Goal: Contribute content: Contribute content

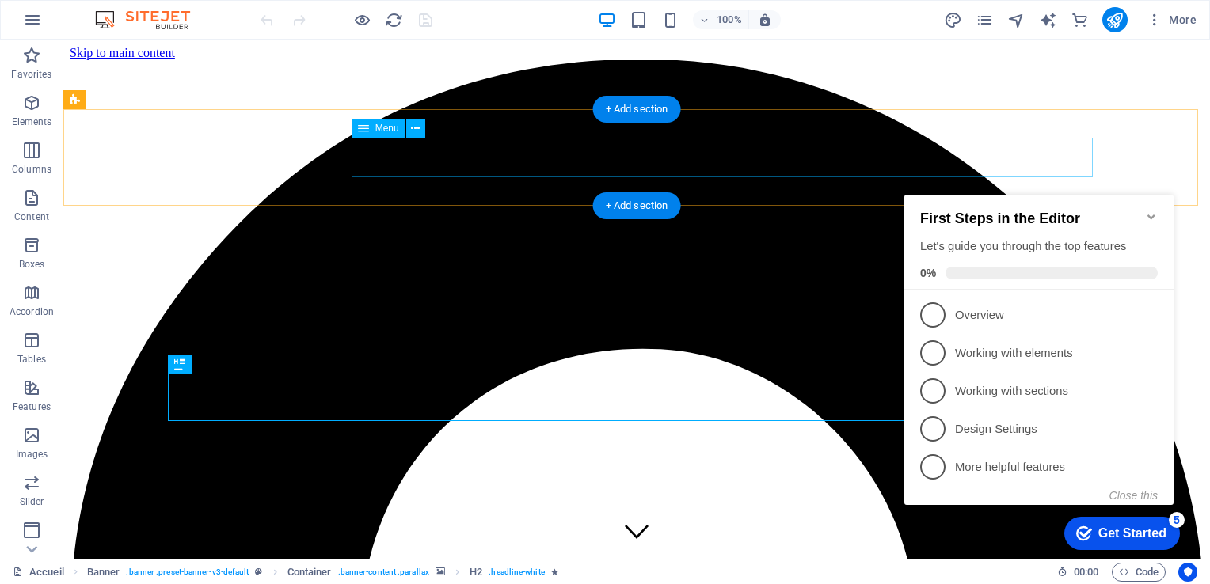
drag, startPoint x: 475, startPoint y: 172, endPoint x: 517, endPoint y: 159, distance: 43.8
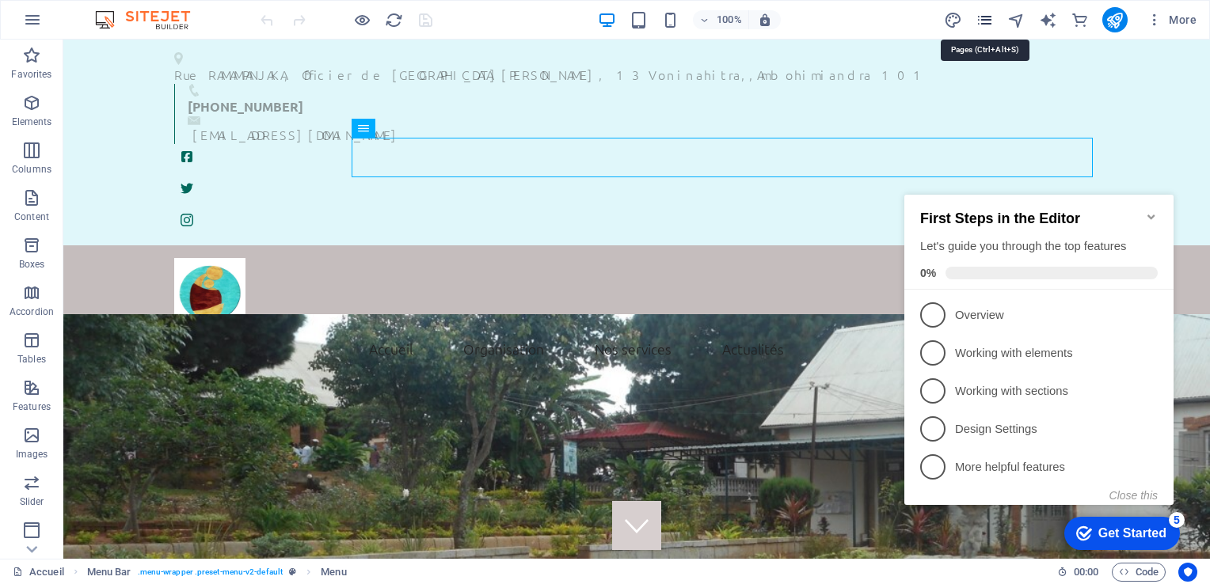
click at [987, 21] on icon "pages" at bounding box center [985, 20] width 18 height 18
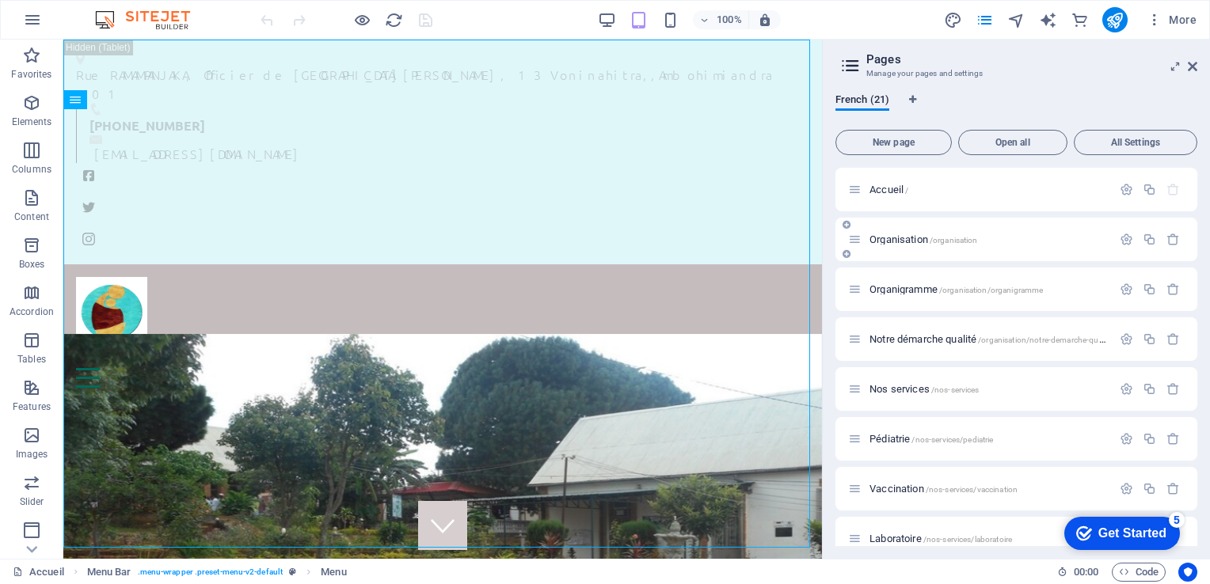
click at [891, 231] on div "Organisation /organisation" at bounding box center [980, 239] width 264 height 18
click at [897, 239] on span "Organisation /organisation" at bounding box center [923, 240] width 108 height 12
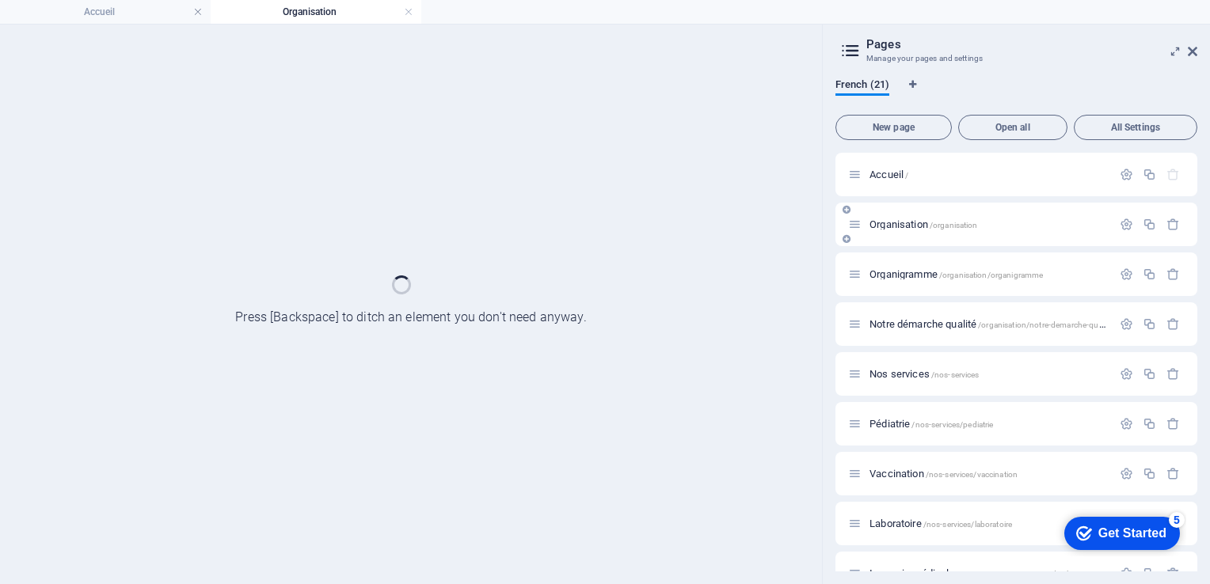
click at [897, 239] on div "Organisation /organisation" at bounding box center [1016, 225] width 362 height 44
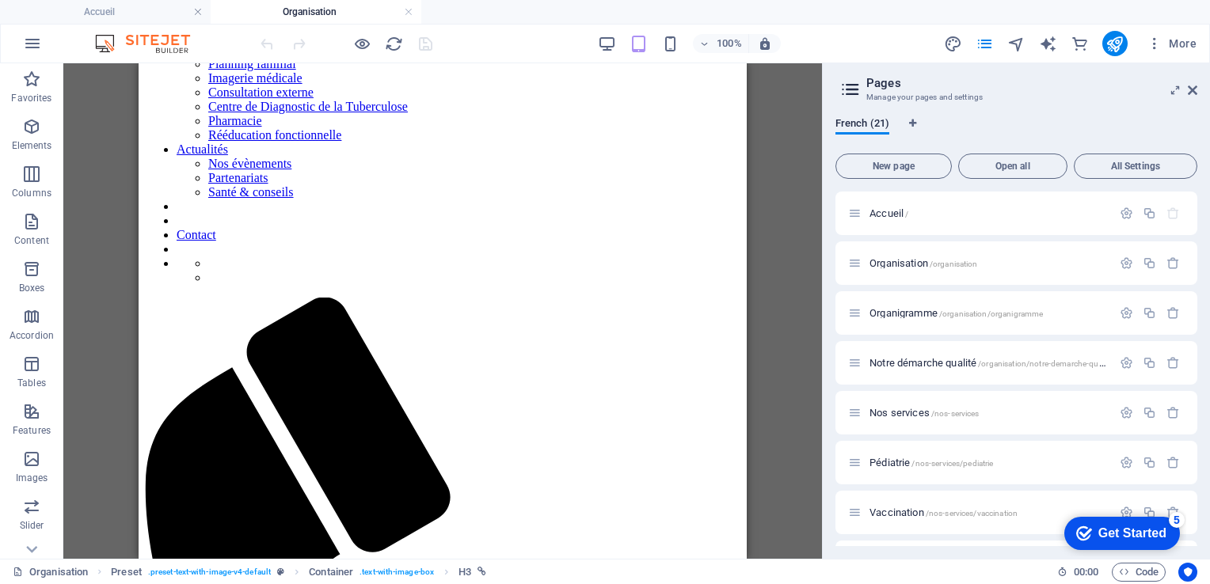
scroll to position [314, 0]
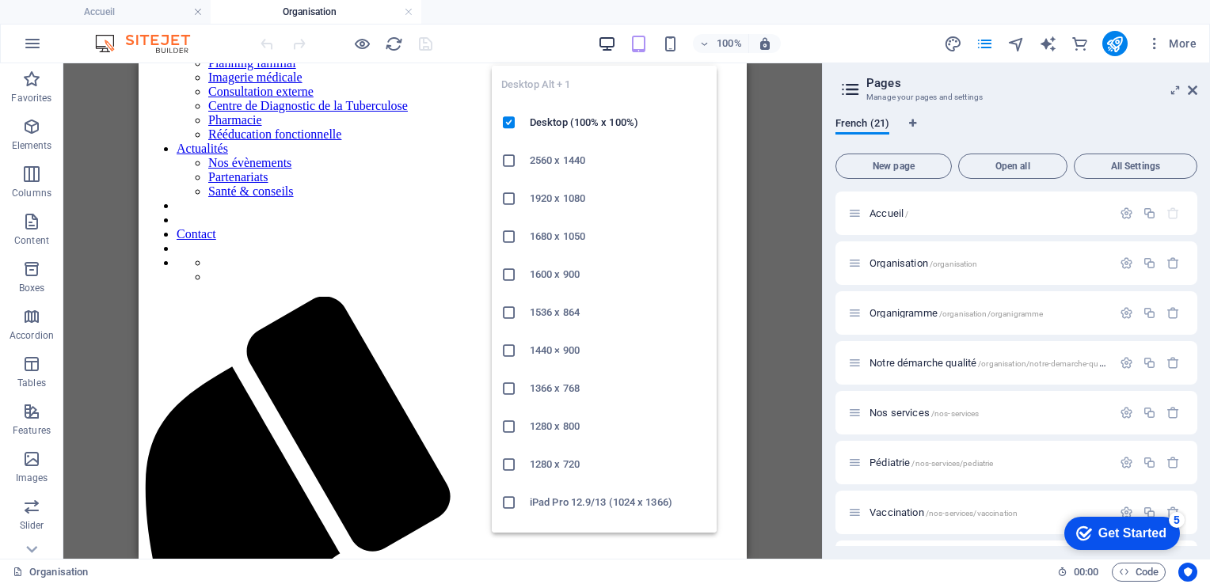
click at [599, 44] on icon "button" at bounding box center [607, 44] width 18 height 18
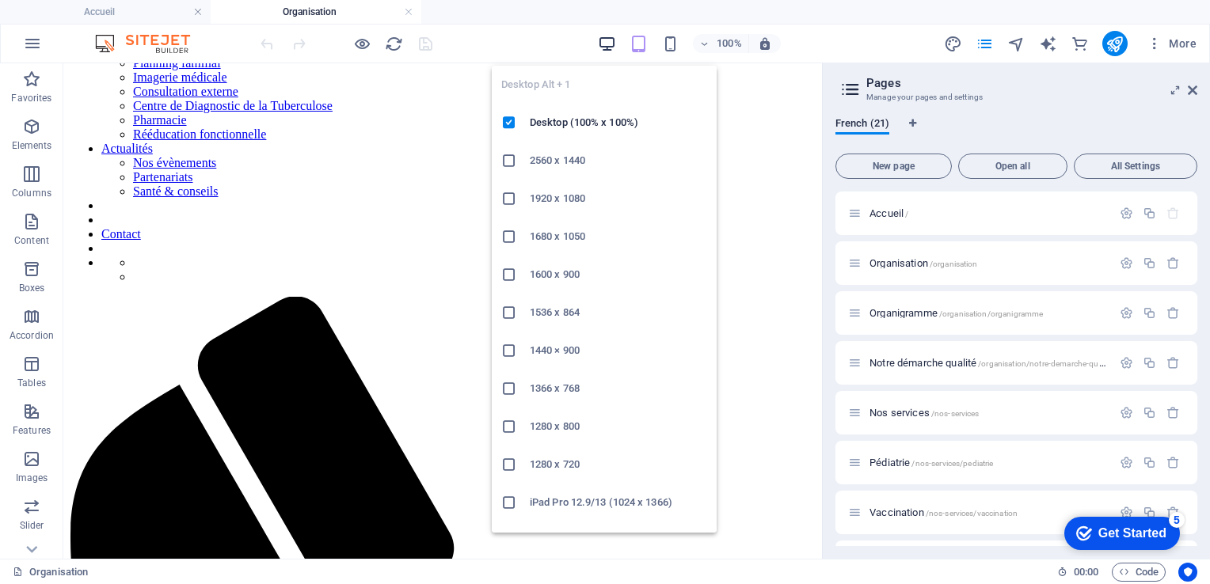
click at [599, 44] on icon "button" at bounding box center [607, 44] width 18 height 18
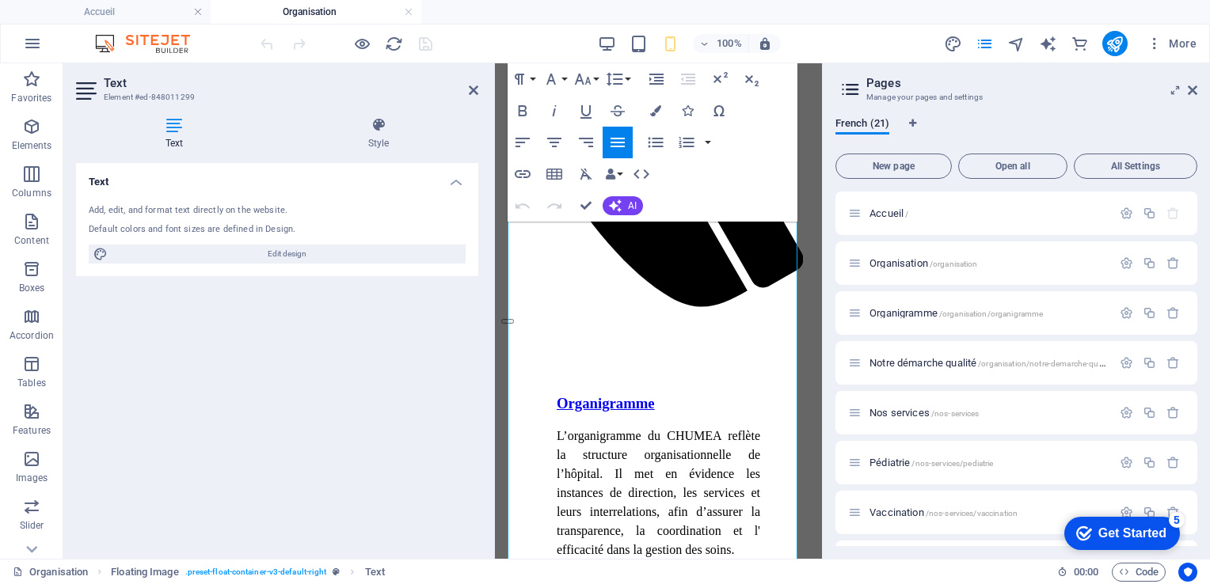
scroll to position [703, 0]
click at [474, 91] on icon at bounding box center [474, 90] width 10 height 13
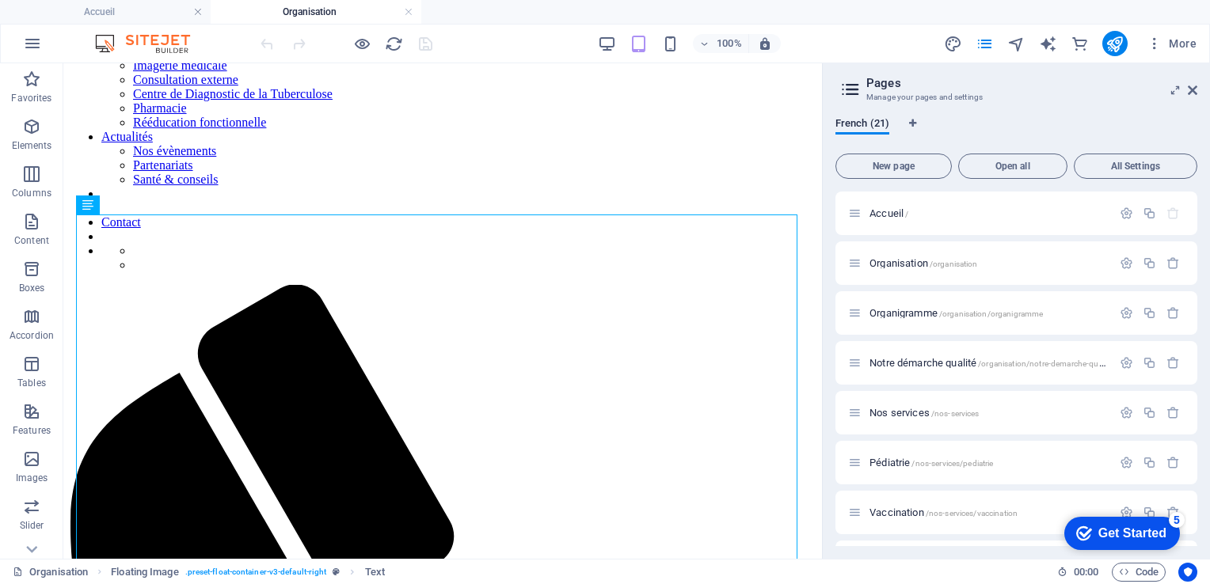
scroll to position [323, 0]
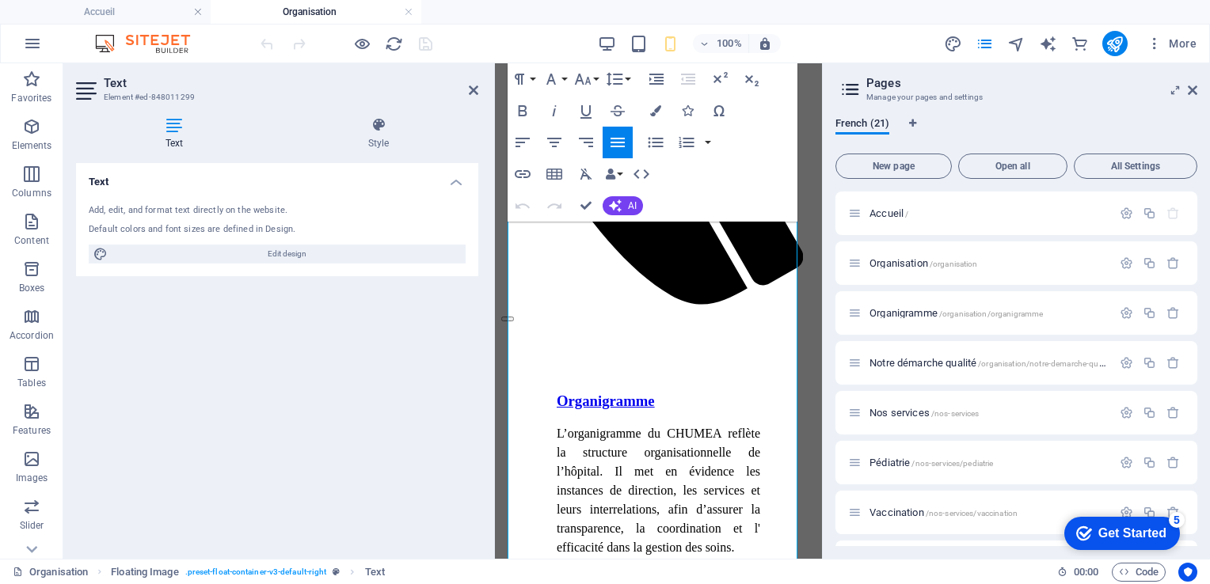
scroll to position [703, 0]
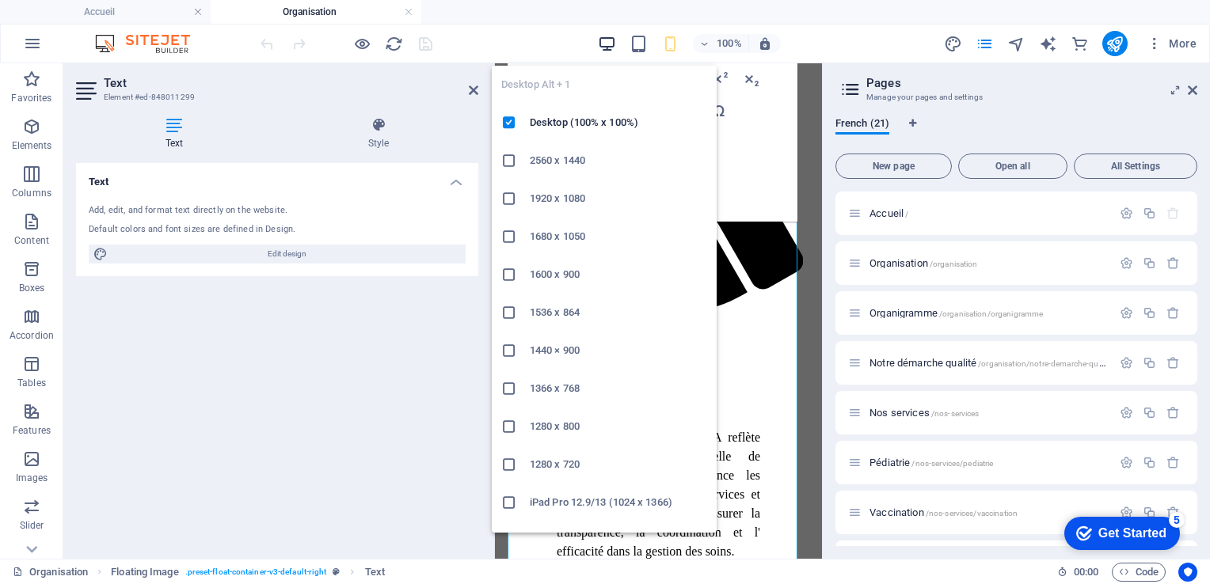
click at [610, 40] on icon "button" at bounding box center [607, 44] width 18 height 18
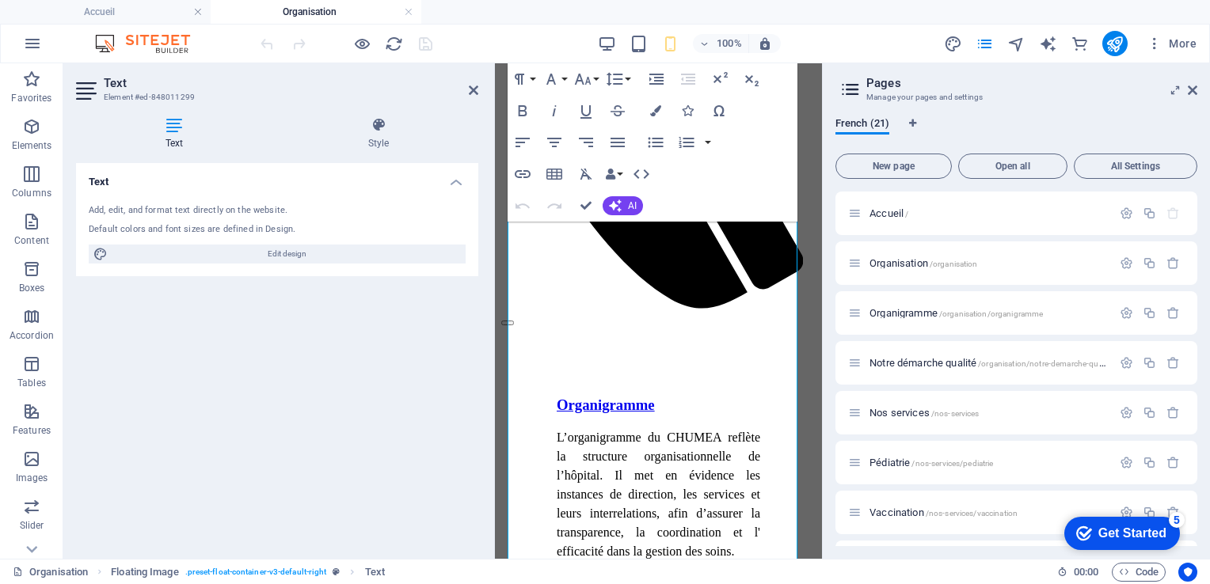
click at [464, 93] on header "Text Element #ed-848011299" at bounding box center [277, 83] width 402 height 41
click at [473, 90] on icon at bounding box center [474, 90] width 10 height 13
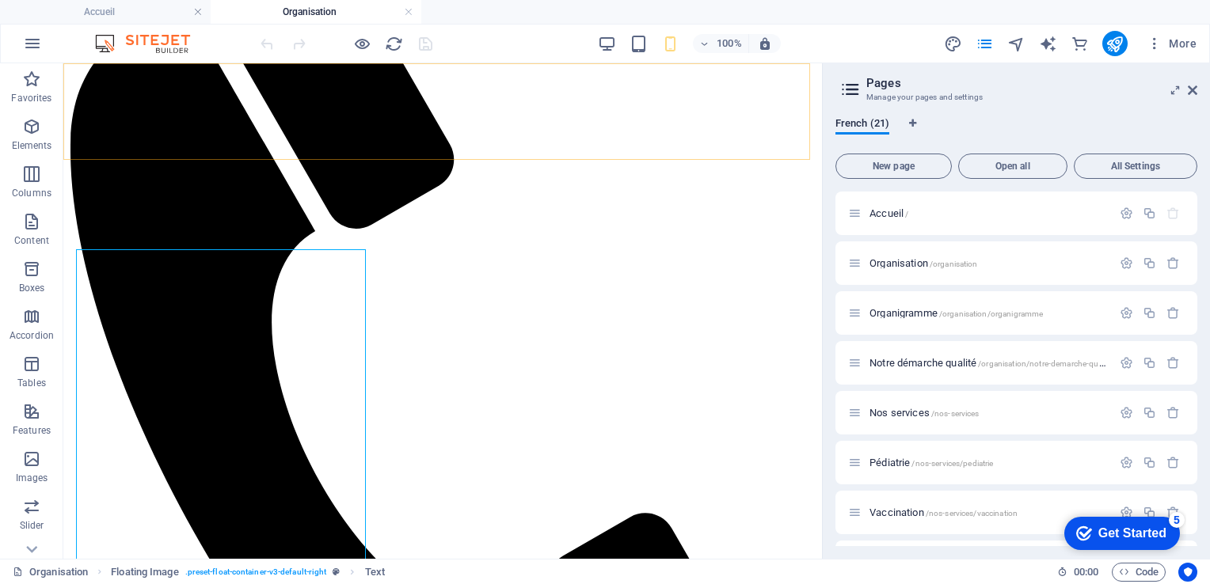
scroll to position [569, 0]
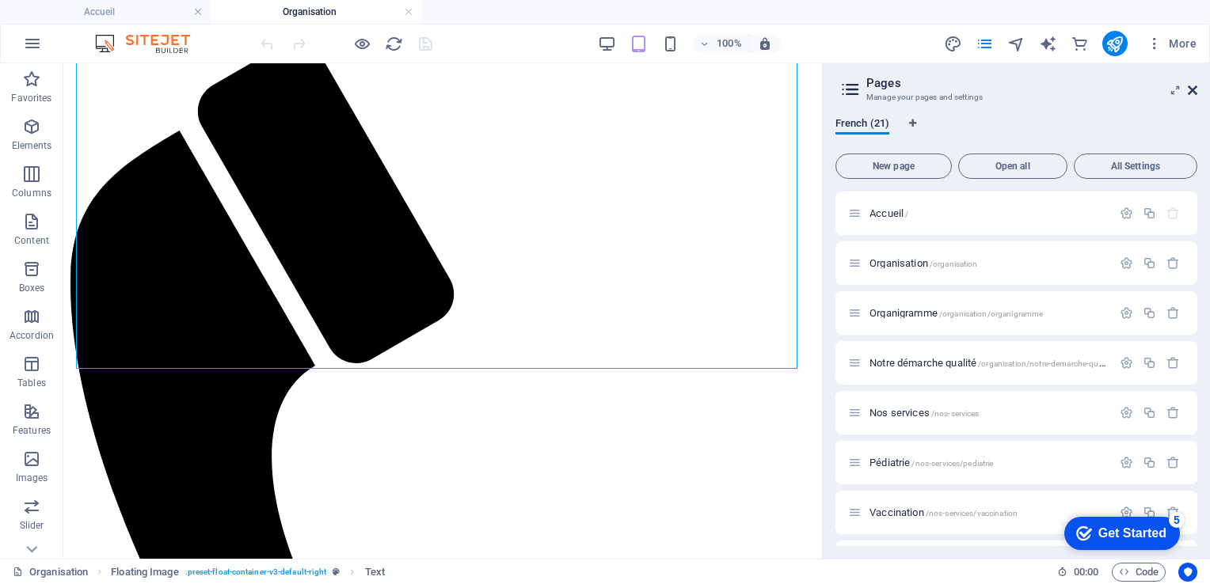
click at [1188, 93] on icon at bounding box center [1193, 90] width 10 height 13
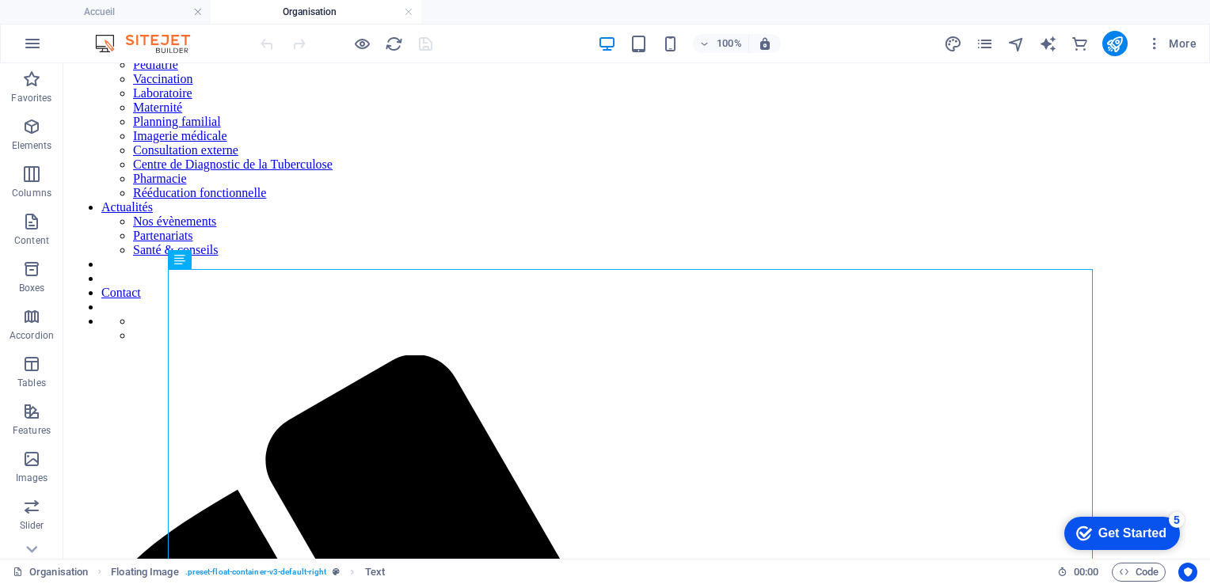
scroll to position [254, 0]
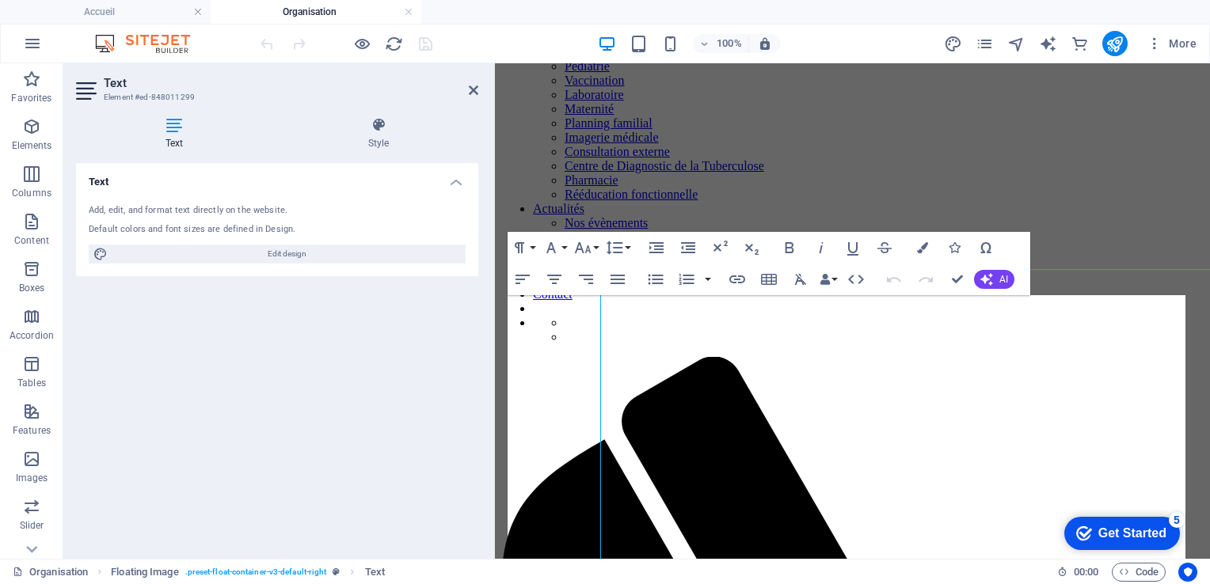
click at [177, 281] on div "Text Add, edit, and format text directly on the website. Default colors and fon…" at bounding box center [277, 354] width 402 height 383
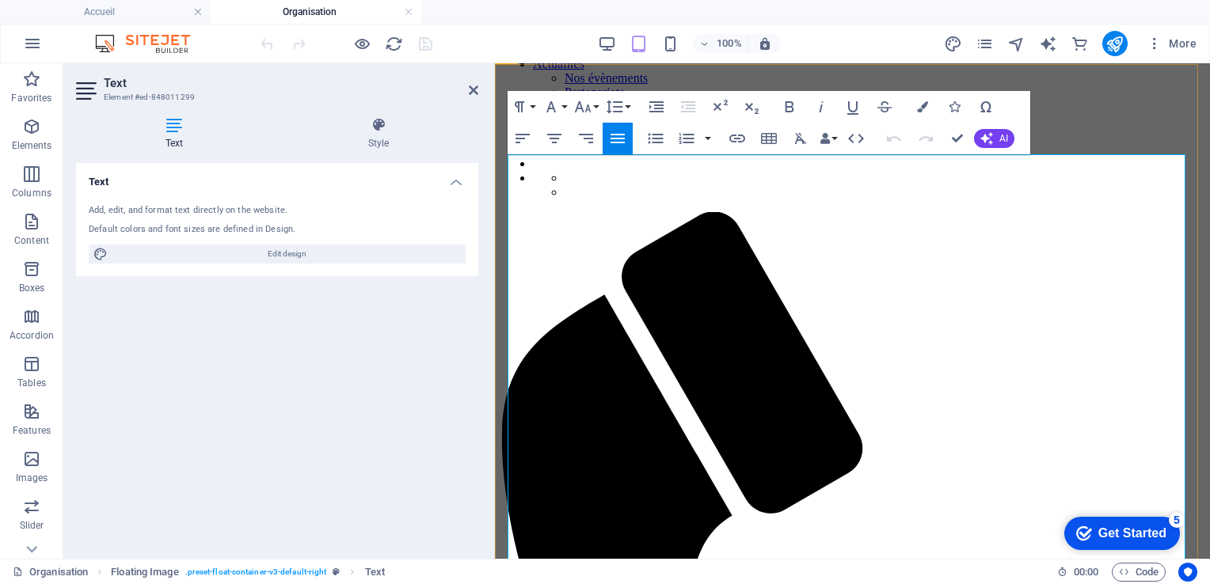
scroll to position [514, 0]
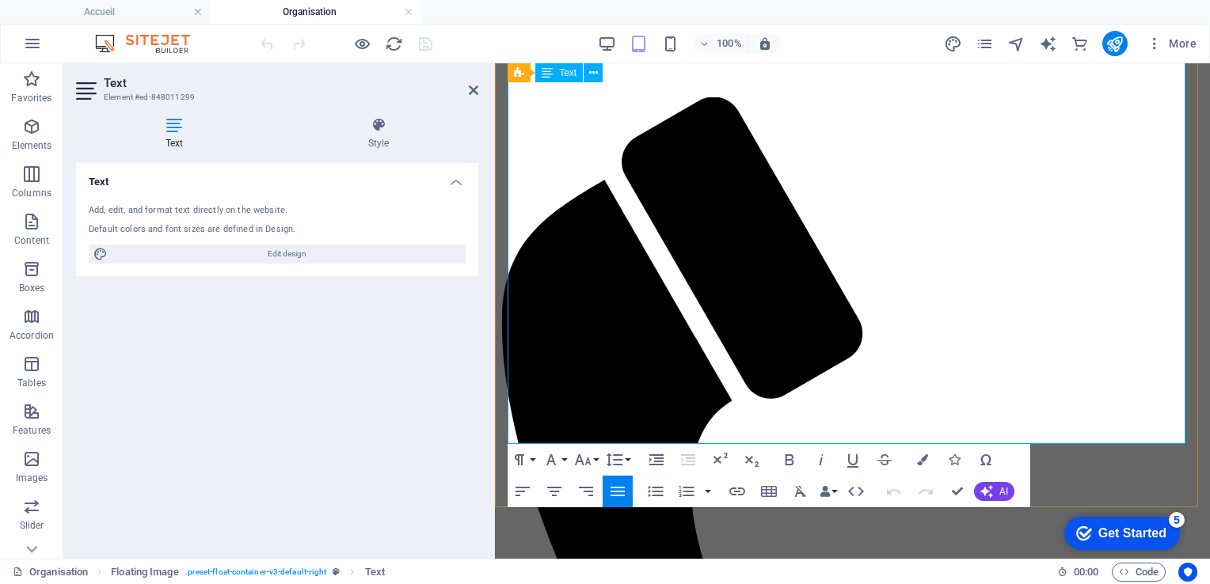
drag, startPoint x: 509, startPoint y: 296, endPoint x: 926, endPoint y: 442, distance: 442.0
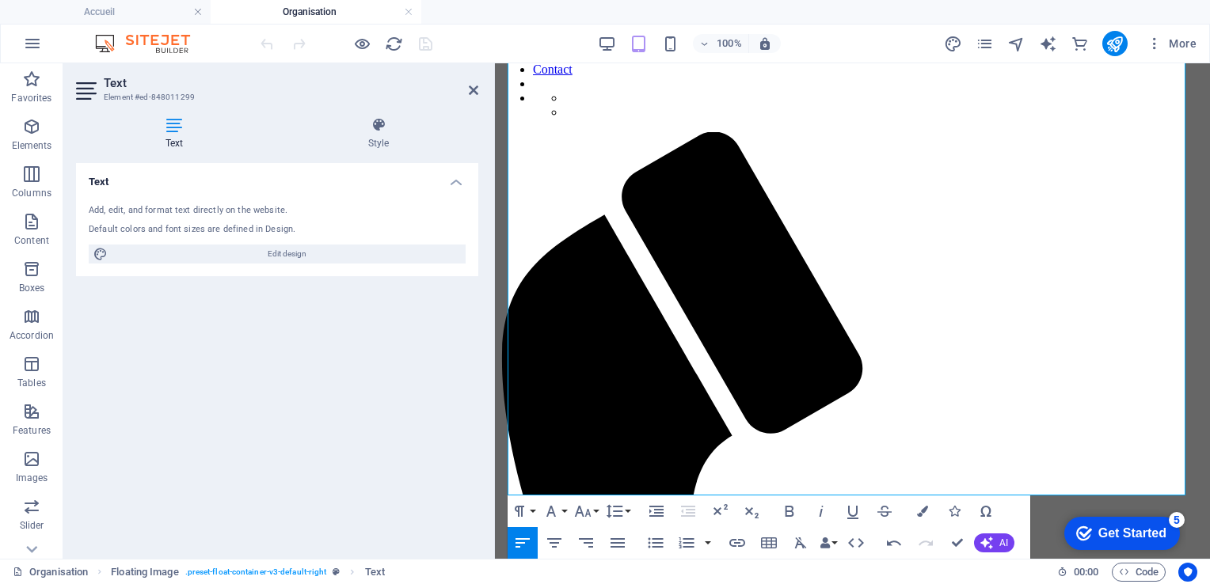
scroll to position [487, 0]
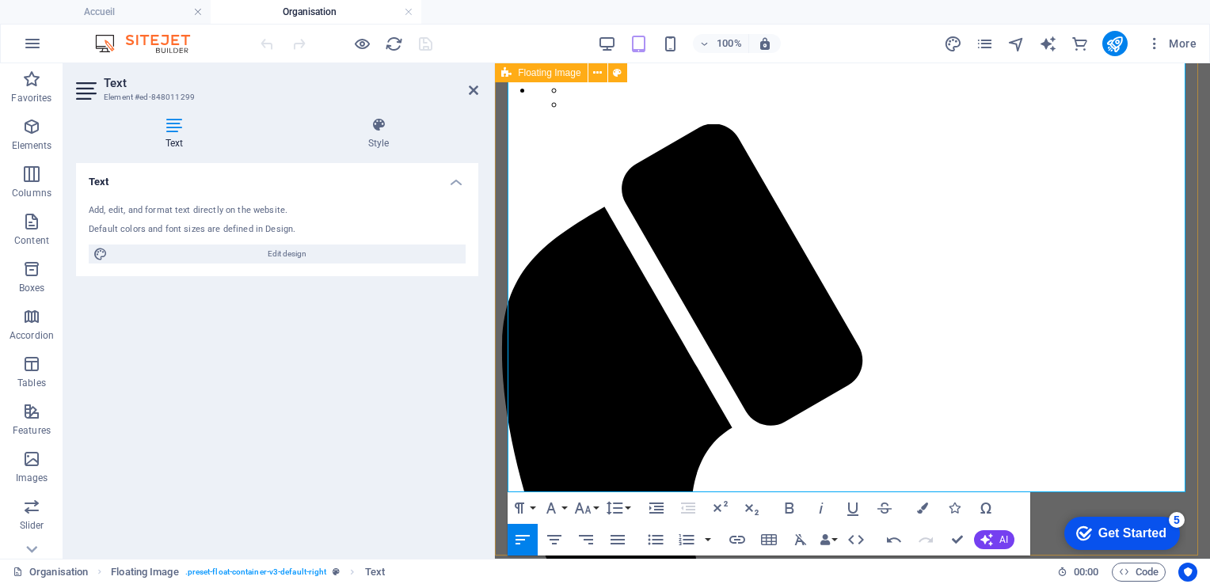
drag, startPoint x: 775, startPoint y: 483, endPoint x: 500, endPoint y: 480, distance: 275.6
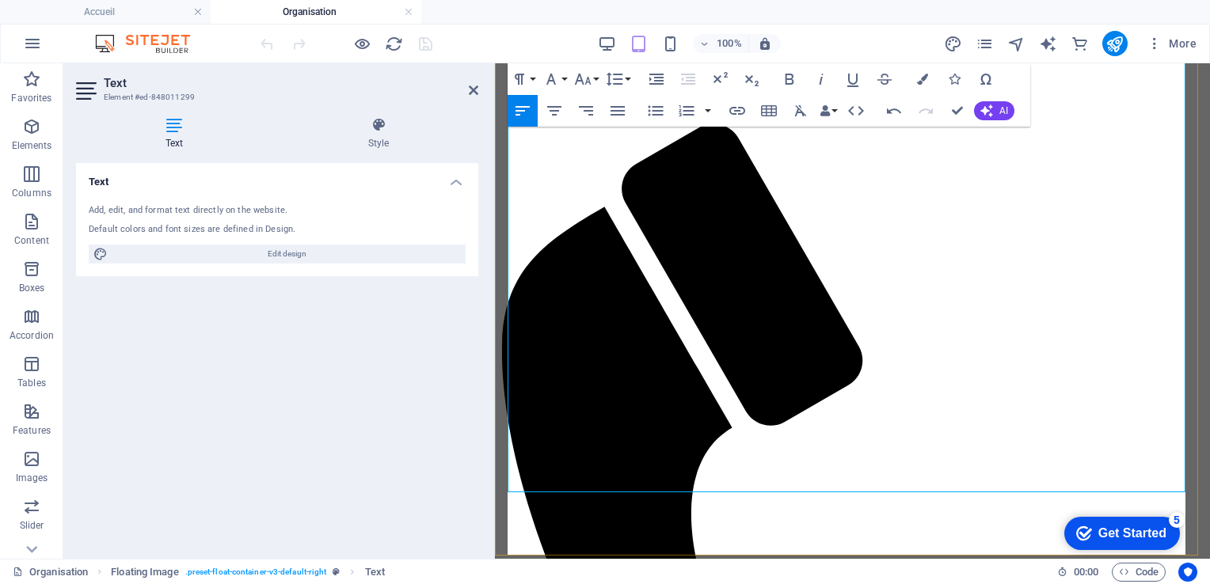
scroll to position [2994, 2]
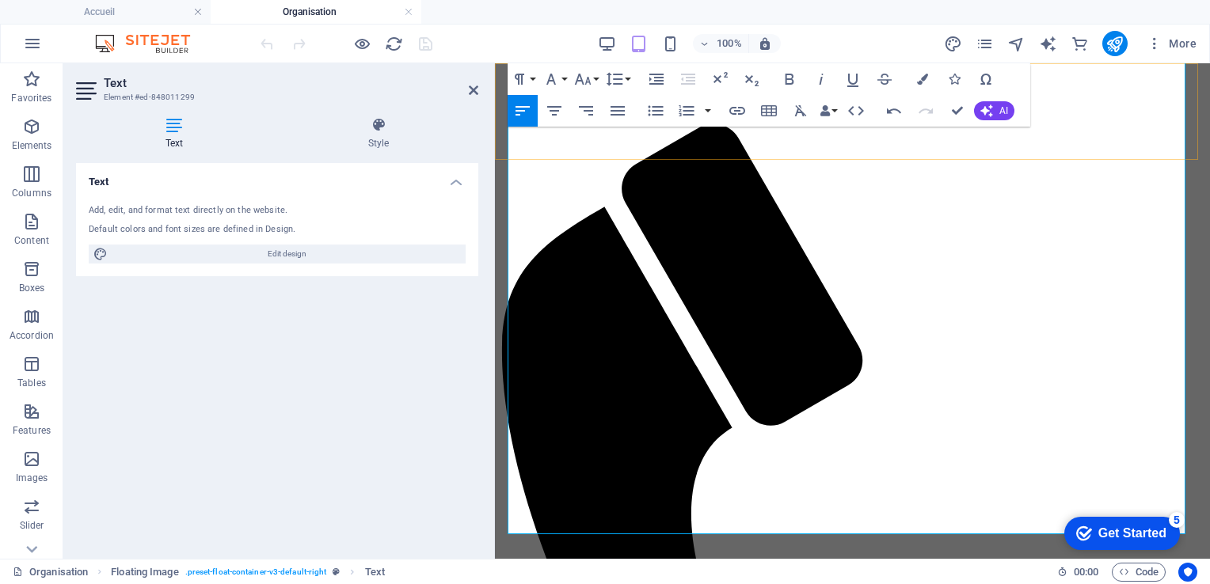
drag, startPoint x: 889, startPoint y: 474, endPoint x: 569, endPoint y: 119, distance: 477.7
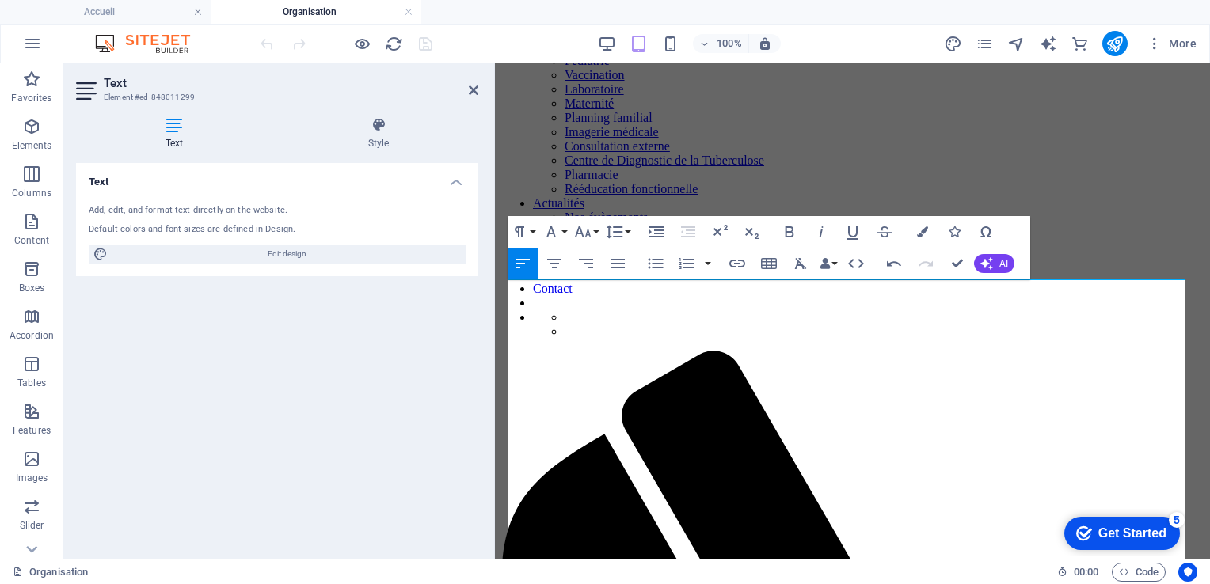
scroll to position [261, 0]
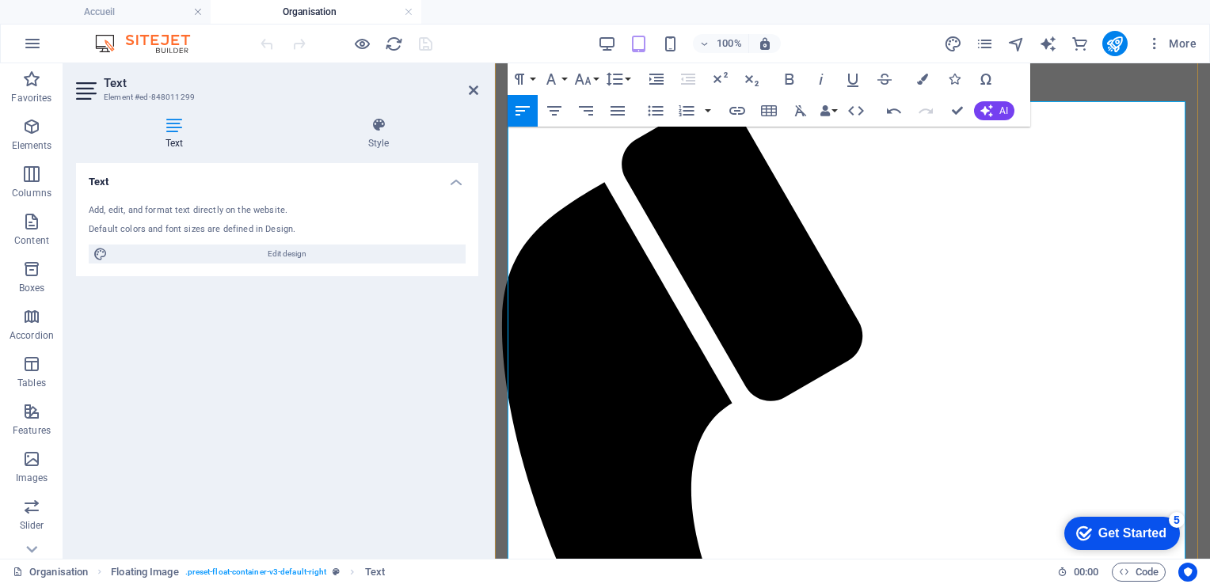
scroll to position [558, 0]
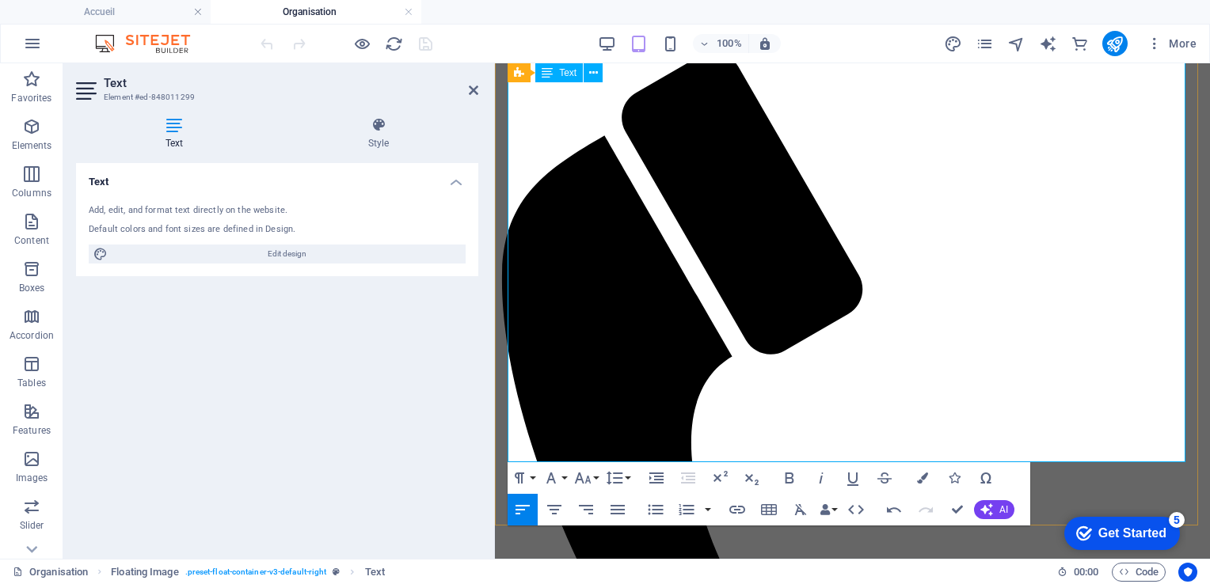
drag, startPoint x: 510, startPoint y: 287, endPoint x: 869, endPoint y: 424, distance: 384.4
click at [674, 55] on div "100%" at bounding box center [689, 43] width 183 height 25
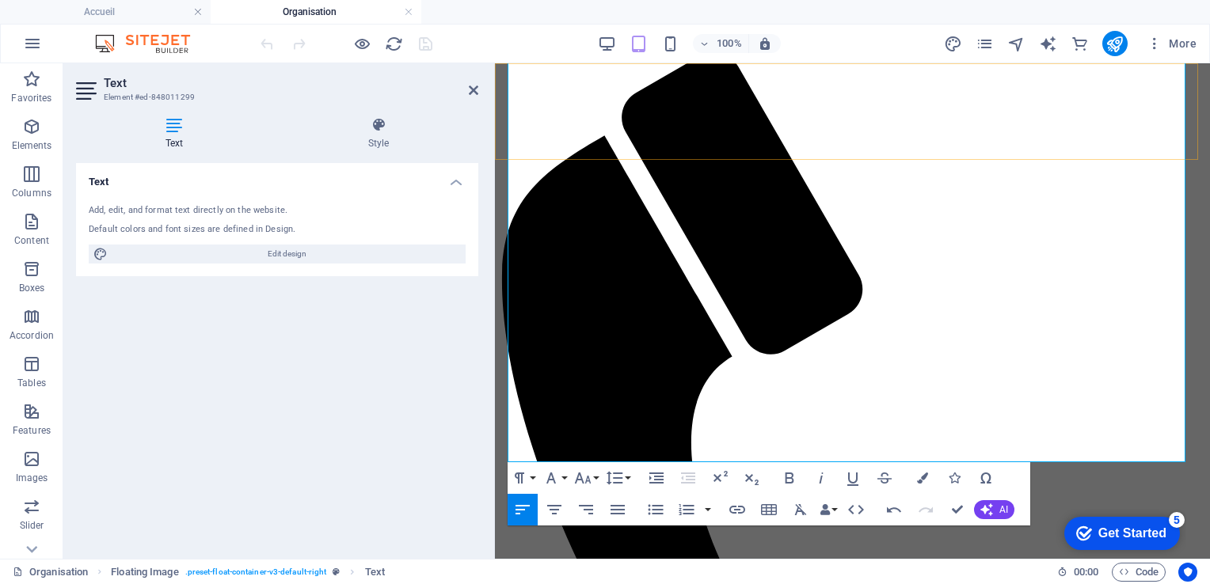
drag, startPoint x: 878, startPoint y: 421, endPoint x: 517, endPoint y: 114, distance: 474.1
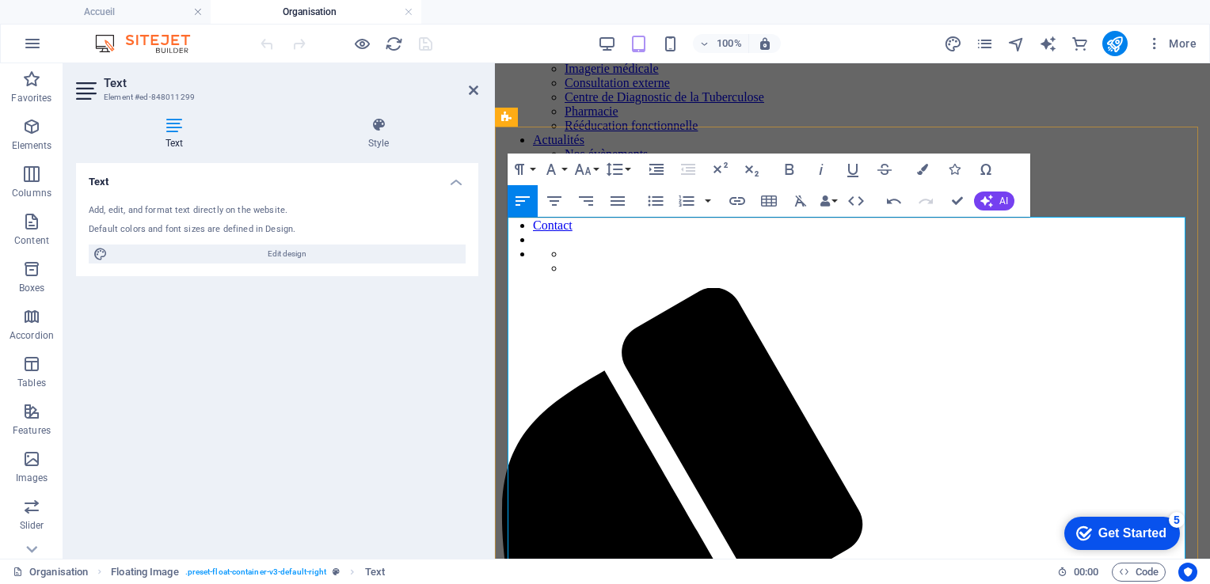
scroll to position [325, 0]
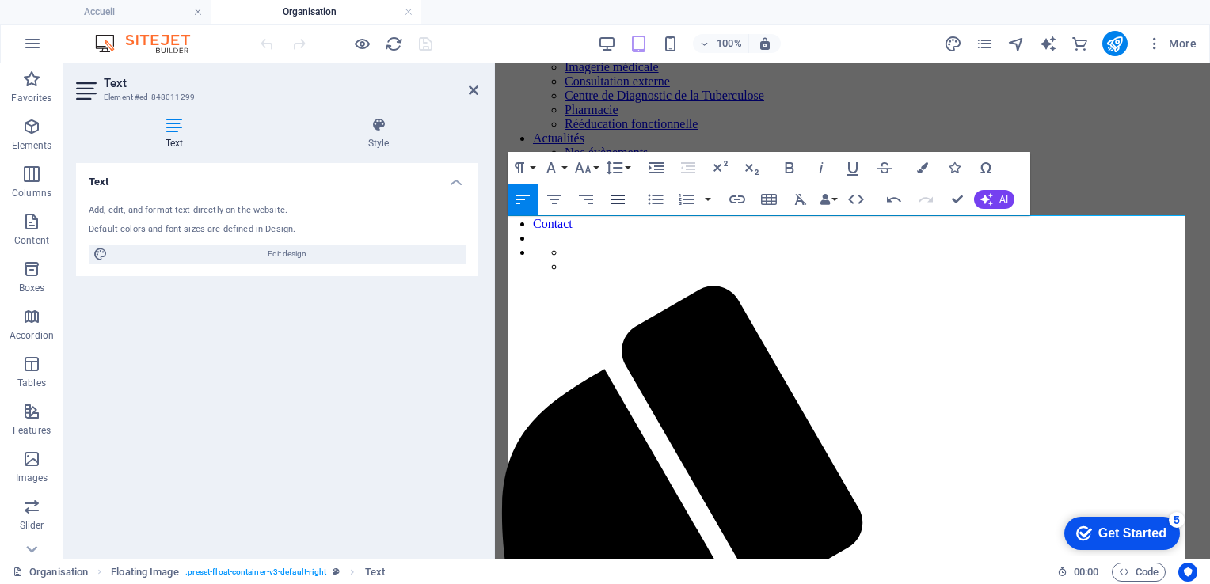
click at [617, 198] on icon "button" at bounding box center [617, 199] width 19 height 19
click at [470, 93] on icon at bounding box center [474, 90] width 10 height 13
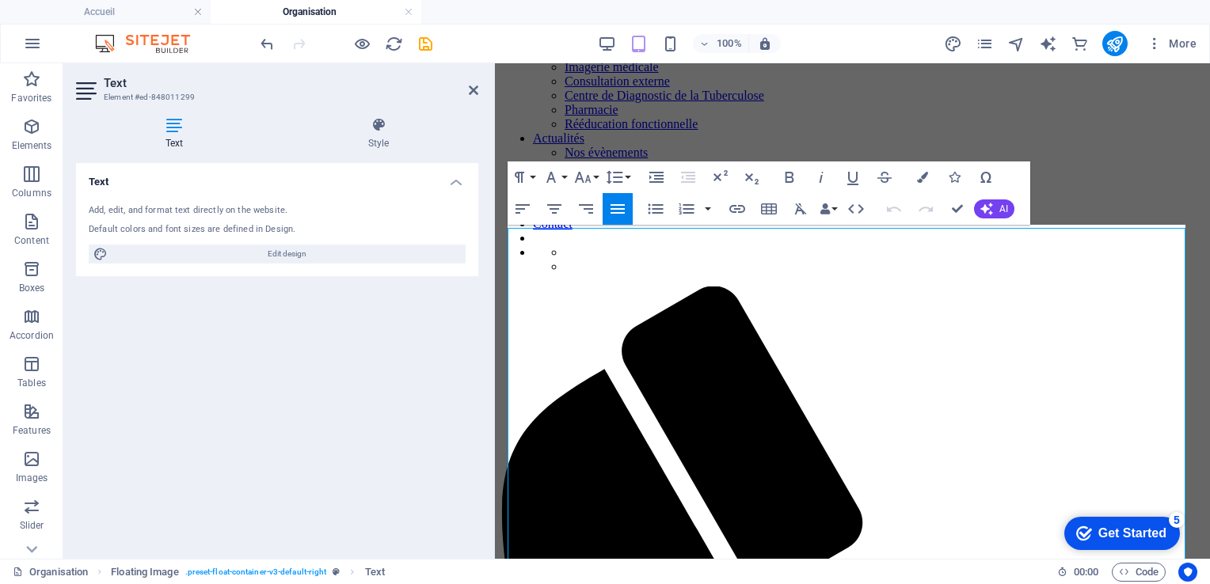
scroll to position [315, 0]
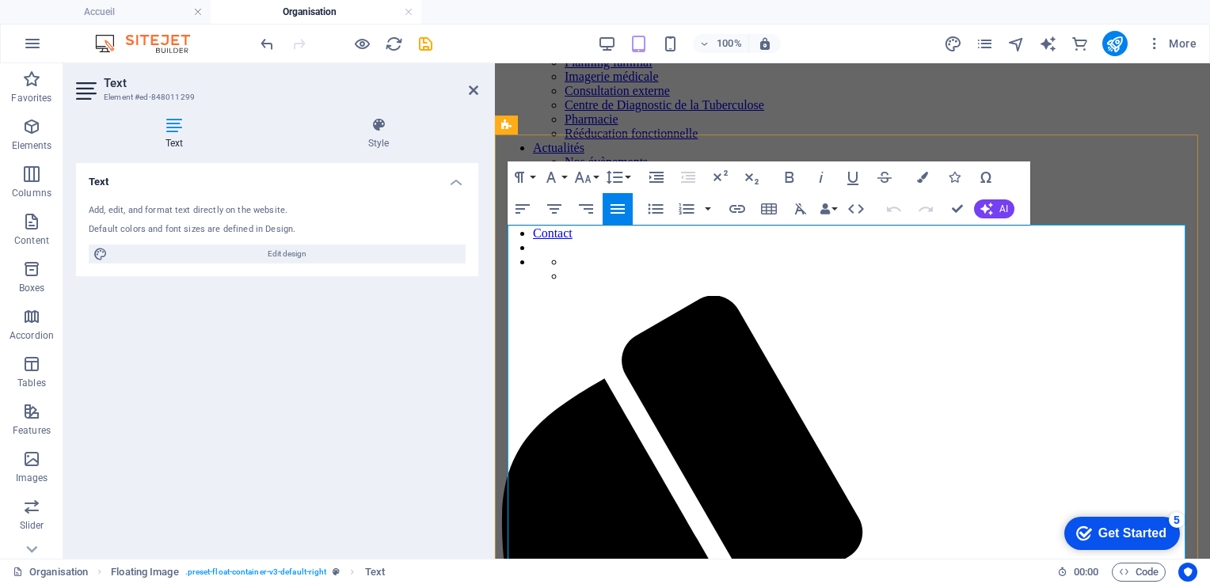
drag, startPoint x: 770, startPoint y: 233, endPoint x: 566, endPoint y: 232, distance: 204.3
click at [422, 44] on icon "save" at bounding box center [426, 44] width 18 height 18
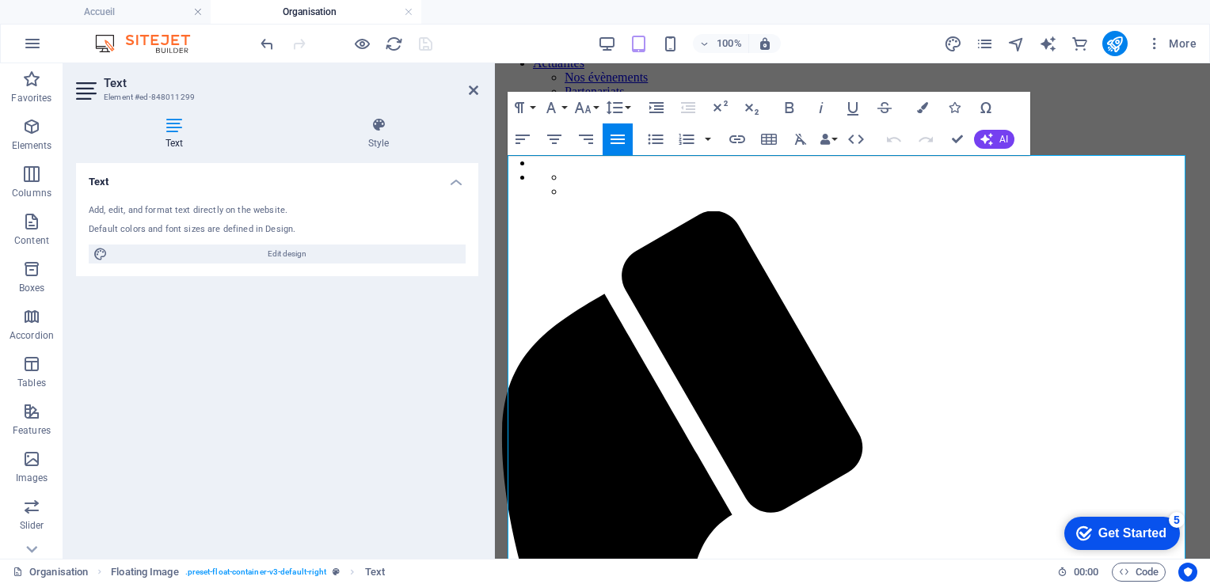
scroll to position [402, 0]
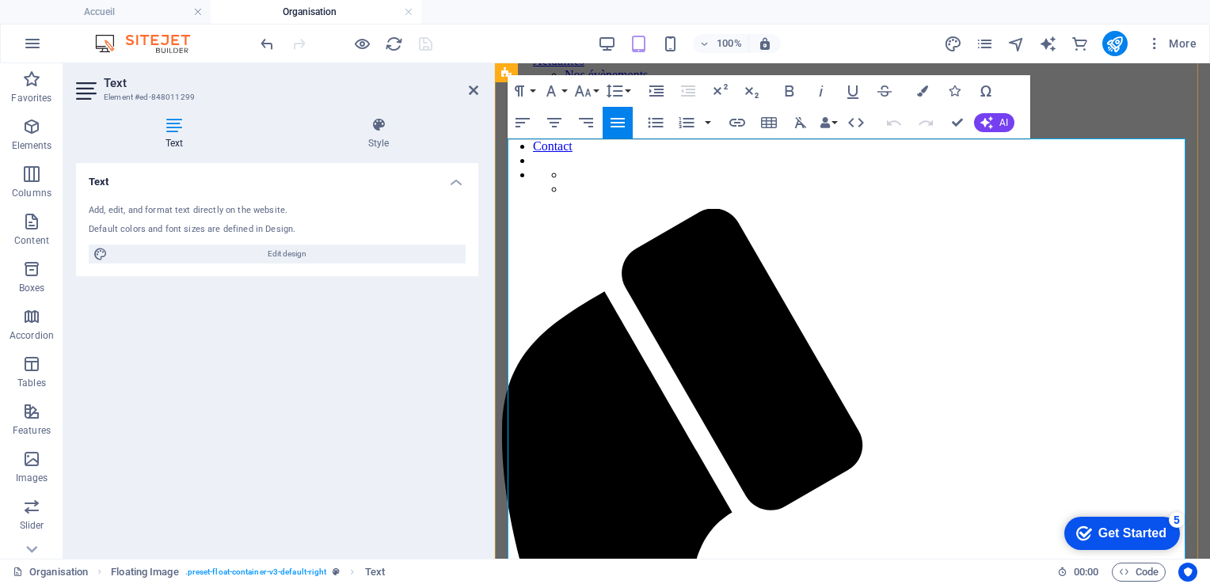
drag, startPoint x: 707, startPoint y: 505, endPoint x: 873, endPoint y: 506, distance: 166.3
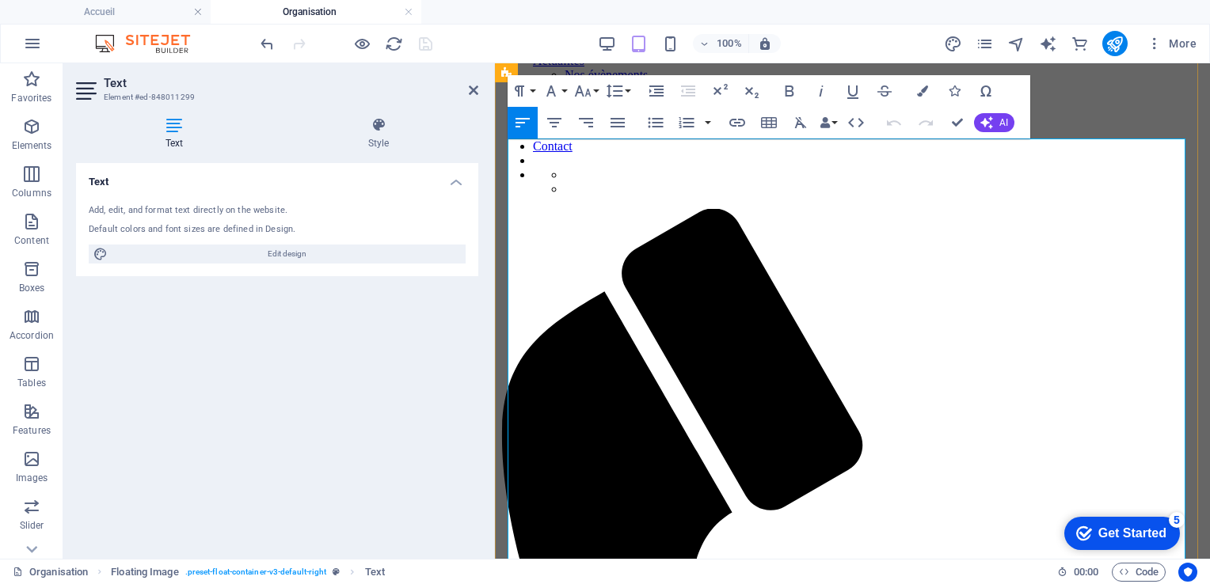
drag, startPoint x: 846, startPoint y: 505, endPoint x: 814, endPoint y: 505, distance: 31.7
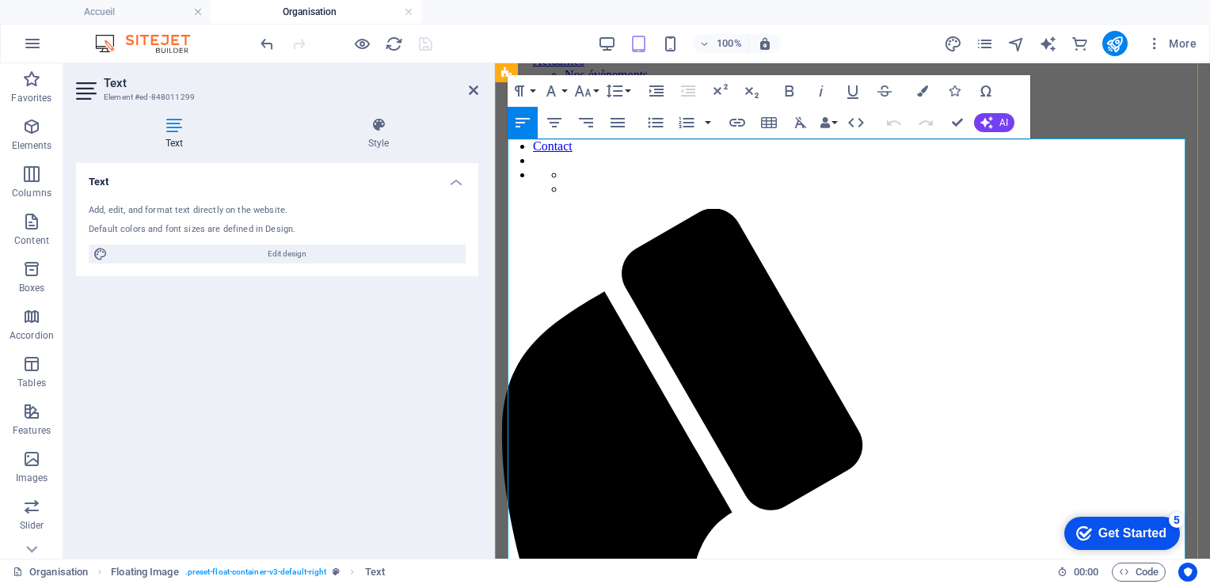
drag, startPoint x: 708, startPoint y: 504, endPoint x: 870, endPoint y: 502, distance: 162.3
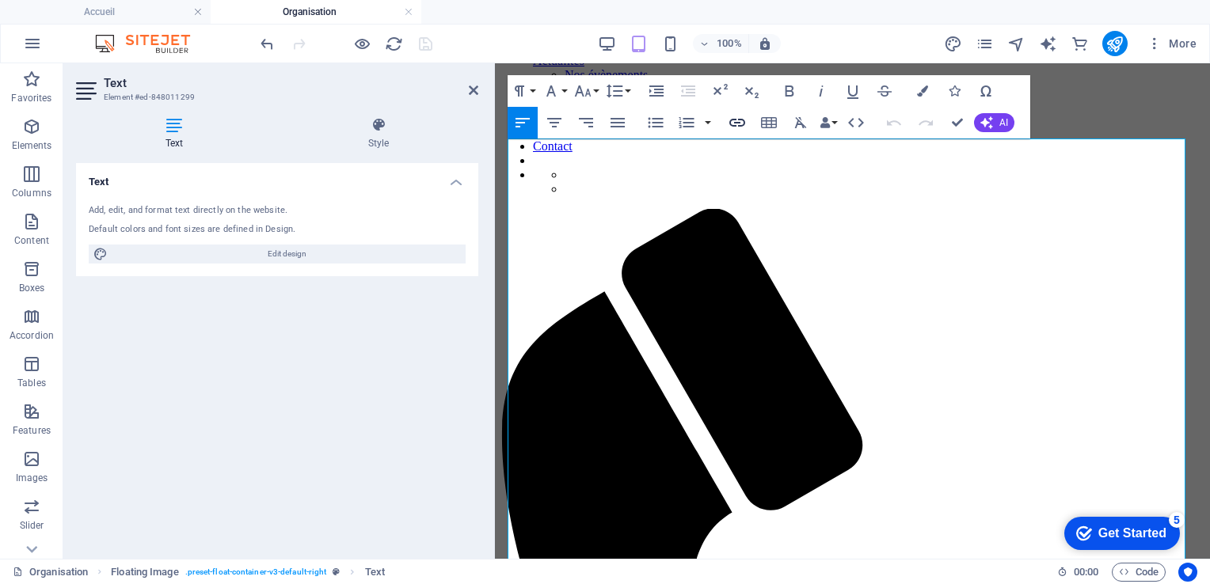
click at [736, 122] on icon "button" at bounding box center [737, 123] width 16 height 8
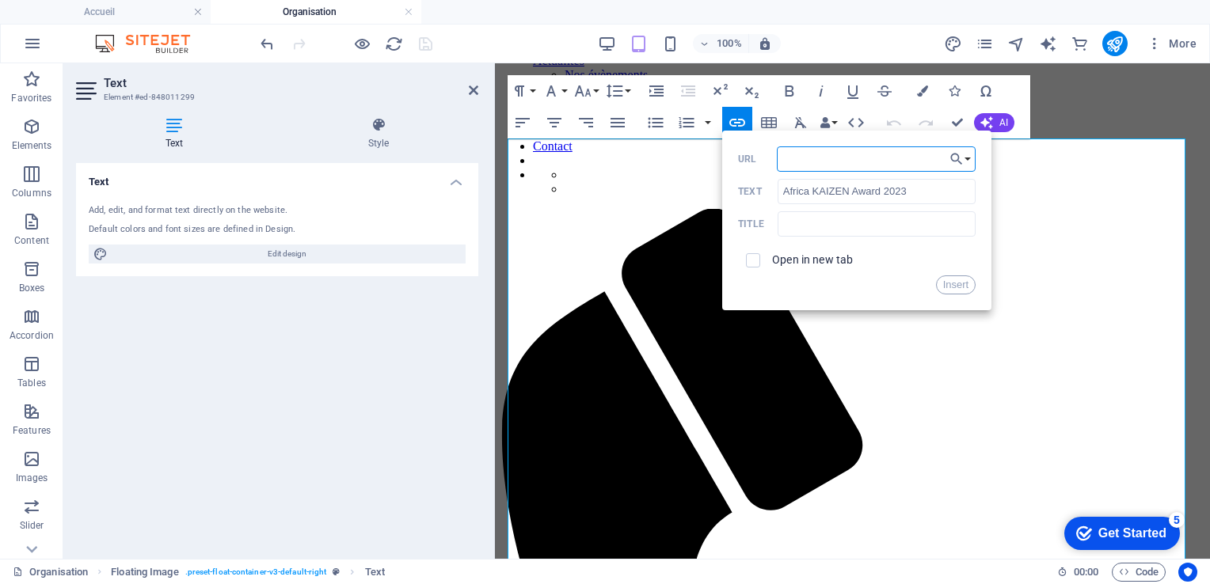
click at [807, 156] on input "URL" at bounding box center [877, 158] width 200 height 25
paste input "[URL][DOMAIN_NAME]"
type input "[URL][DOMAIN_NAME]"
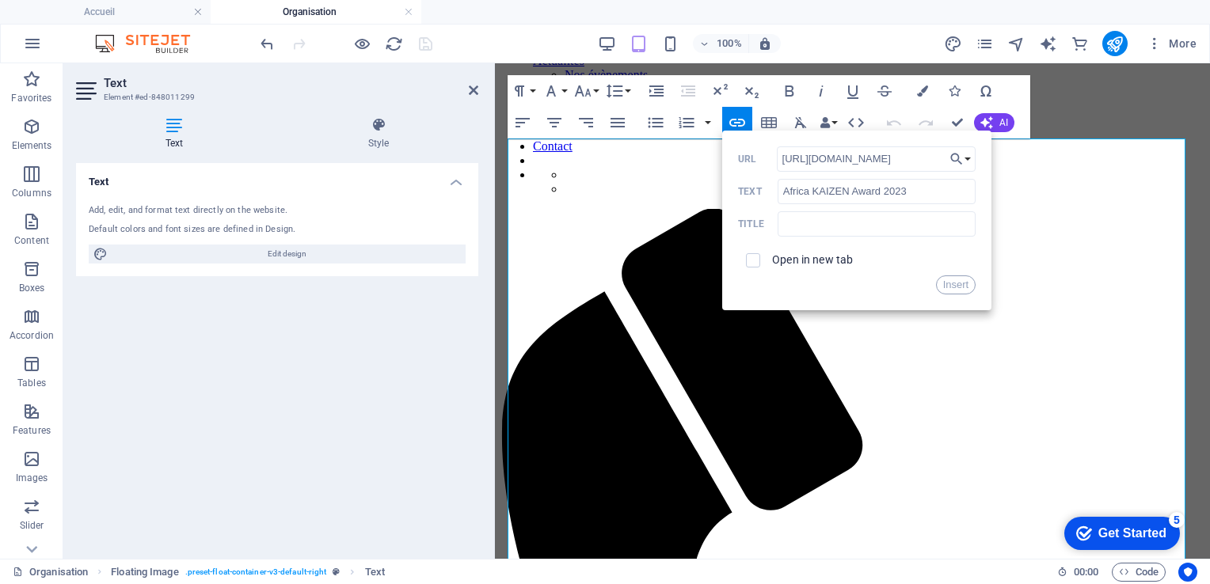
click at [893, 273] on div "Open in new tab" at bounding box center [857, 260] width 238 height 30
click at [968, 289] on button "Insert" at bounding box center [956, 285] width 40 height 19
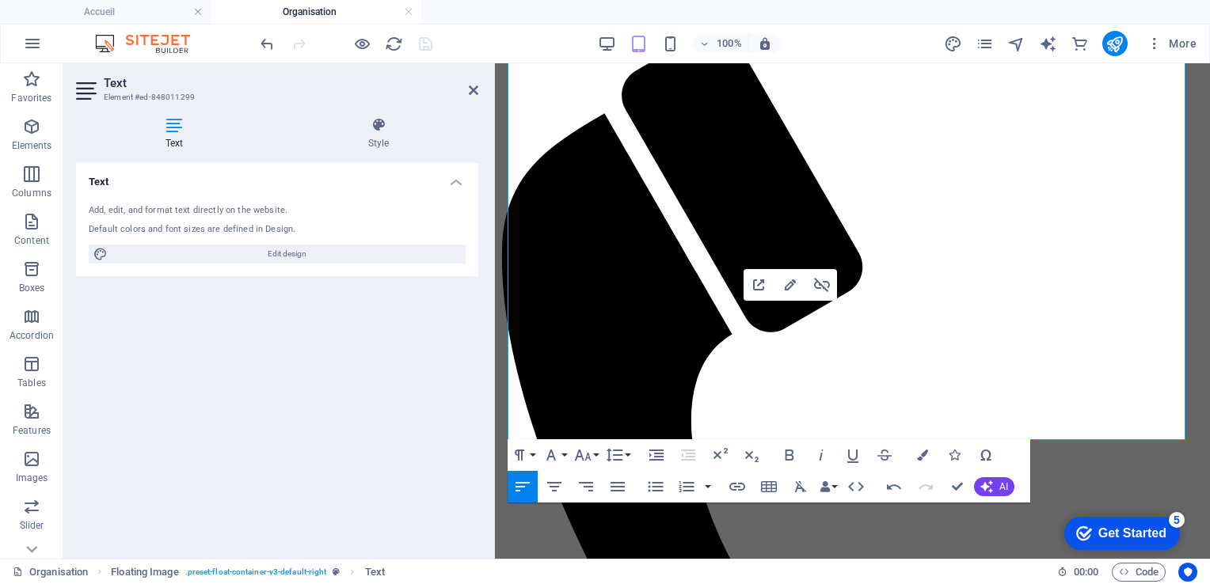
scroll to position [581, 0]
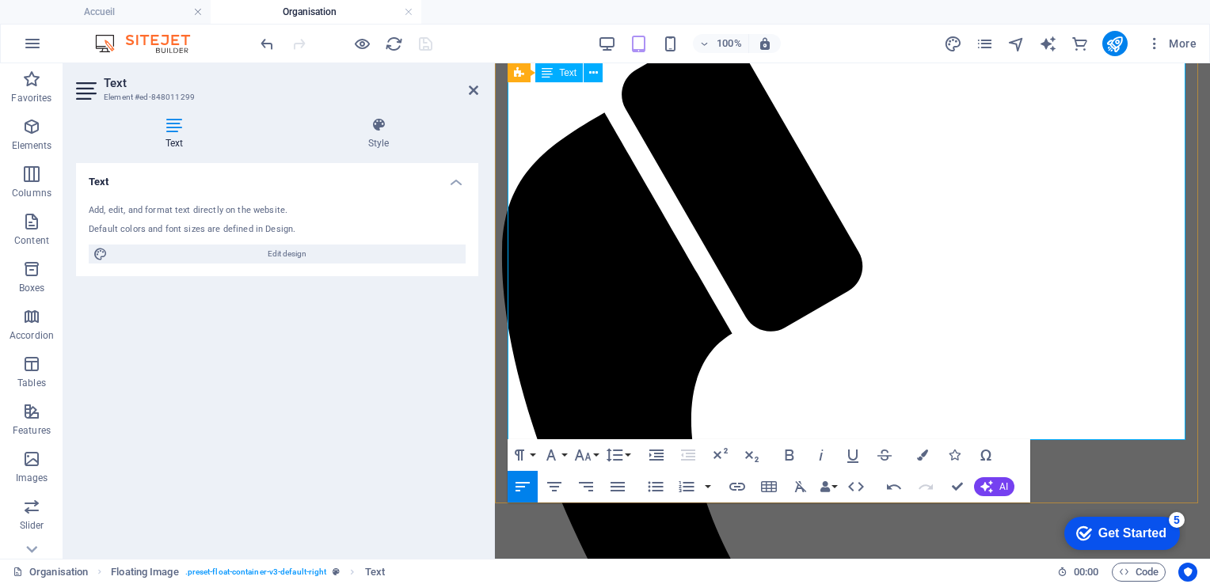
drag, startPoint x: 813, startPoint y: 345, endPoint x: 1041, endPoint y: 353, distance: 228.2
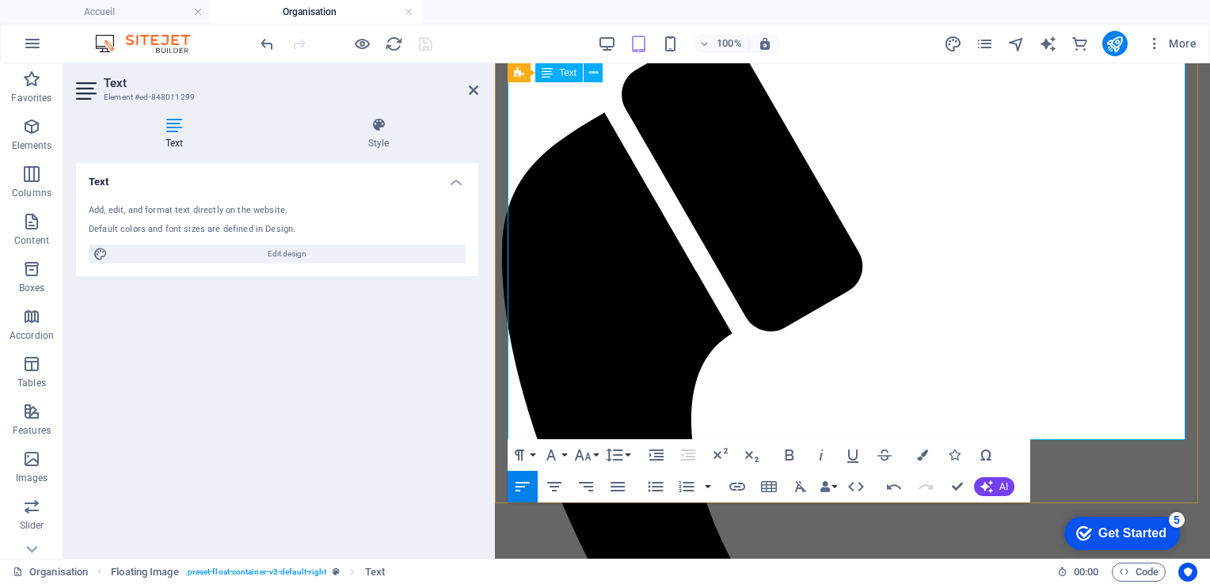
drag, startPoint x: 947, startPoint y: 349, endPoint x: 1003, endPoint y: 340, distance: 56.9
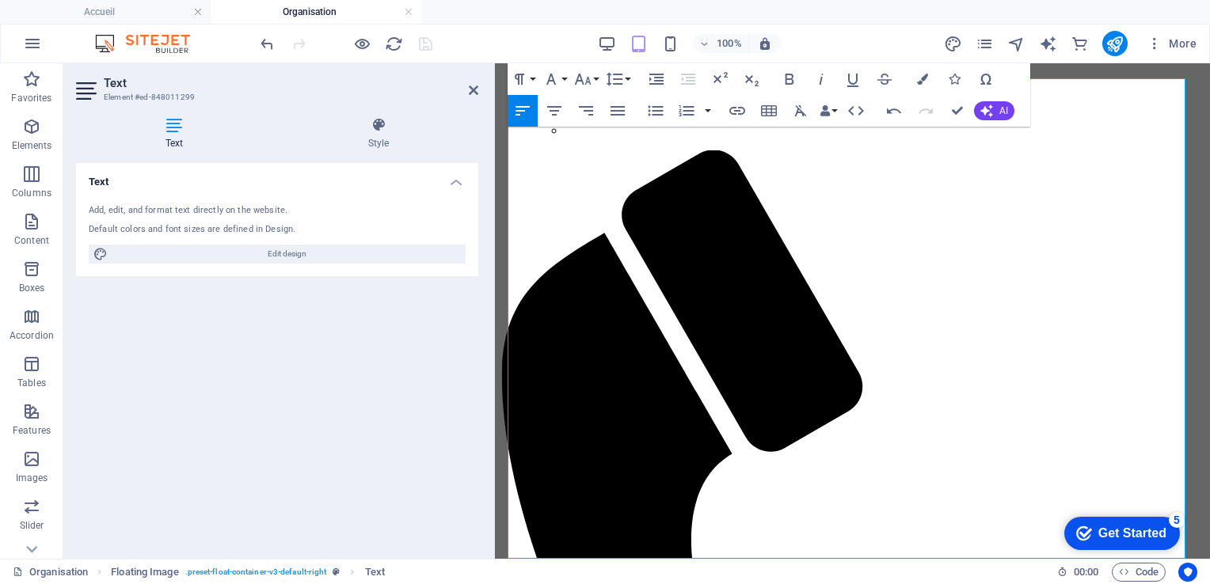
scroll to position [459, 0]
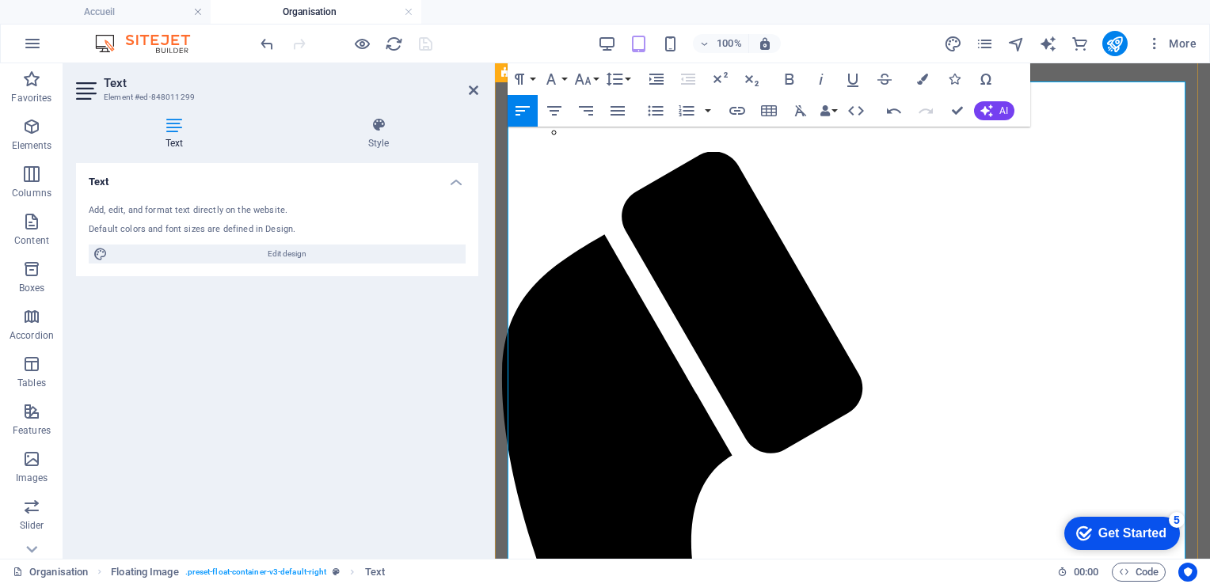
drag, startPoint x: 808, startPoint y: 467, endPoint x: 1040, endPoint y: 467, distance: 232.8
type input "prix d'encouragement KAIZEN Award"
click at [737, 112] on icon "button" at bounding box center [737, 110] width 19 height 19
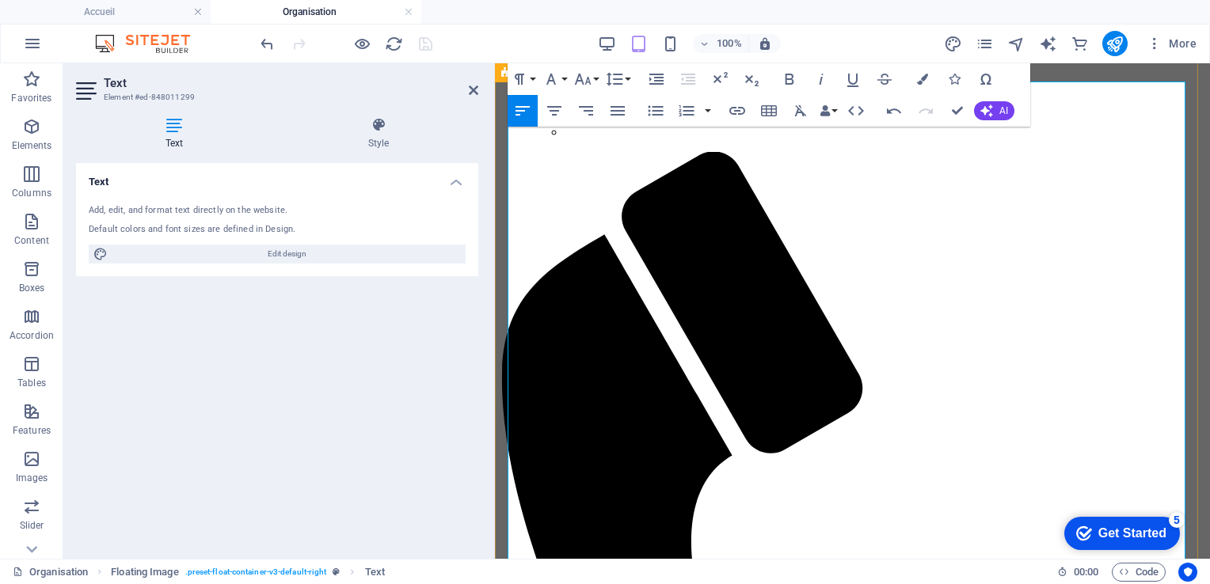
drag, startPoint x: 708, startPoint y: 450, endPoint x: 881, endPoint y: 448, distance: 173.4
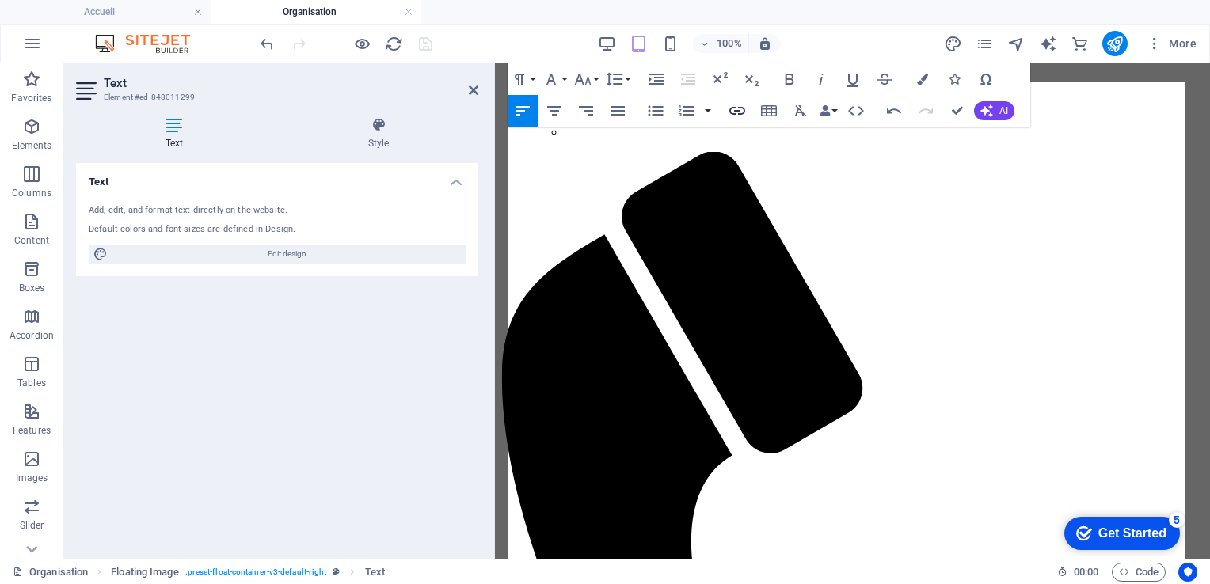
type input "Africa KAIZEN Awards 2023."
click at [735, 109] on icon "button" at bounding box center [737, 110] width 19 height 19
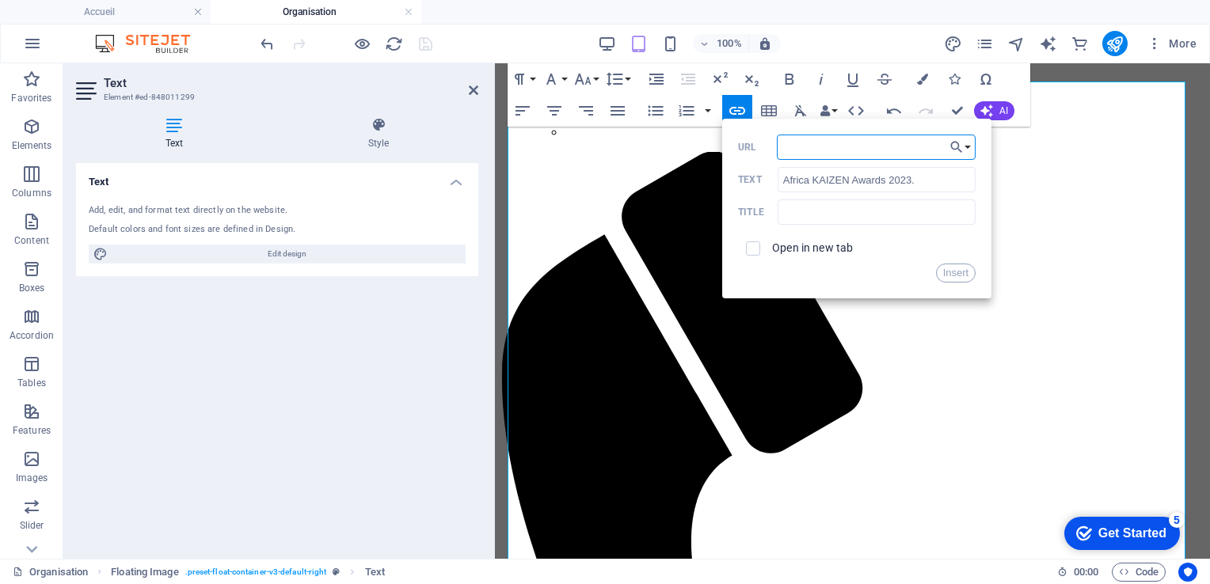
paste input "[URL][DOMAIN_NAME]"
type input "[URL][DOMAIN_NAME]"
click at [942, 277] on button "Insert" at bounding box center [956, 273] width 40 height 19
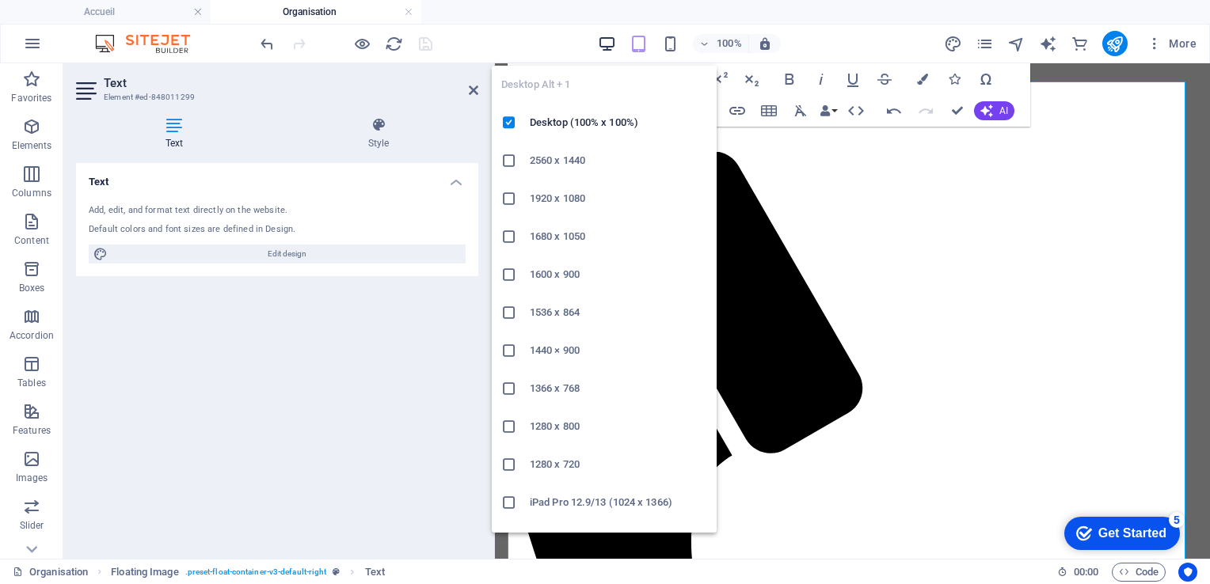
click at [607, 44] on icon "button" at bounding box center [607, 44] width 18 height 18
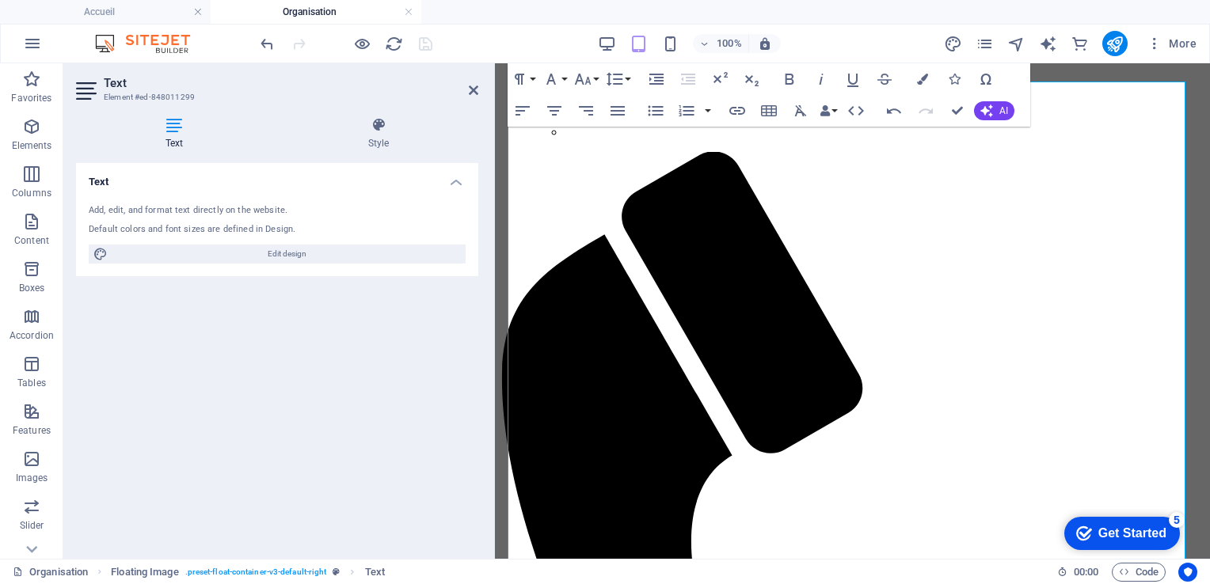
click at [468, 93] on header "Text Element #ed-848011299" at bounding box center [277, 83] width 402 height 41
click at [470, 93] on icon at bounding box center [474, 90] width 10 height 13
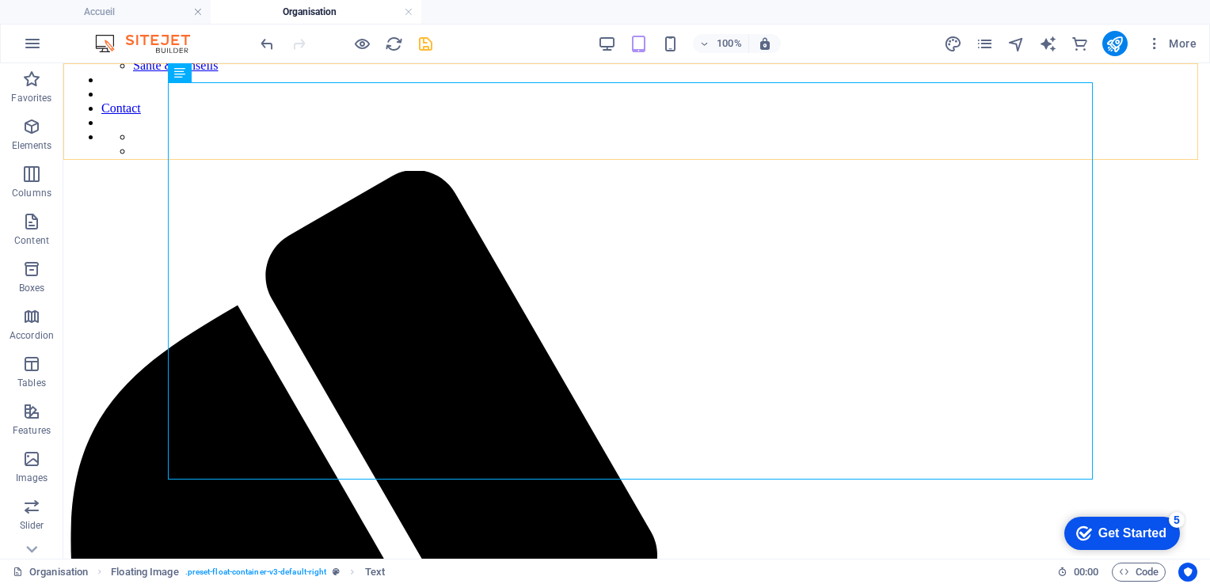
scroll to position [438, 0]
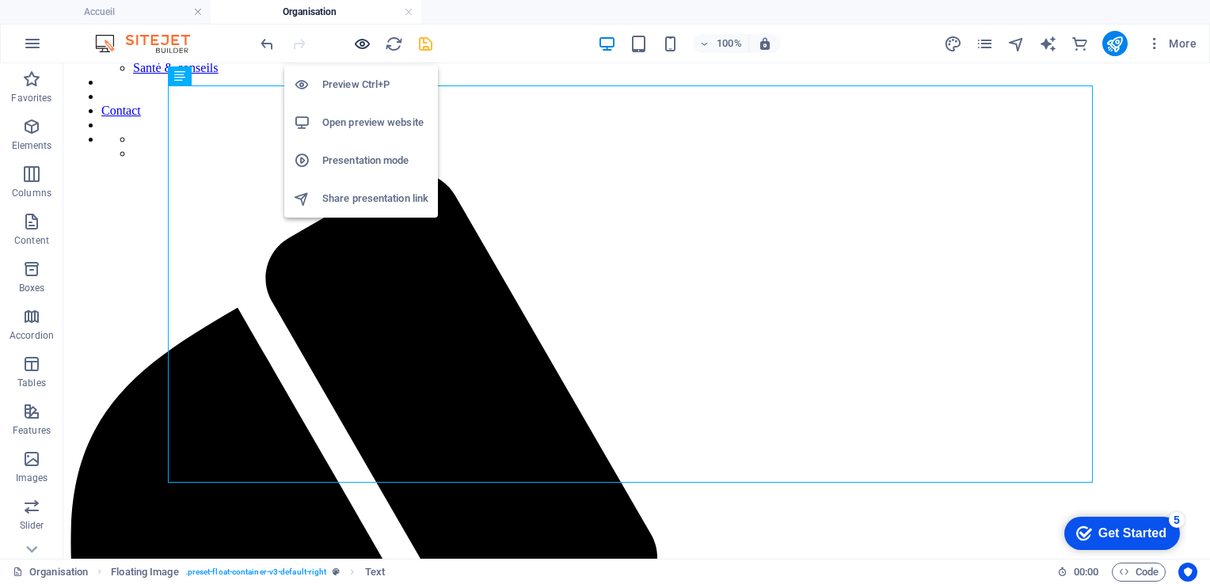
click at [367, 43] on icon "button" at bounding box center [362, 44] width 18 height 18
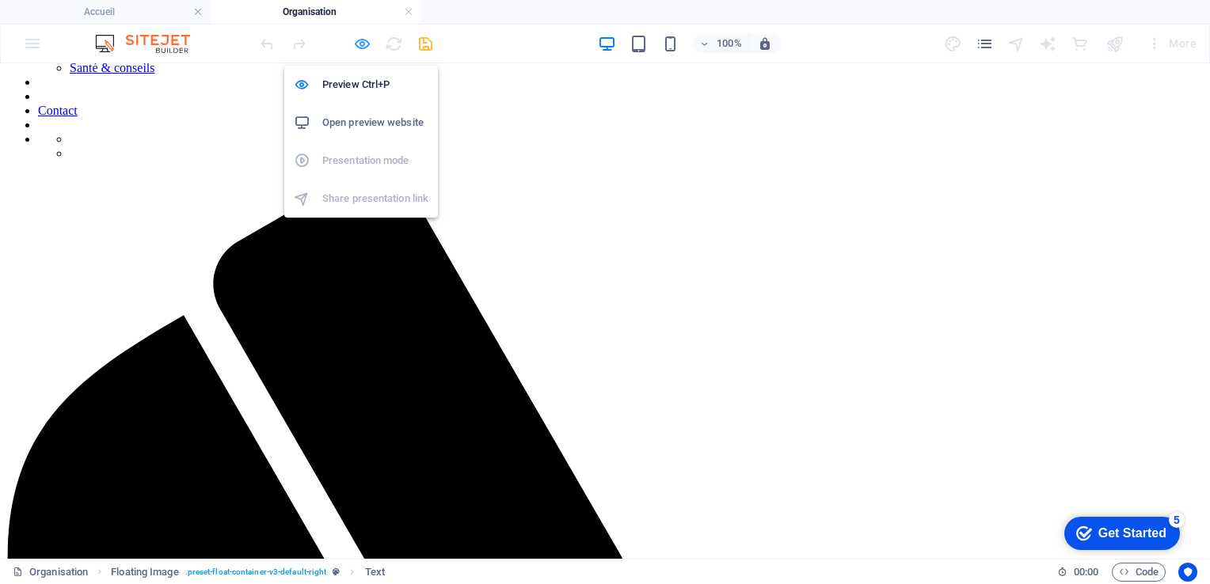
click at [360, 43] on icon "button" at bounding box center [362, 44] width 18 height 18
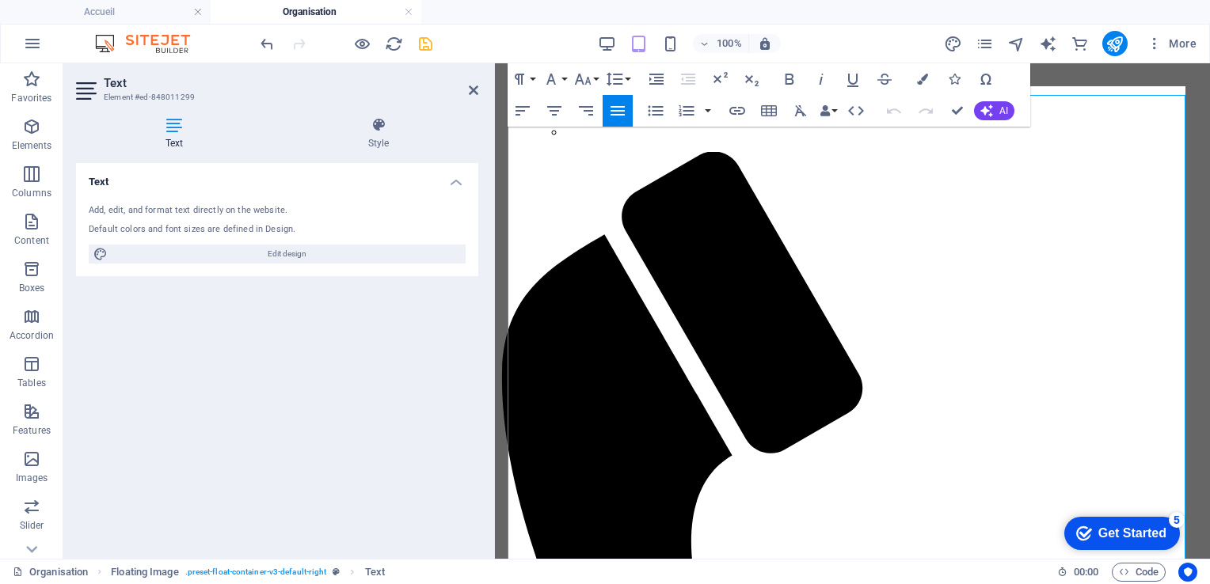
scroll to position [455, 0]
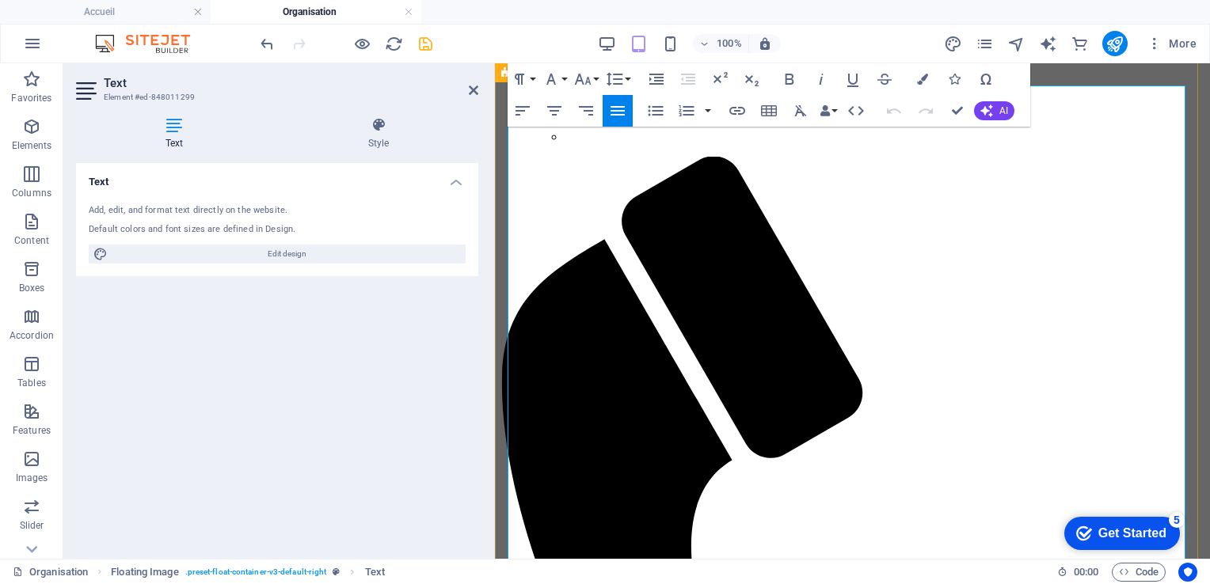
drag, startPoint x: 708, startPoint y: 452, endPoint x: 880, endPoint y: 455, distance: 171.8
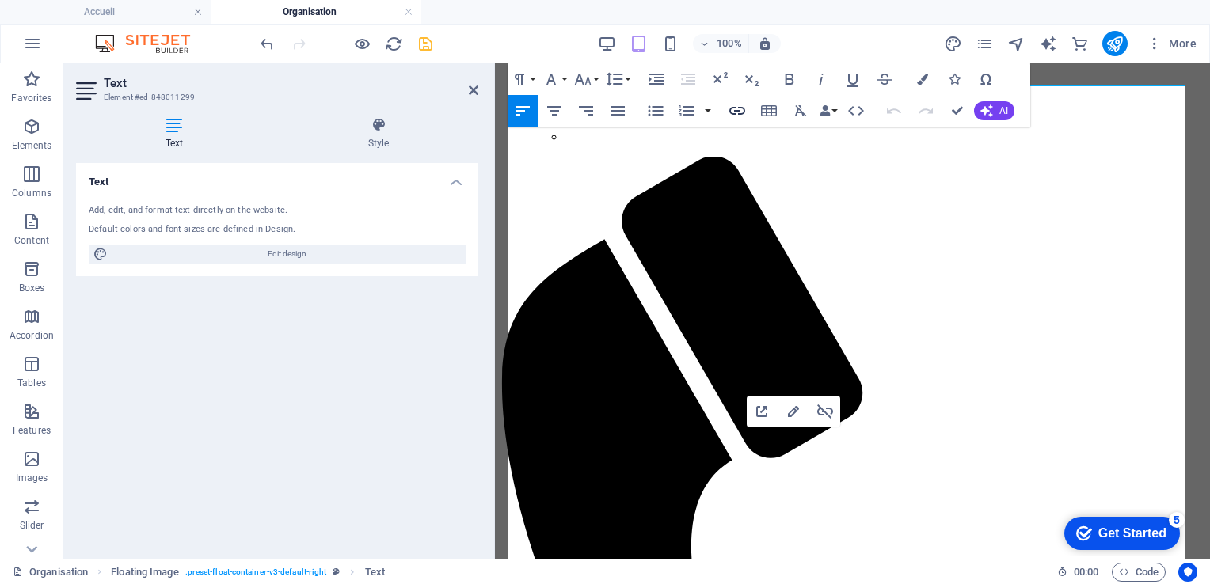
click at [736, 108] on icon "button" at bounding box center [737, 110] width 19 height 19
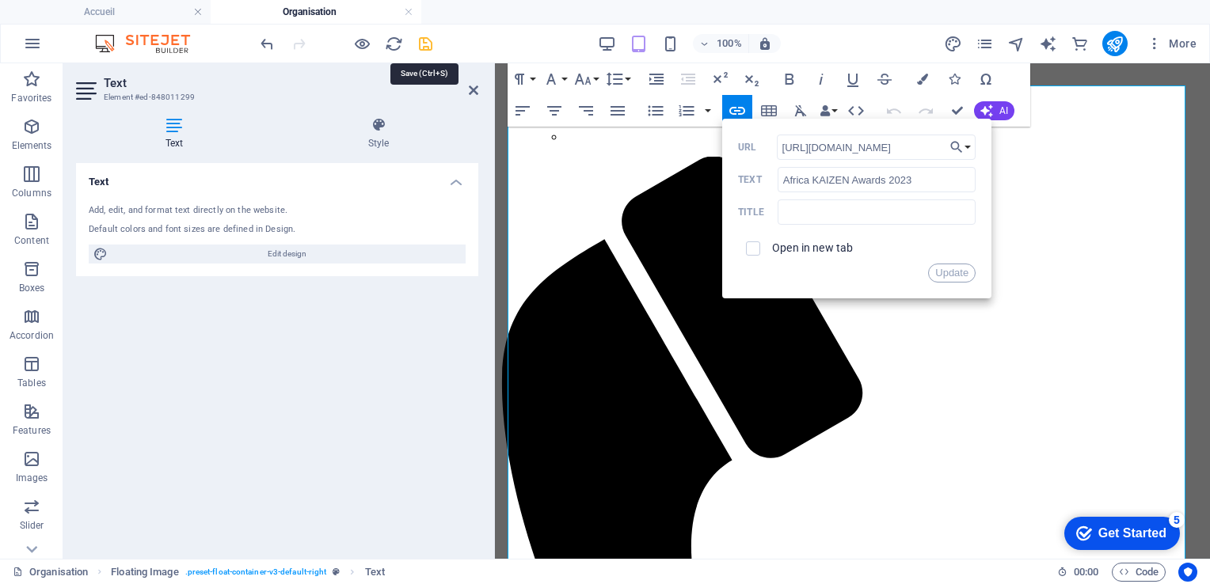
scroll to position [0, 0]
click at [428, 40] on icon "save" at bounding box center [426, 44] width 18 height 18
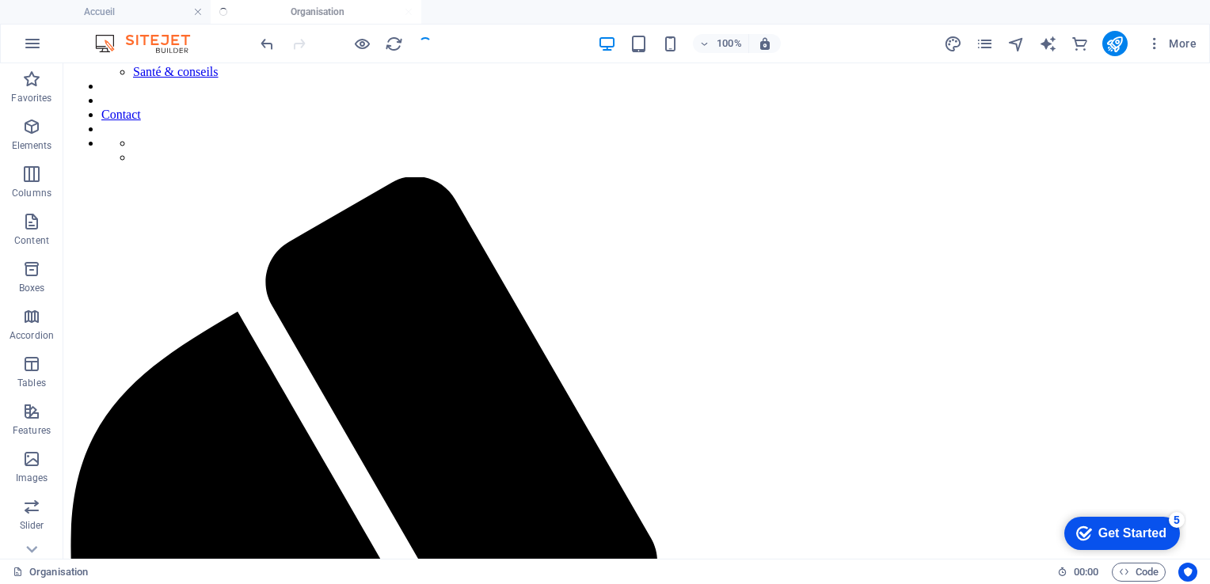
scroll to position [434, 0]
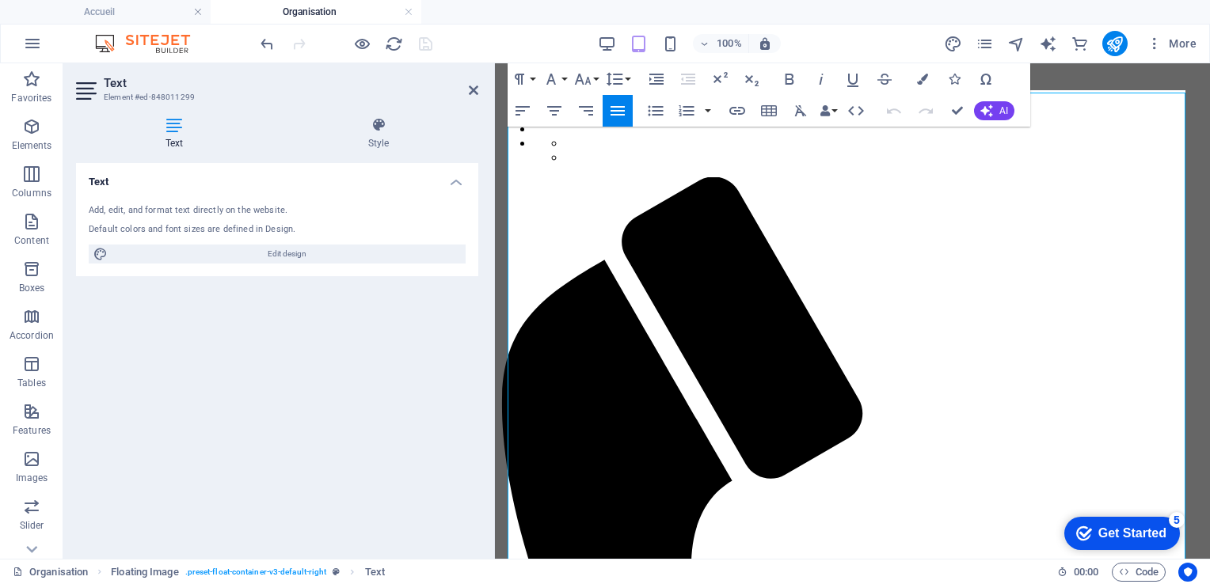
scroll to position [450, 0]
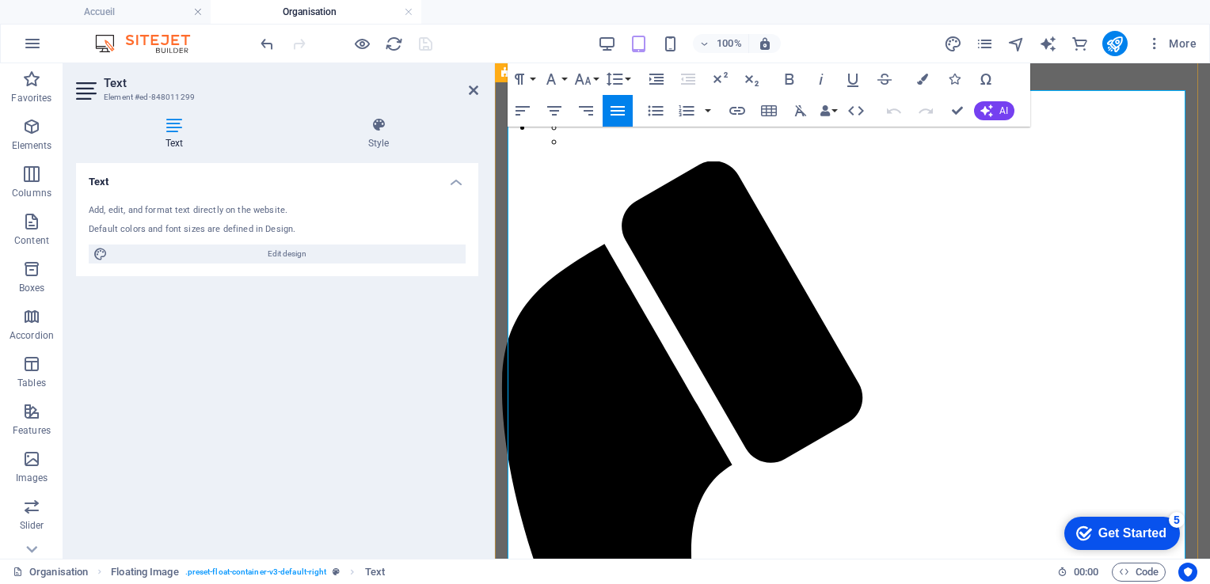
drag, startPoint x: 813, startPoint y: 477, endPoint x: 1051, endPoint y: 477, distance: 237.6
click at [736, 113] on icon "button" at bounding box center [737, 111] width 16 height 8
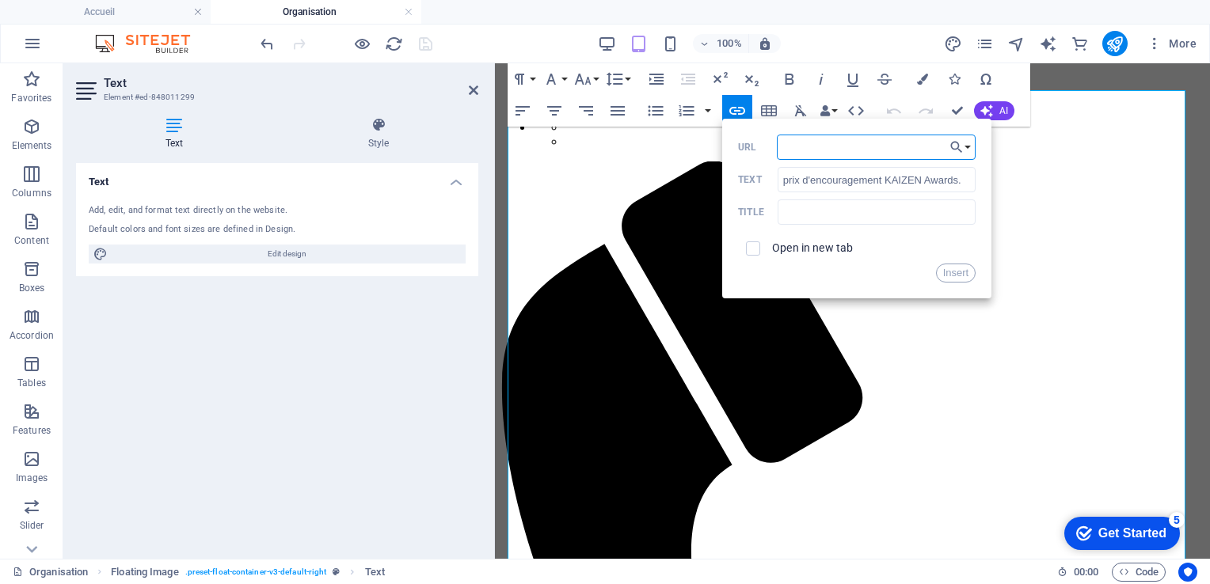
paste input "[URL][DOMAIN_NAME]"
type input "[URL][DOMAIN_NAME]"
click at [955, 271] on button "Insert" at bounding box center [956, 273] width 40 height 19
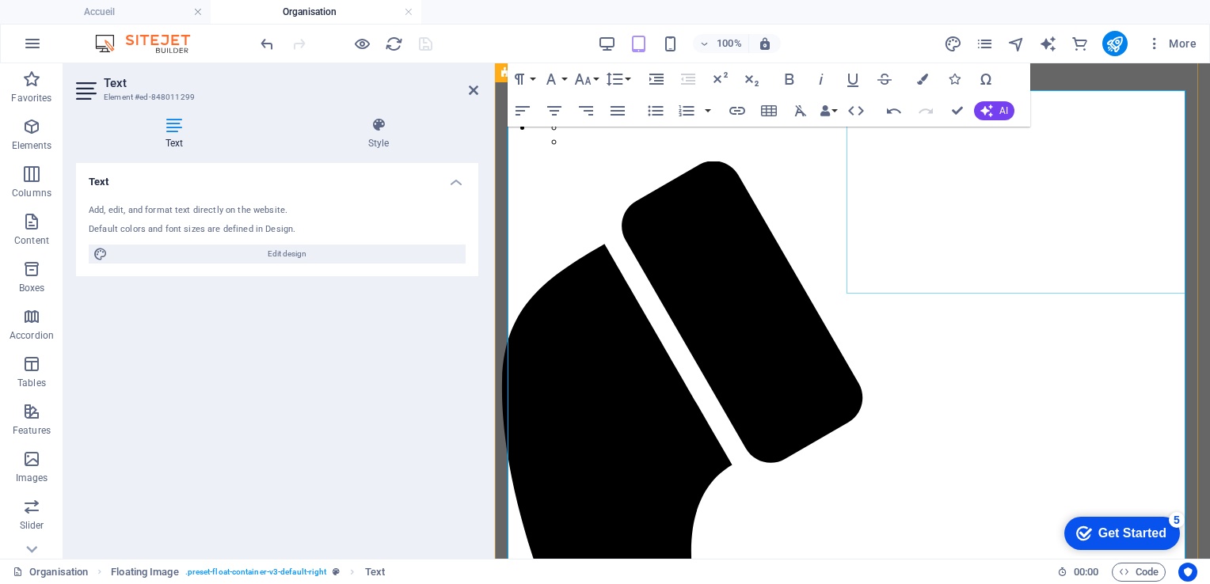
scroll to position [0, 0]
drag, startPoint x: 709, startPoint y: 457, endPoint x: 870, endPoint y: 455, distance: 161.6
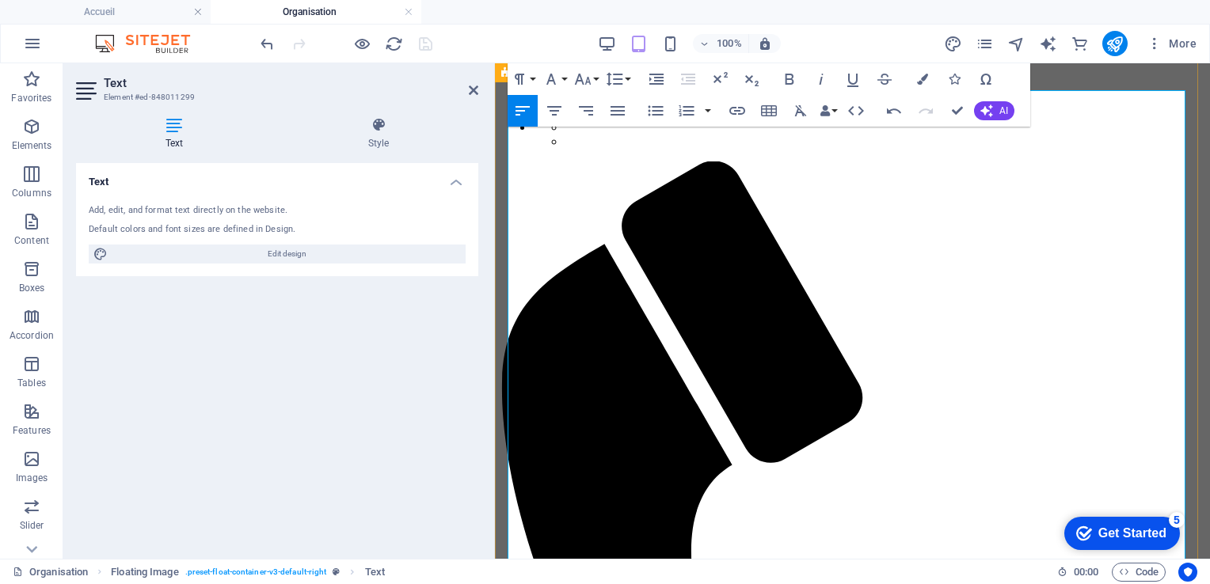
click at [850, 86] on icon "button" at bounding box center [852, 80] width 11 height 13
drag, startPoint x: 804, startPoint y: 478, endPoint x: 1048, endPoint y: 477, distance: 243.9
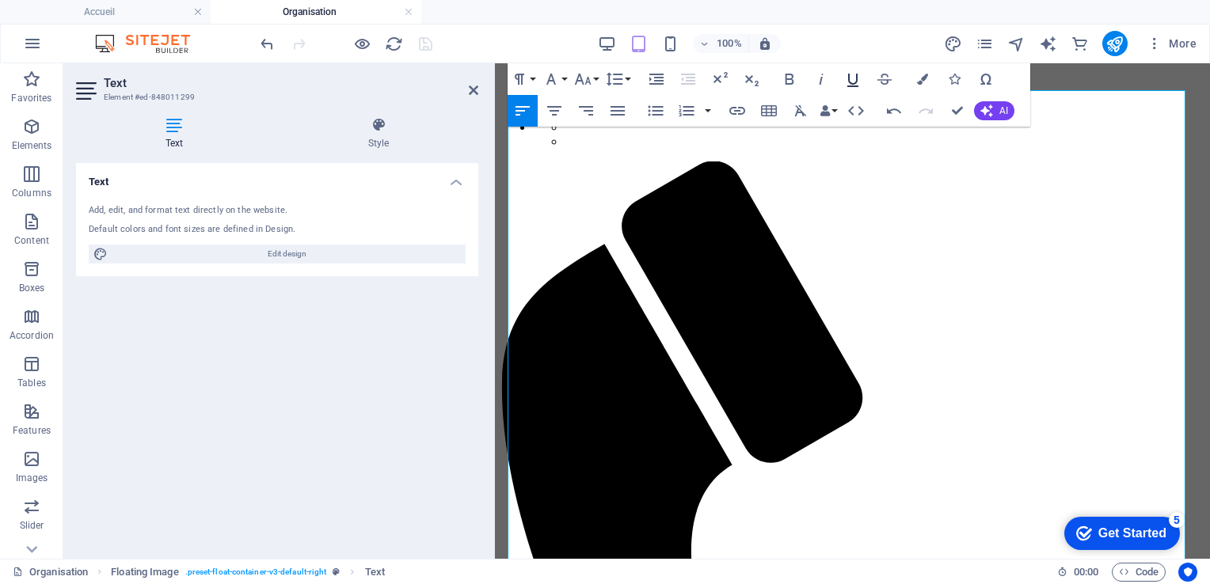
click at [855, 78] on icon "button" at bounding box center [852, 79] width 19 height 19
drag, startPoint x: 579, startPoint y: 502, endPoint x: 1034, endPoint y: 507, distance: 455.3
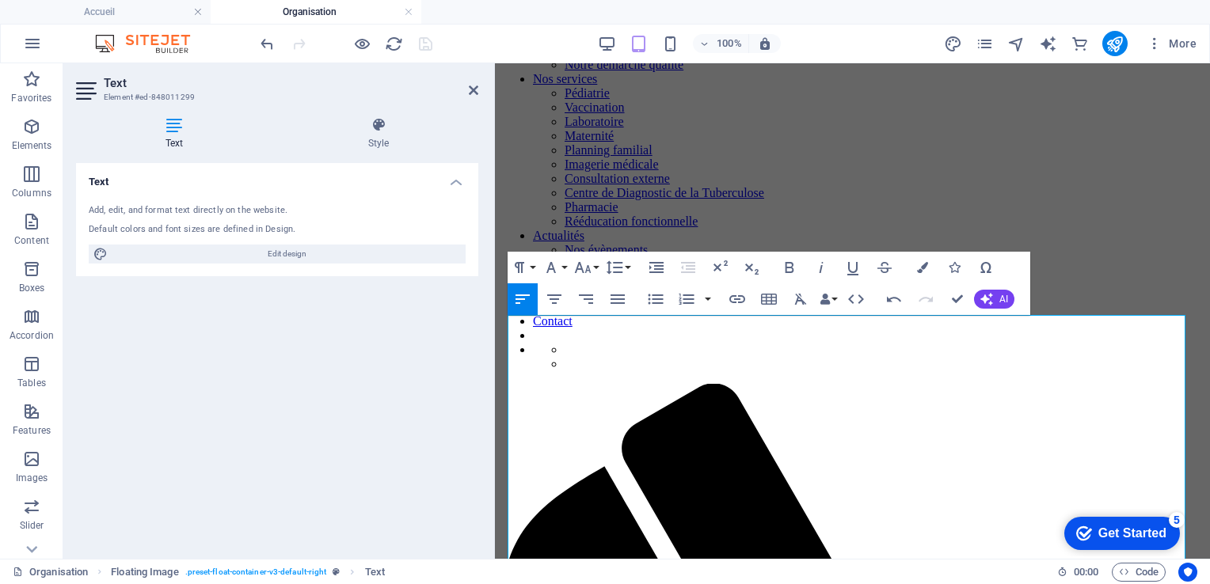
scroll to position [225, 0]
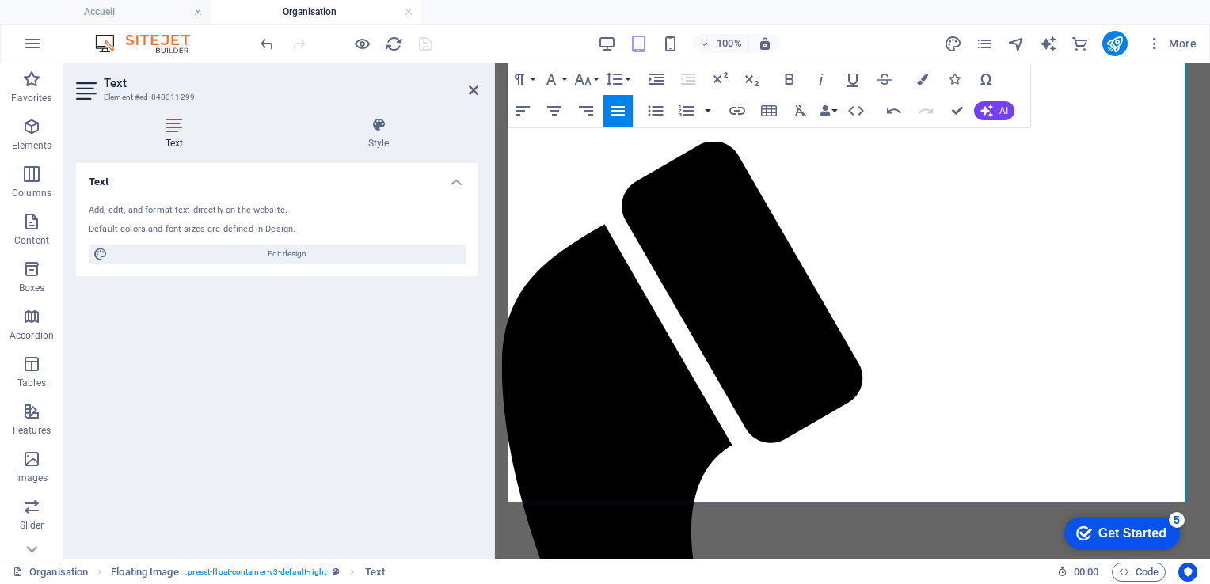
scroll to position [533, 0]
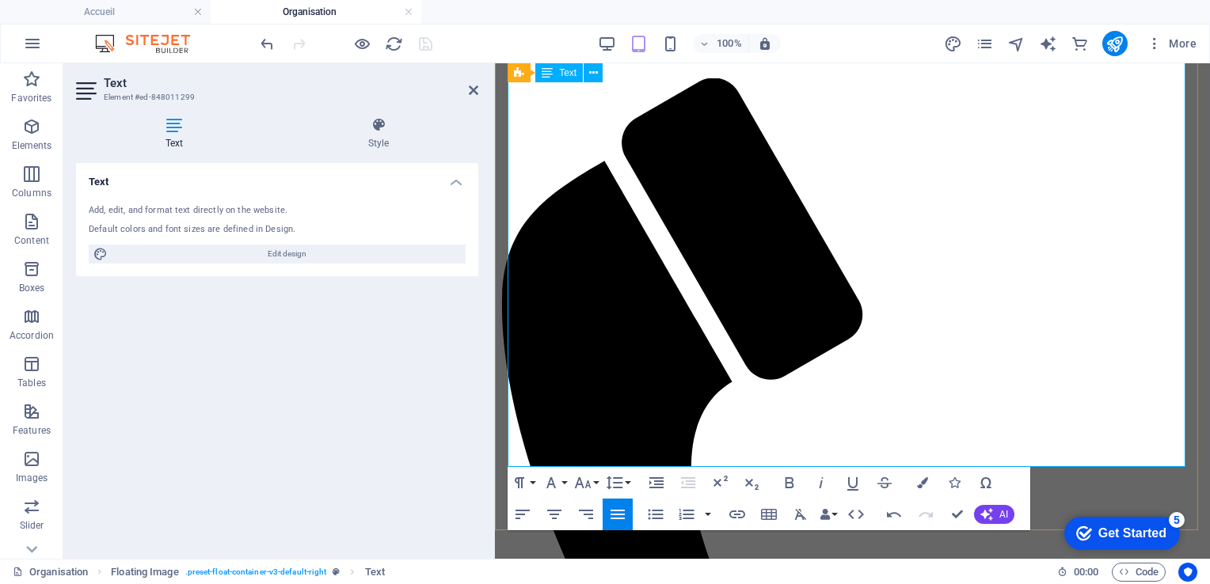
click at [469, 89] on icon at bounding box center [474, 90] width 10 height 13
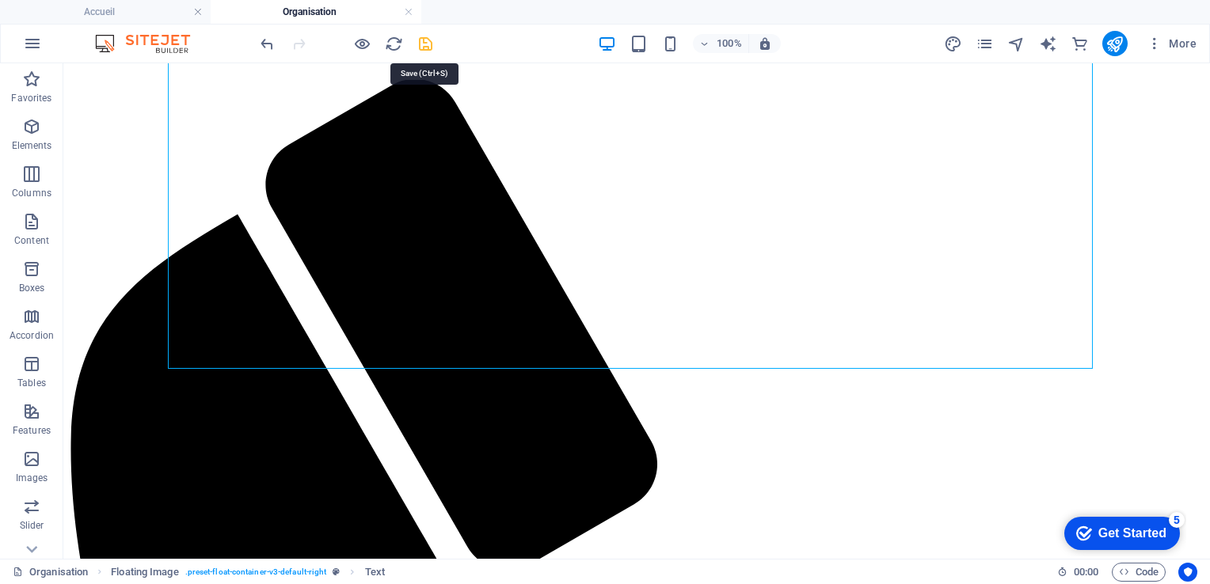
click at [420, 40] on icon "save" at bounding box center [426, 44] width 18 height 18
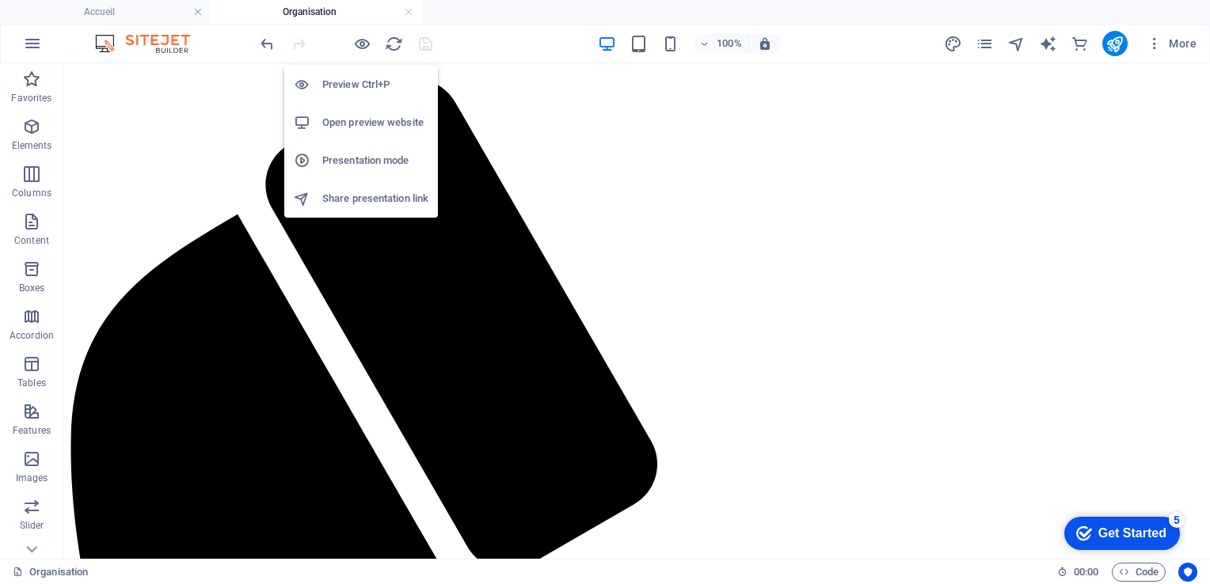
click at [342, 86] on h6 "Preview Ctrl+P" at bounding box center [375, 84] width 106 height 19
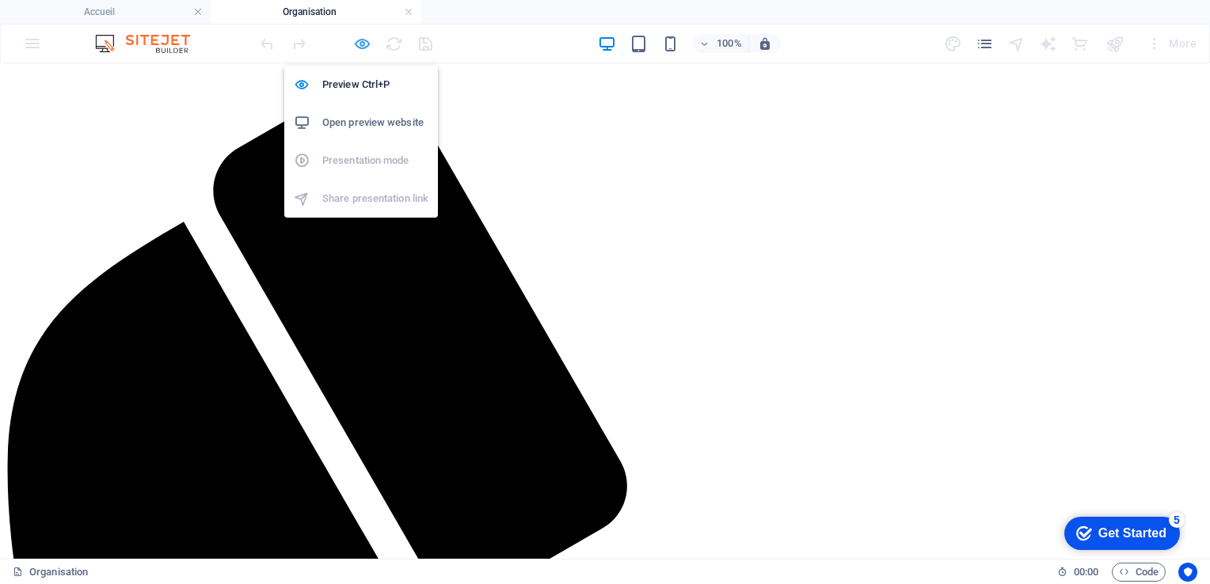
click at [360, 43] on icon "button" at bounding box center [362, 44] width 18 height 18
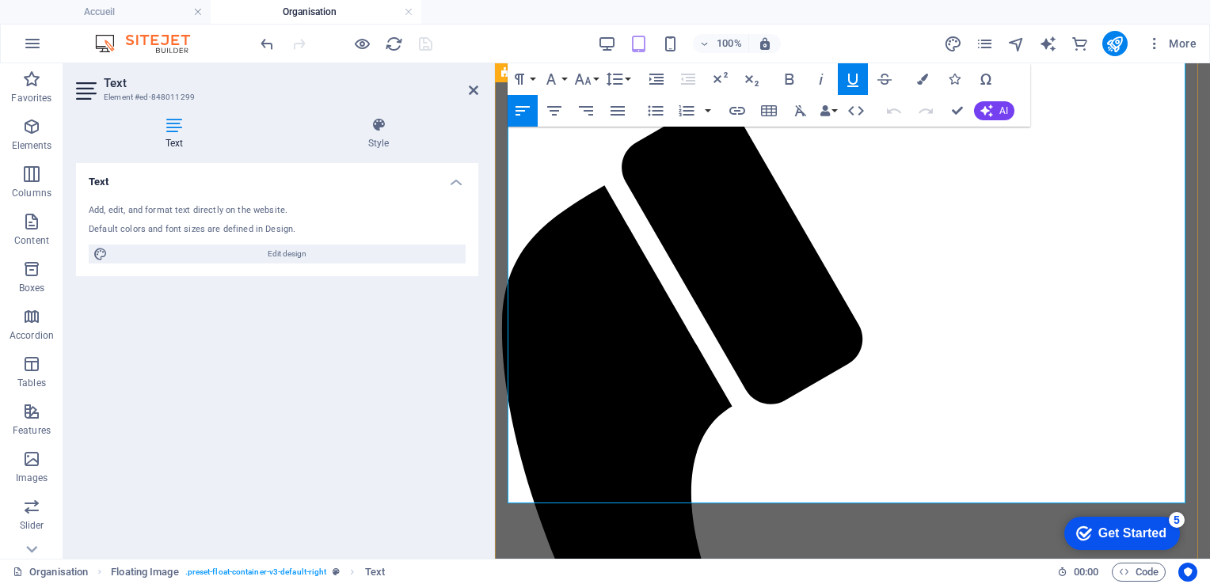
scroll to position [522, 0]
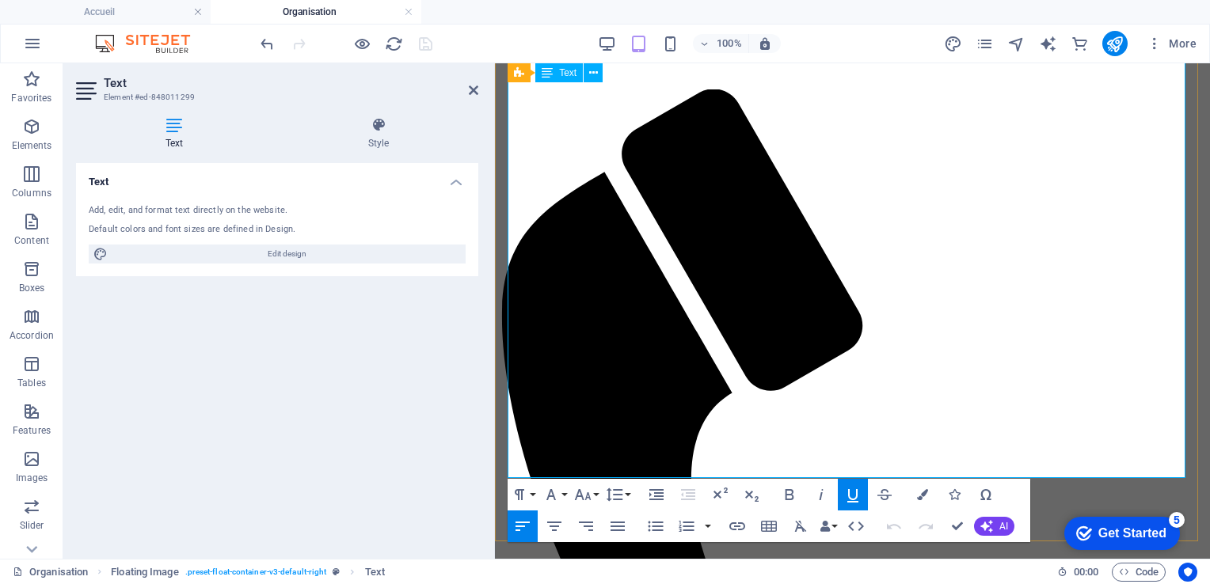
drag, startPoint x: 946, startPoint y: 550, endPoint x: 845, endPoint y: 402, distance: 178.8
drag, startPoint x: 959, startPoint y: 260, endPoint x: 1136, endPoint y: 268, distance: 177.6
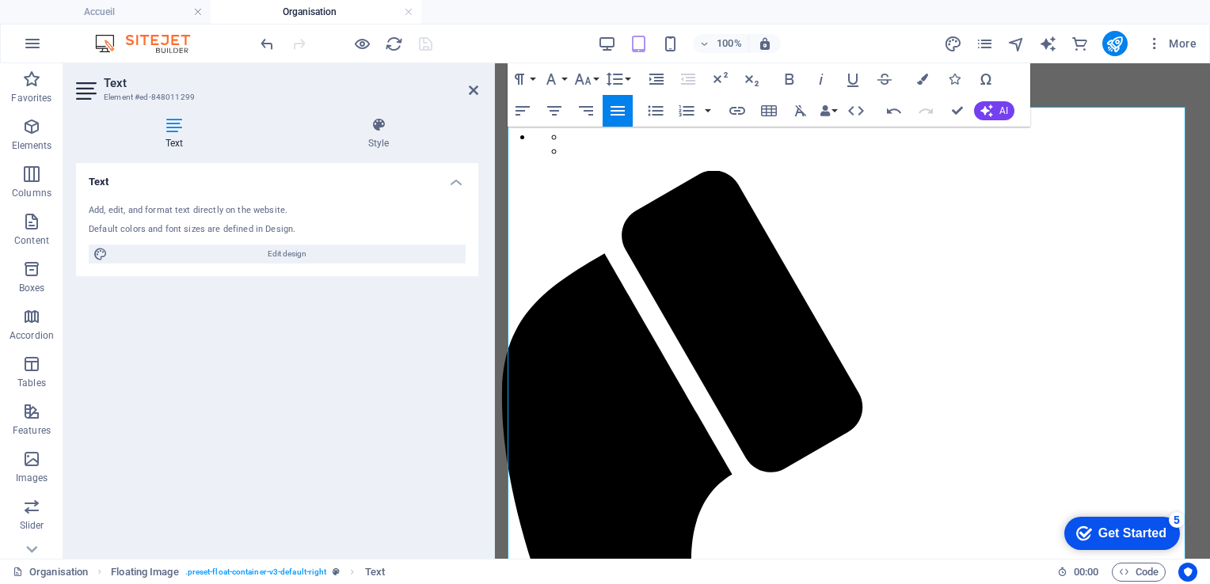
scroll to position [434, 0]
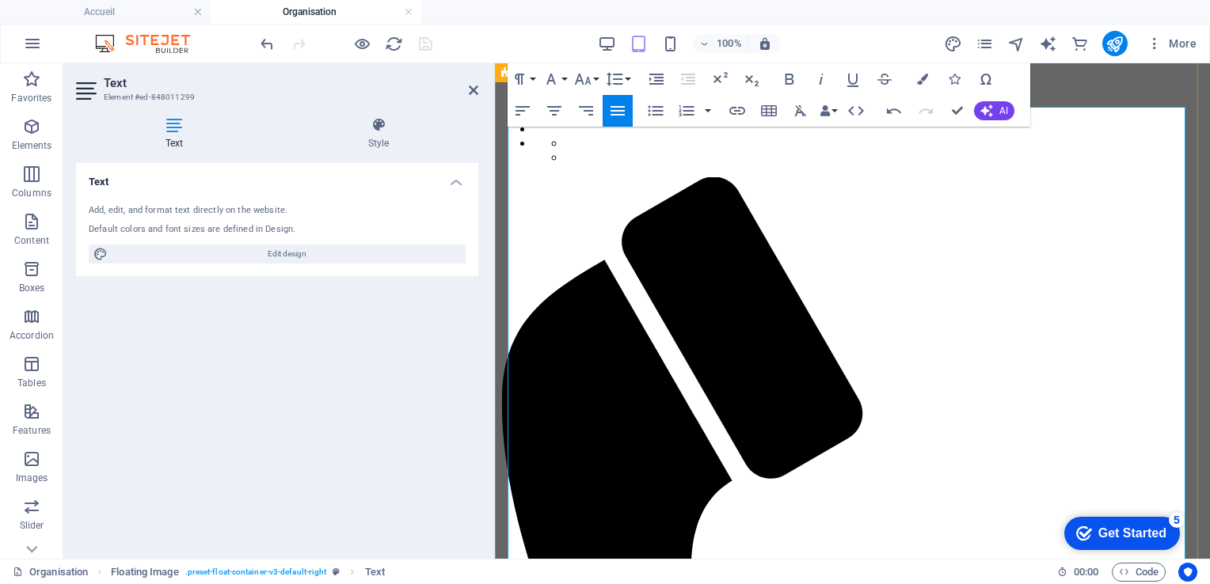
drag, startPoint x: 959, startPoint y: 346, endPoint x: 1136, endPoint y: 344, distance: 176.6
click at [736, 106] on icon "button" at bounding box center [737, 110] width 19 height 19
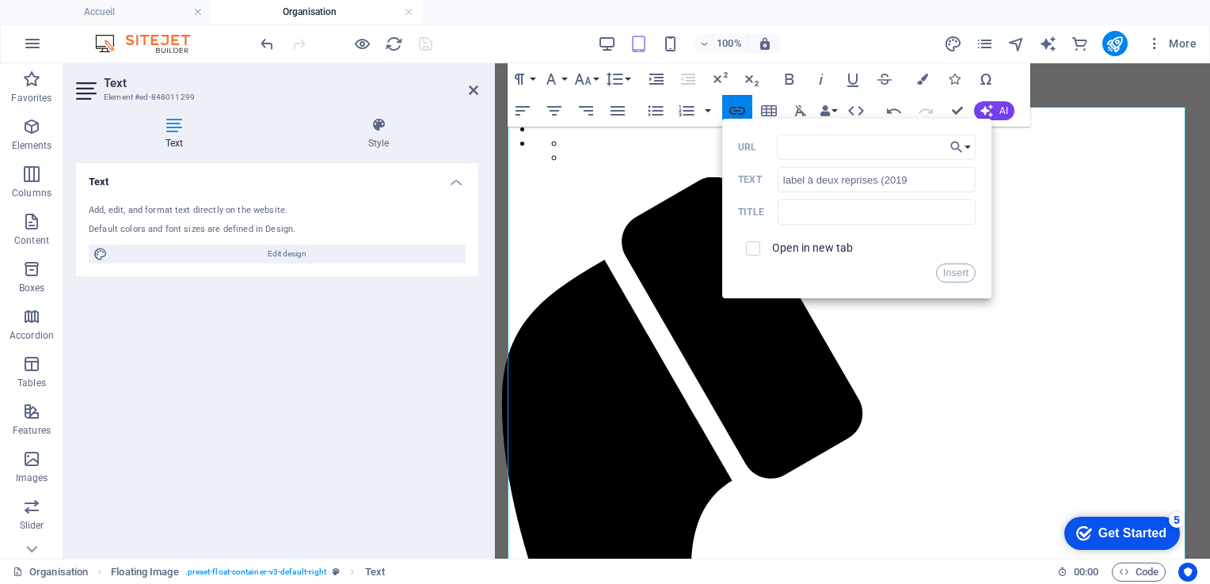
type input "[URL][DOMAIN_NAME]"
click at [961, 271] on button "Insert" at bounding box center [956, 273] width 40 height 19
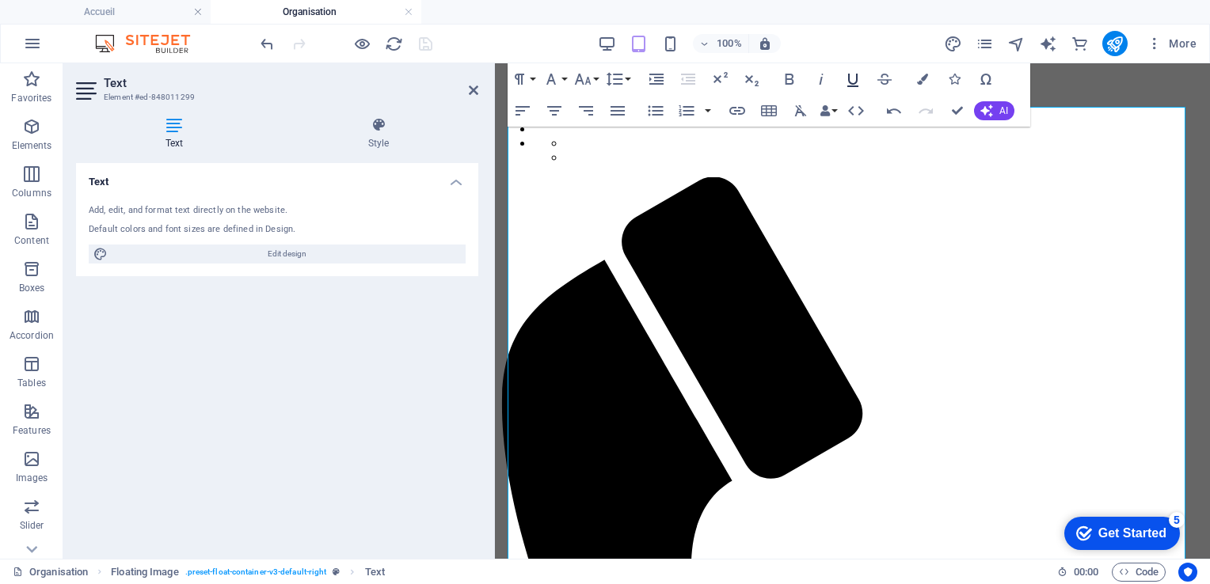
click at [855, 78] on icon "button" at bounding box center [852, 79] width 19 height 19
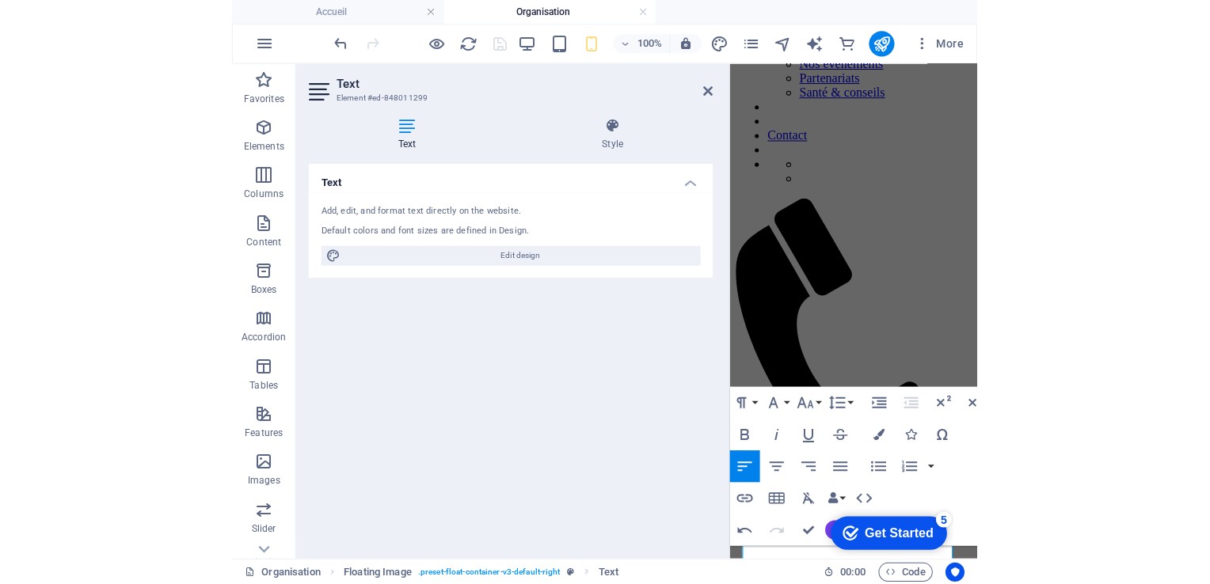
scroll to position [445, 0]
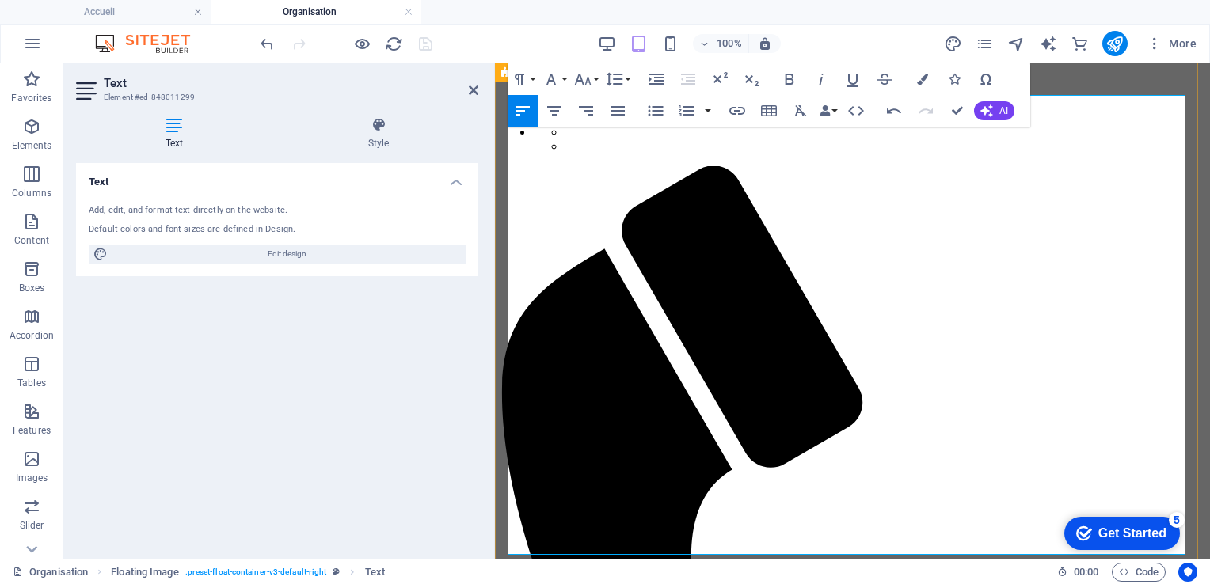
drag, startPoint x: 718, startPoint y: 253, endPoint x: 668, endPoint y: 257, distance: 50.9
type input "Label 5S"
click at [733, 103] on icon "button" at bounding box center [737, 110] width 19 height 19
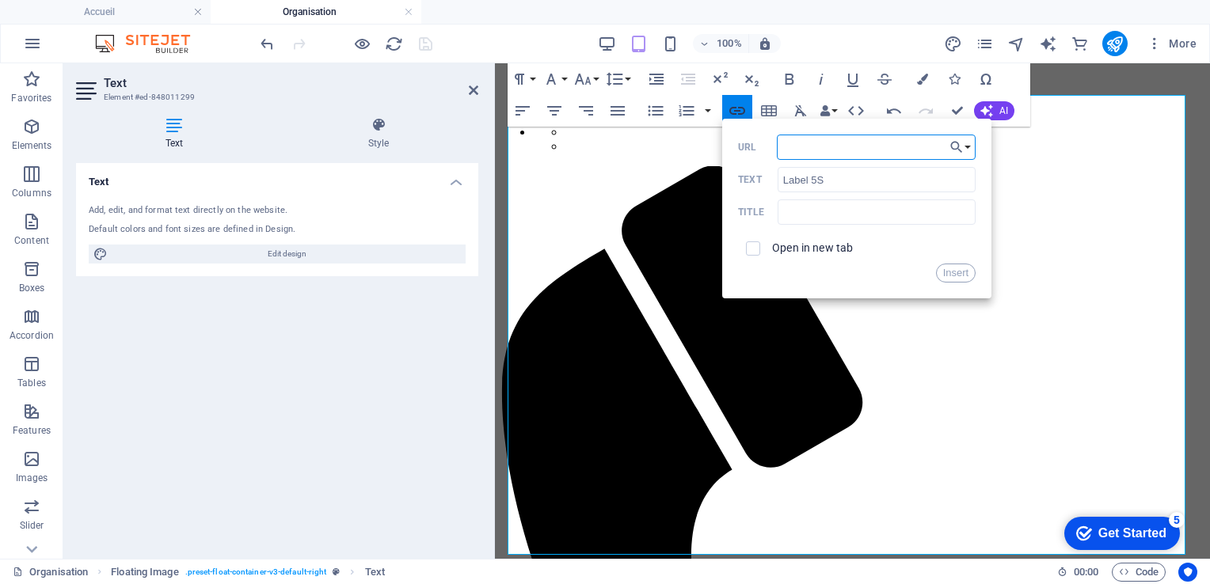
paste input "[URL][DOMAIN_NAME]"
type input "[URL][DOMAIN_NAME]"
click at [951, 279] on button "Insert" at bounding box center [956, 273] width 40 height 19
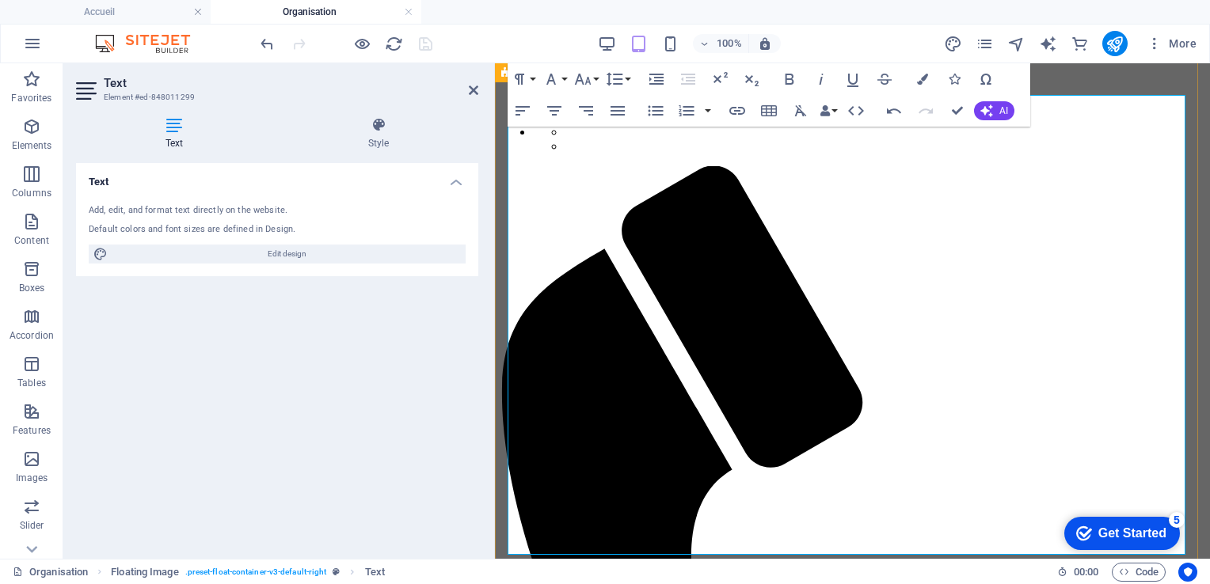
drag, startPoint x: 959, startPoint y: 342, endPoint x: 1143, endPoint y: 340, distance: 183.7
type input "label à deux reprises (2019,"
click at [736, 106] on icon "button" at bounding box center [737, 110] width 19 height 19
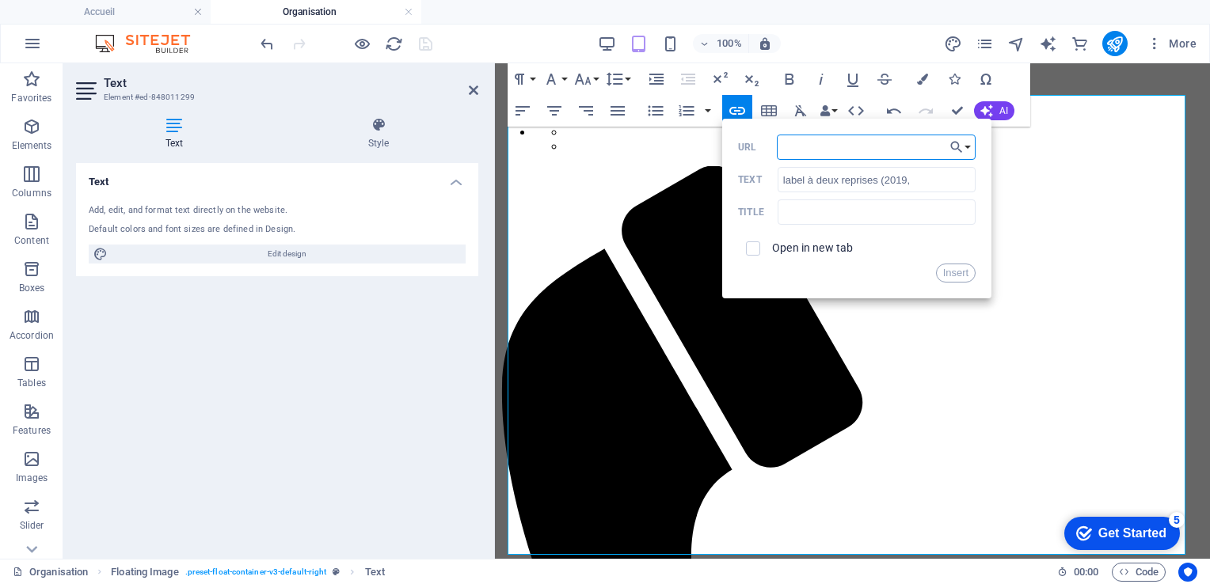
paste input "[URL][DOMAIN_NAME]"
type input "[URL][DOMAIN_NAME]"
click at [960, 280] on button "Insert" at bounding box center [956, 273] width 40 height 19
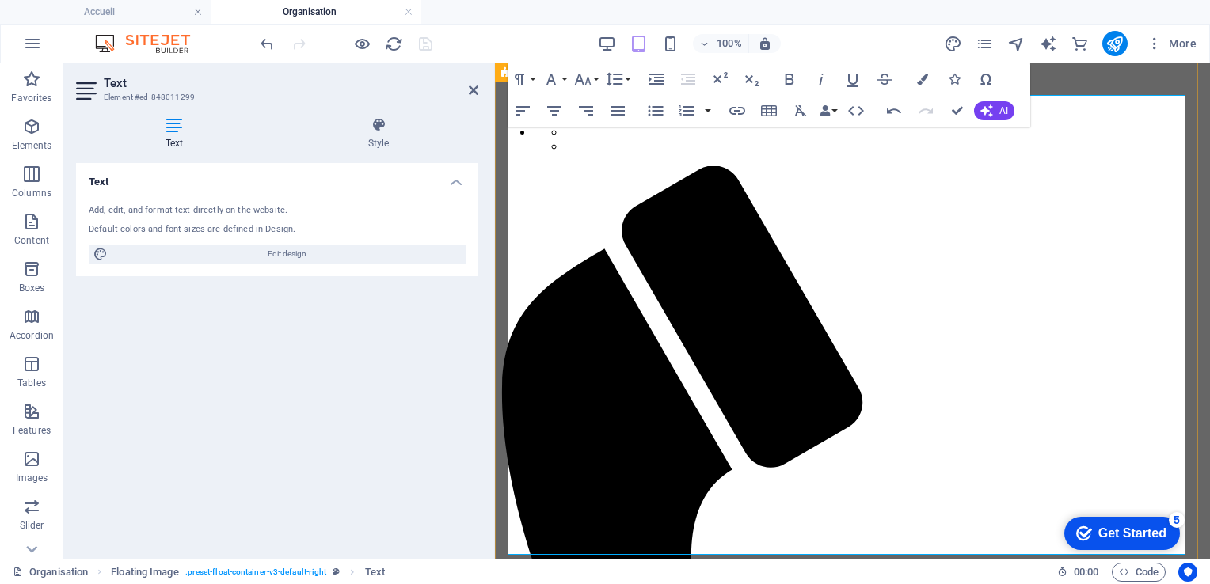
drag, startPoint x: 718, startPoint y: 254, endPoint x: 666, endPoint y: 259, distance: 52.5
click at [785, 86] on icon "button" at bounding box center [789, 79] width 19 height 19
drag, startPoint x: 718, startPoint y: 255, endPoint x: 662, endPoint y: 253, distance: 56.2
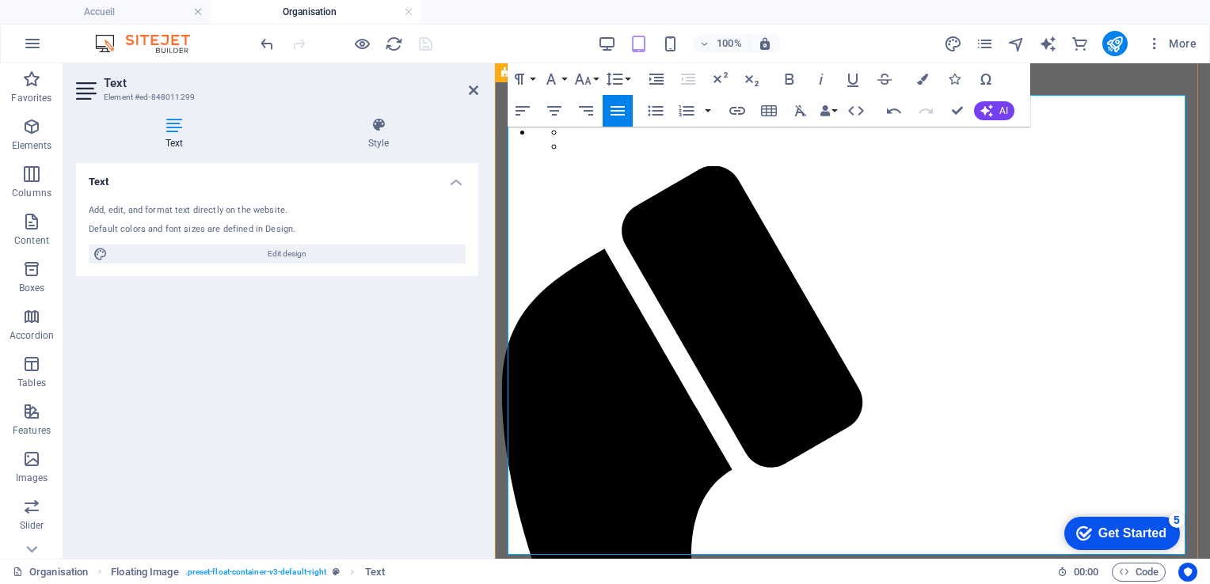
click at [853, 78] on icon "button" at bounding box center [852, 79] width 19 height 19
drag, startPoint x: 959, startPoint y: 330, endPoint x: 1133, endPoint y: 341, distance: 174.6
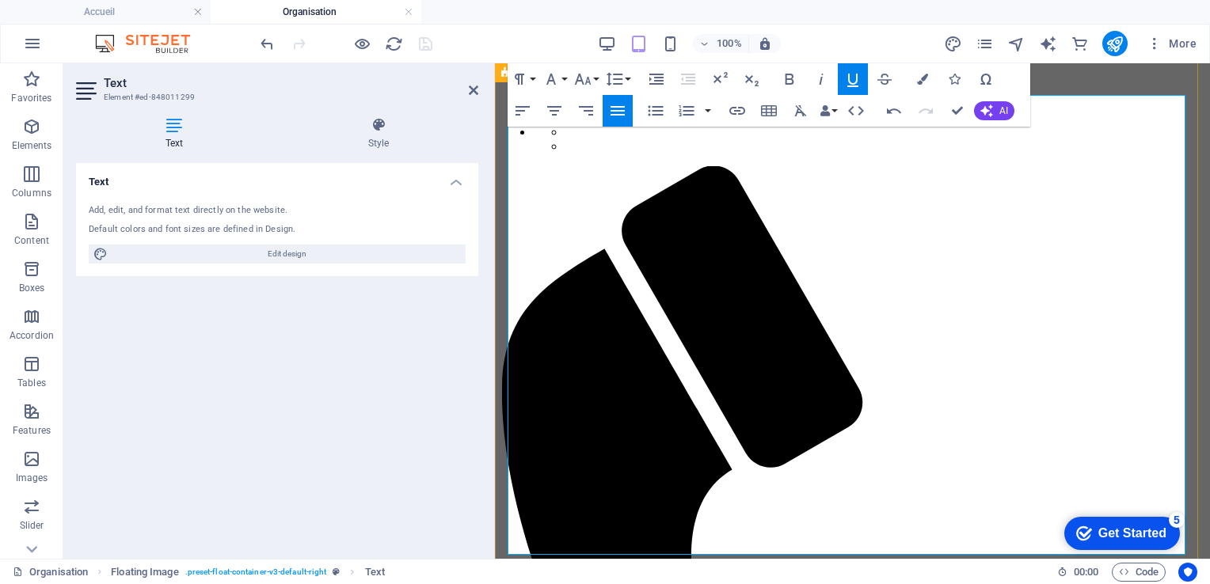
drag, startPoint x: 873, startPoint y: 460, endPoint x: 707, endPoint y: 466, distance: 165.6
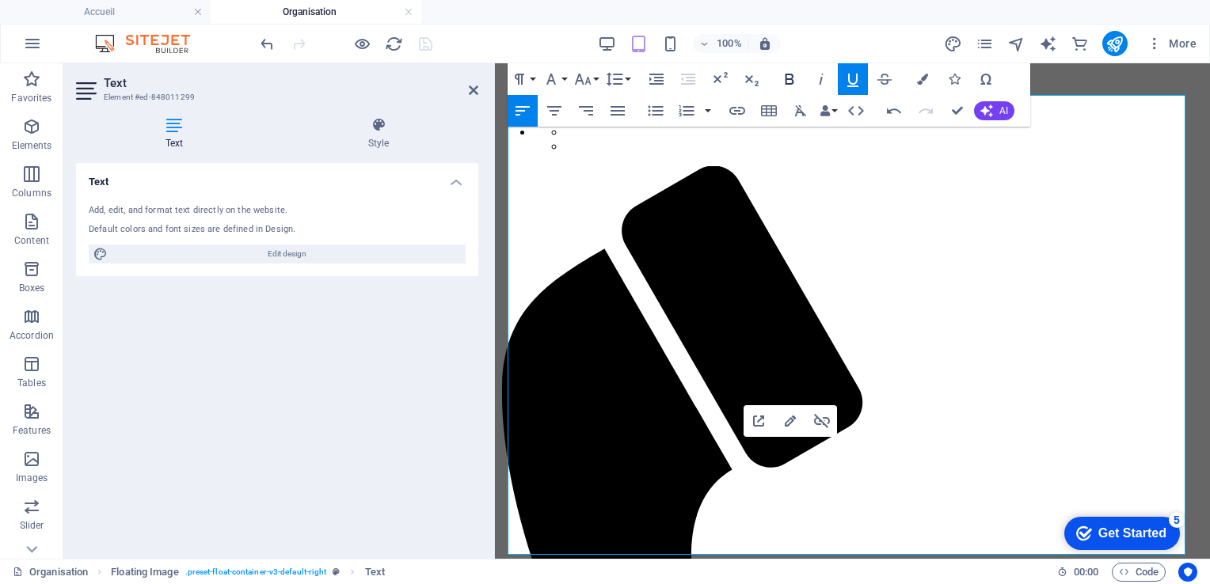
click at [789, 74] on icon "button" at bounding box center [790, 79] width 9 height 11
drag, startPoint x: 827, startPoint y: 489, endPoint x: 1051, endPoint y: 483, distance: 224.2
click at [788, 78] on icon "button" at bounding box center [790, 79] width 9 height 11
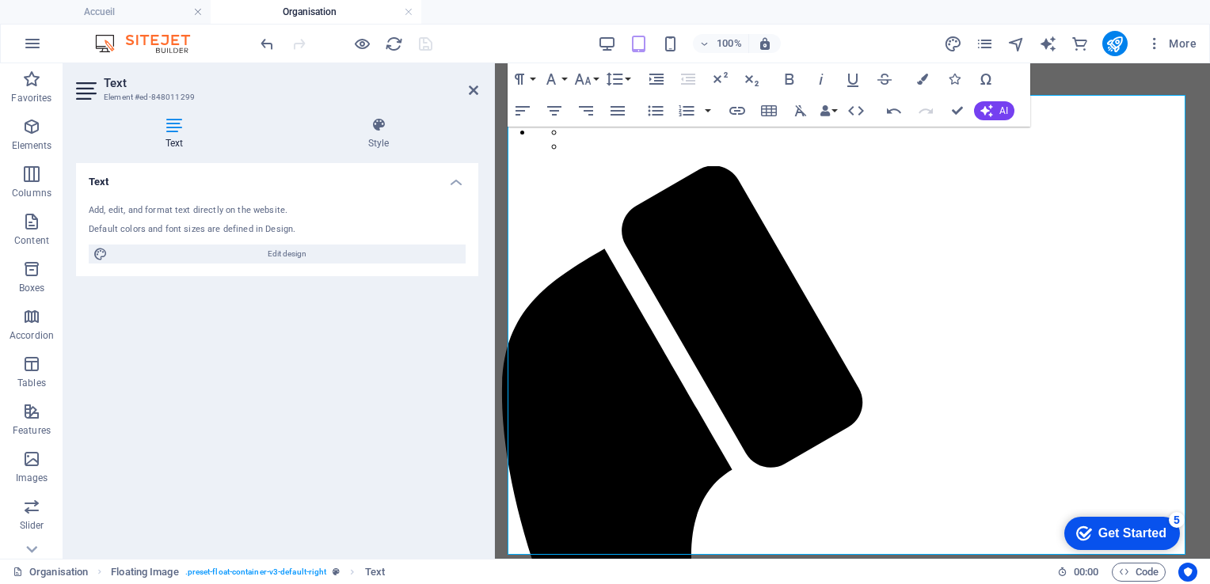
click at [424, 42] on div at bounding box center [345, 43] width 177 height 25
click at [470, 92] on icon at bounding box center [474, 90] width 10 height 13
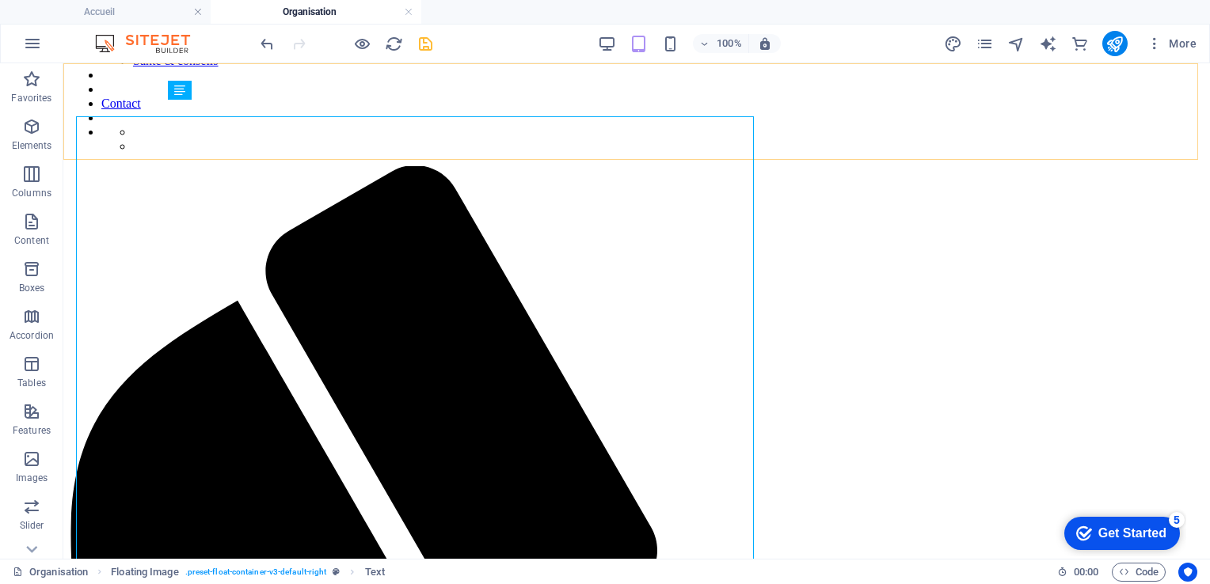
scroll to position [424, 0]
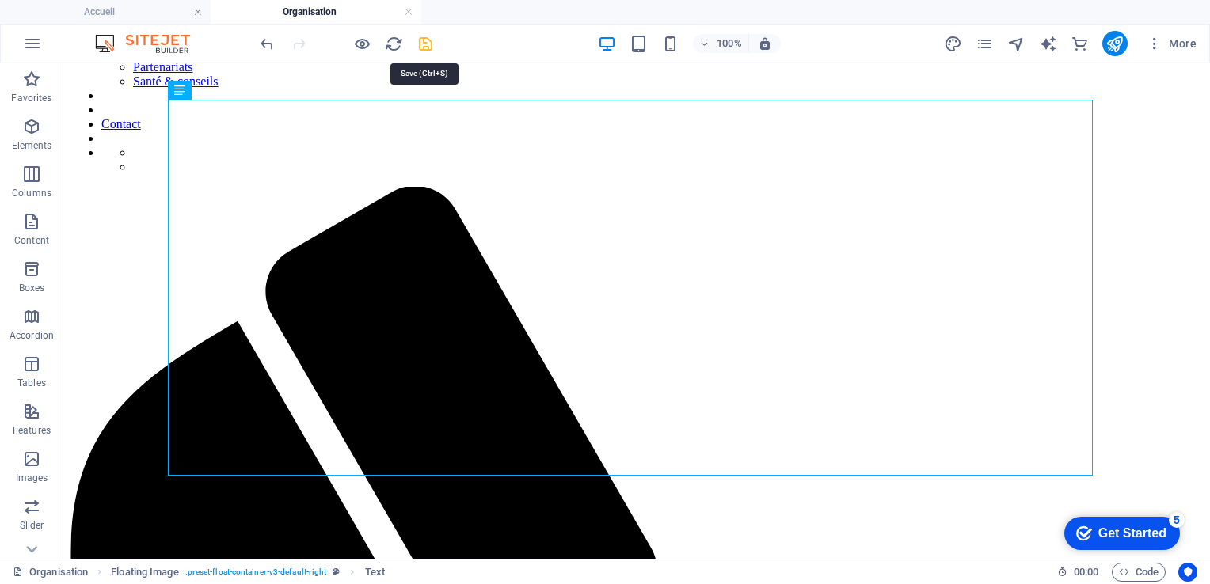
click at [427, 42] on icon "save" at bounding box center [426, 44] width 18 height 18
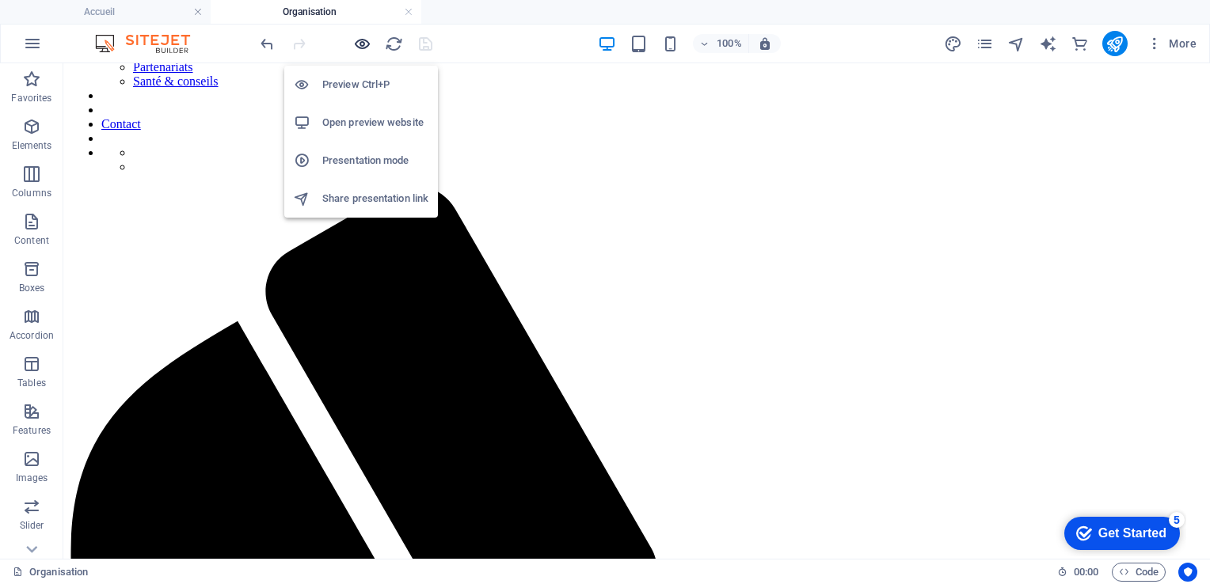
click at [357, 43] on icon "button" at bounding box center [362, 44] width 18 height 18
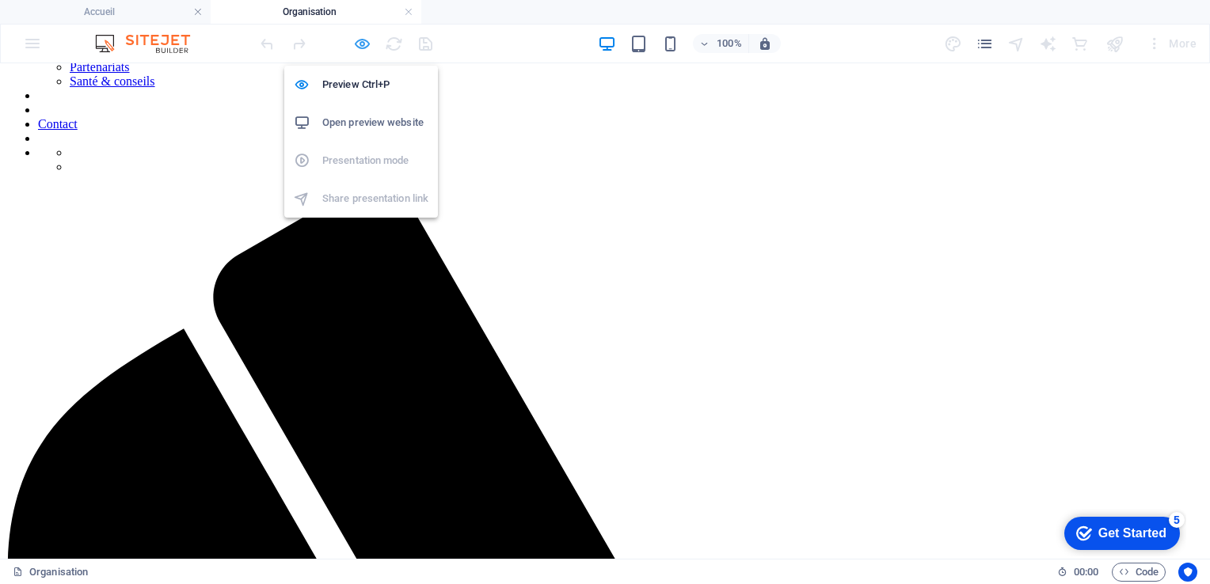
click at [361, 39] on icon "button" at bounding box center [362, 44] width 18 height 18
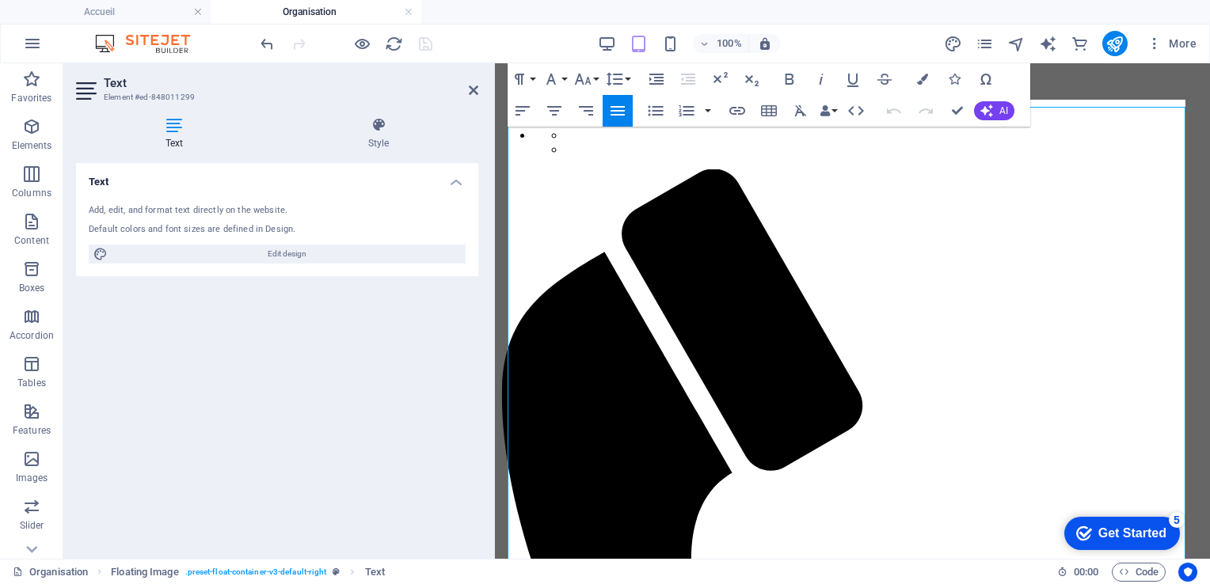
scroll to position [440, 0]
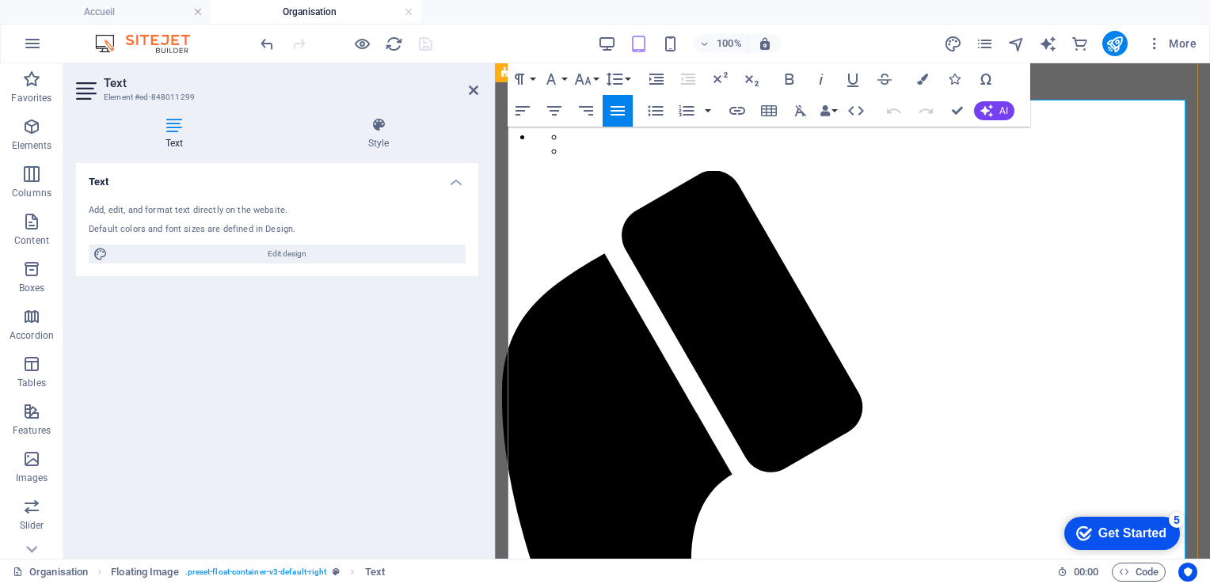
drag, startPoint x: 963, startPoint y: 490, endPoint x: 882, endPoint y: 489, distance: 80.8
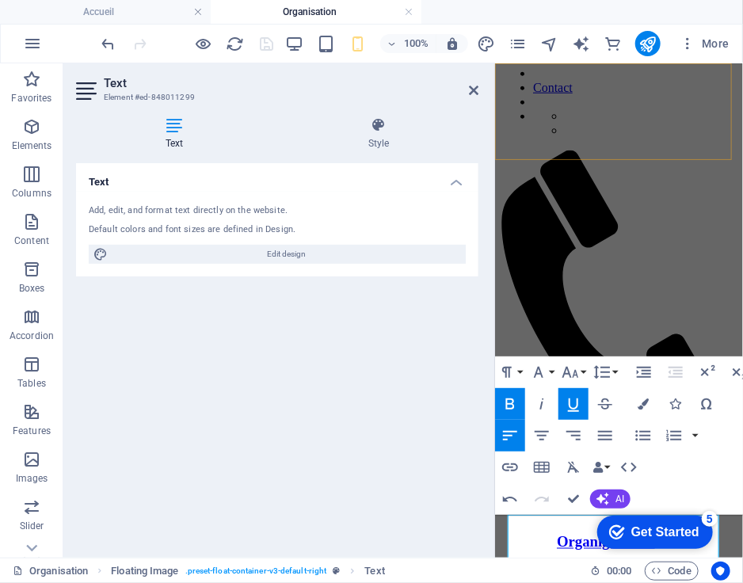
scroll to position [450, 0]
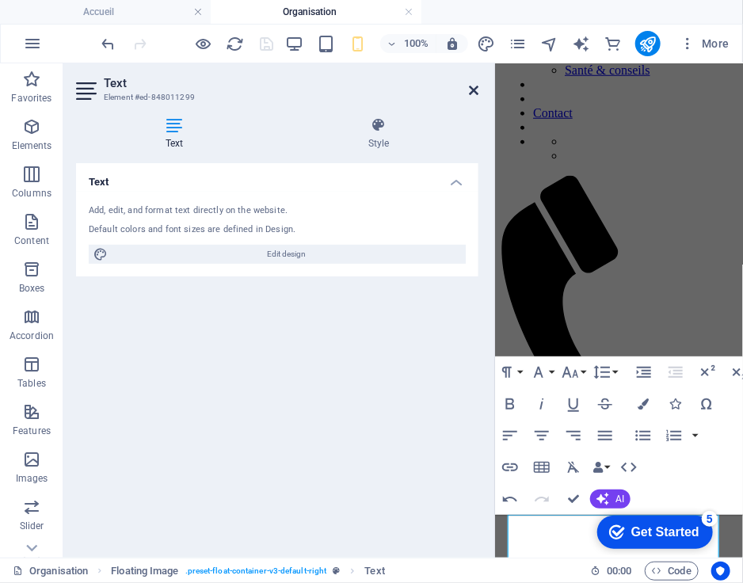
click at [474, 92] on icon at bounding box center [474, 90] width 10 height 13
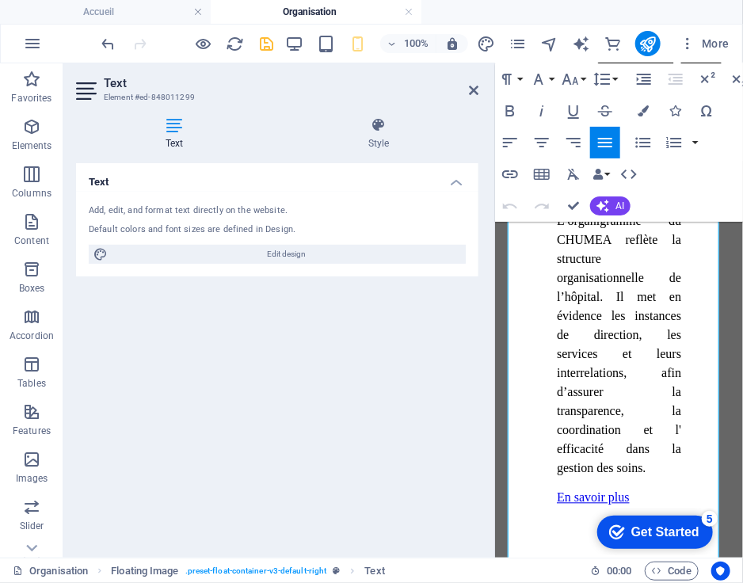
scroll to position [803, 0]
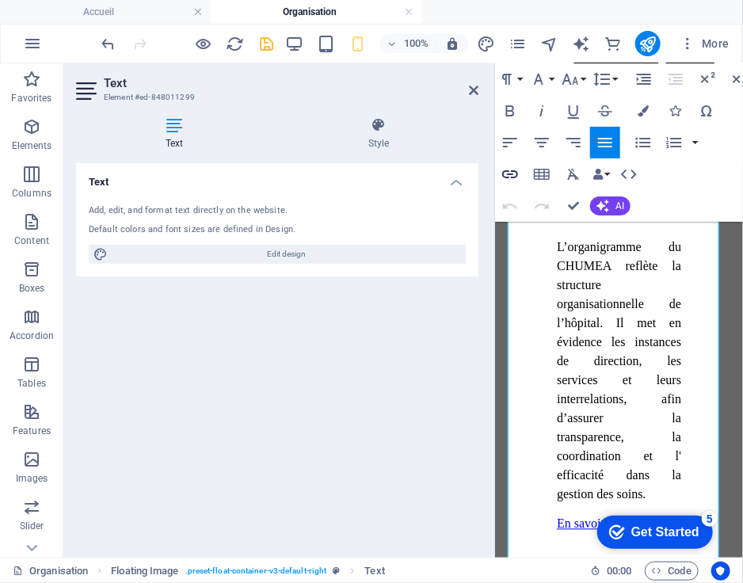
click at [509, 173] on icon "button" at bounding box center [510, 174] width 16 height 8
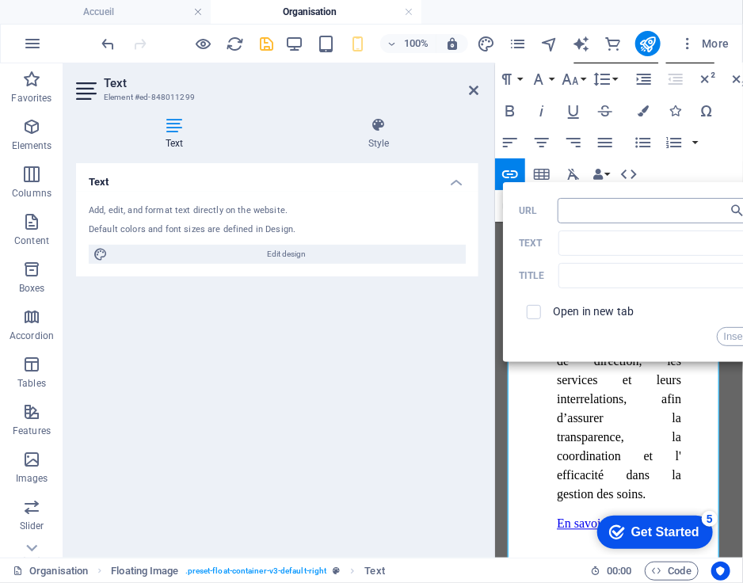
type input "[URL][DOMAIN_NAME]"
click at [729, 335] on button "Insert" at bounding box center [737, 336] width 40 height 19
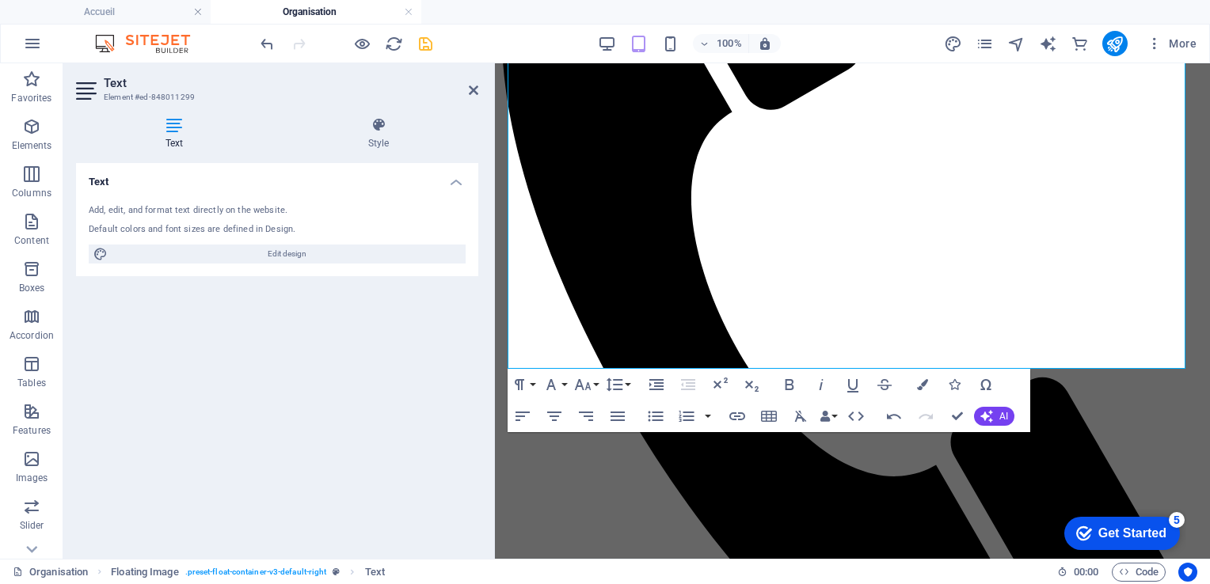
scroll to position [652, 0]
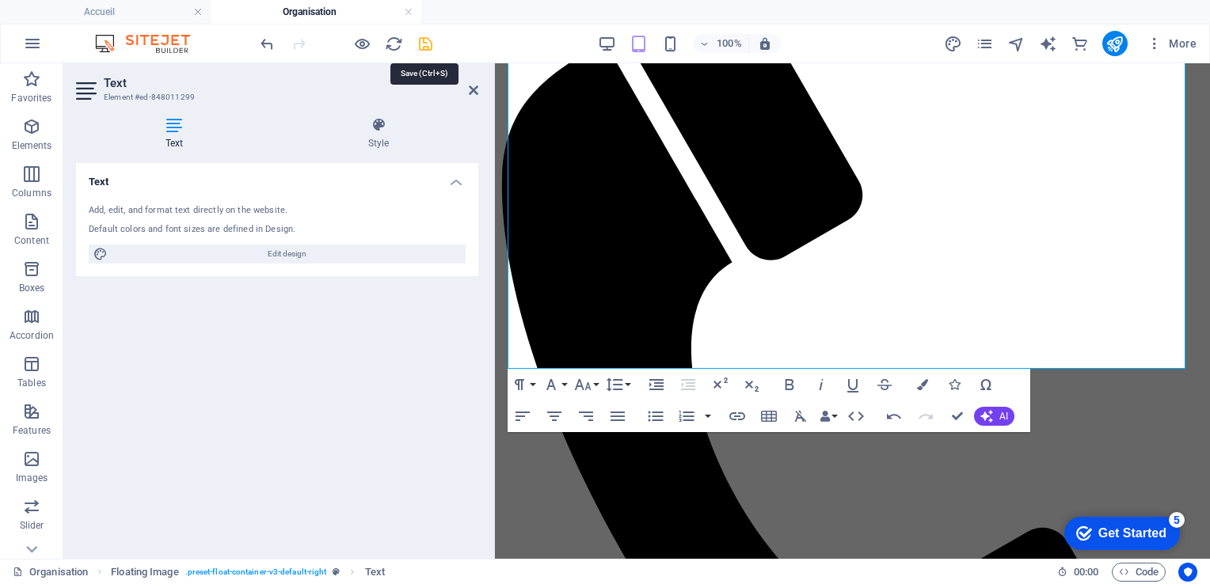
click at [425, 37] on icon "save" at bounding box center [426, 44] width 18 height 18
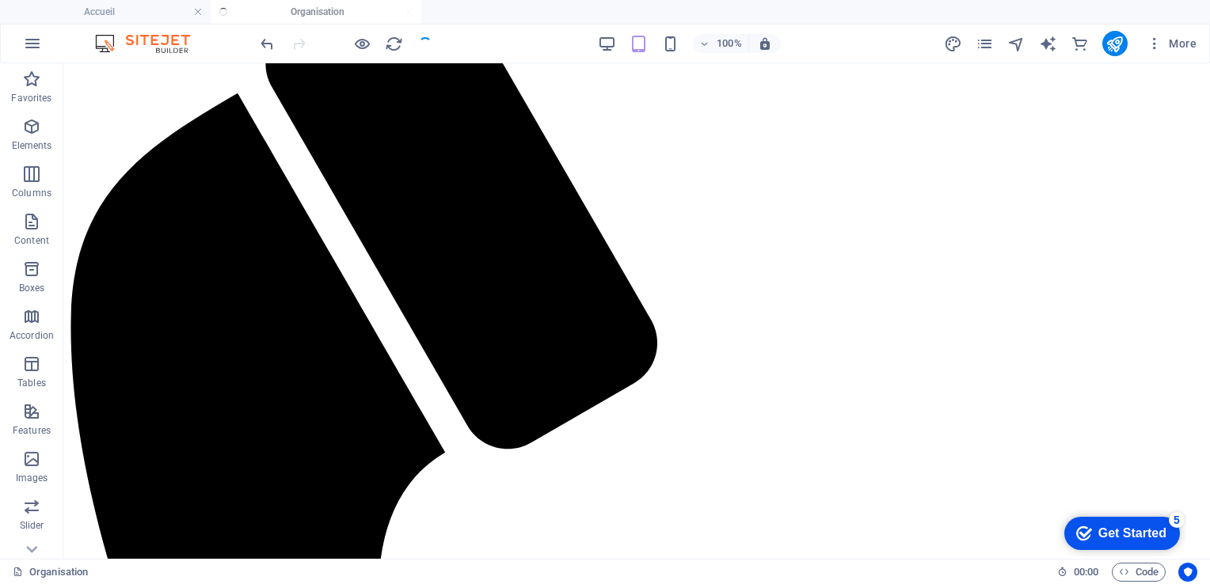
scroll to position [531, 0]
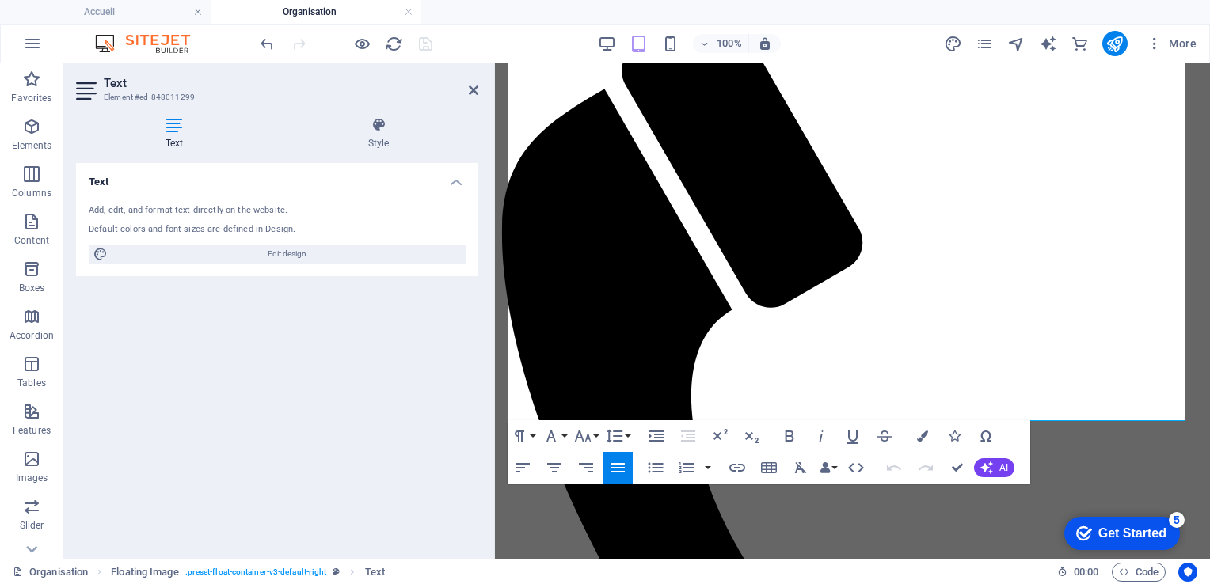
scroll to position [599, 0]
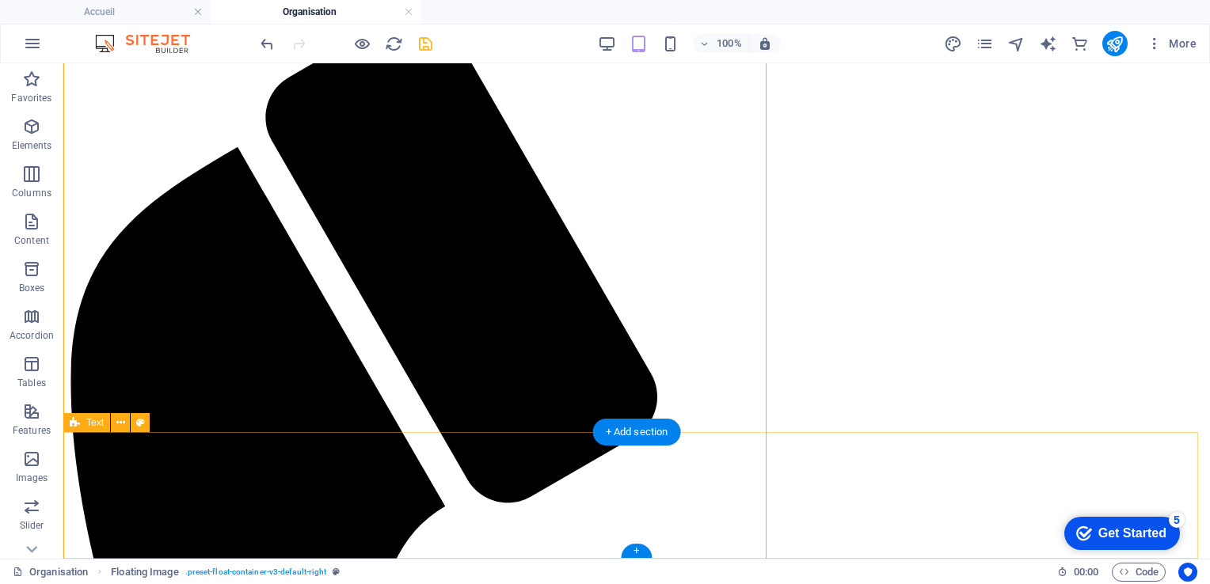
scroll to position [531, 0]
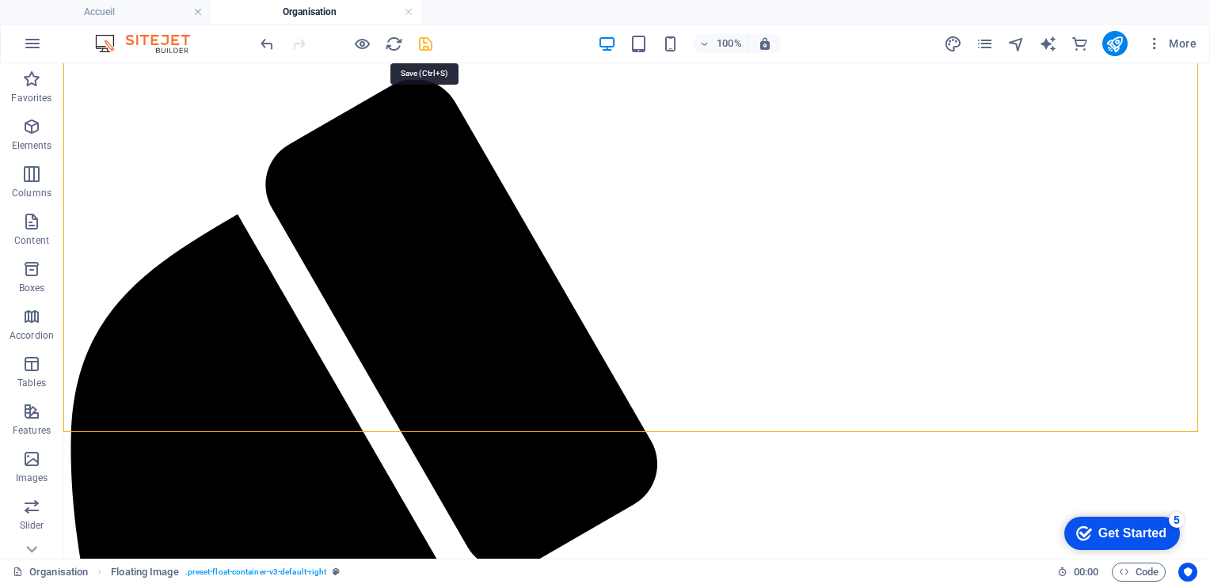
click at [428, 46] on icon "save" at bounding box center [426, 44] width 18 height 18
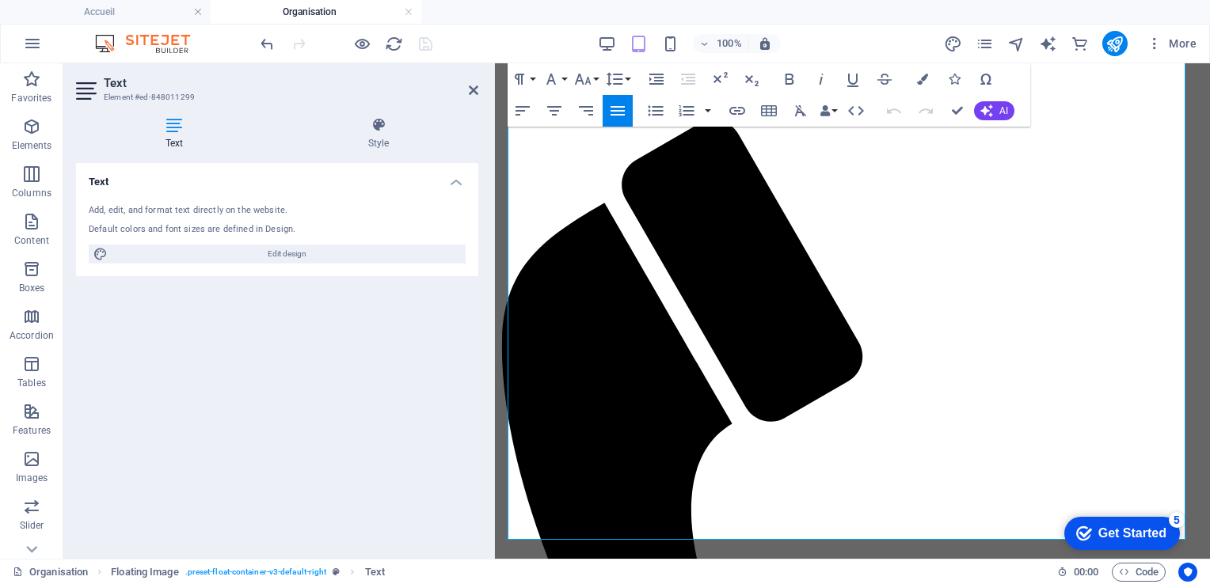
scroll to position [502, 0]
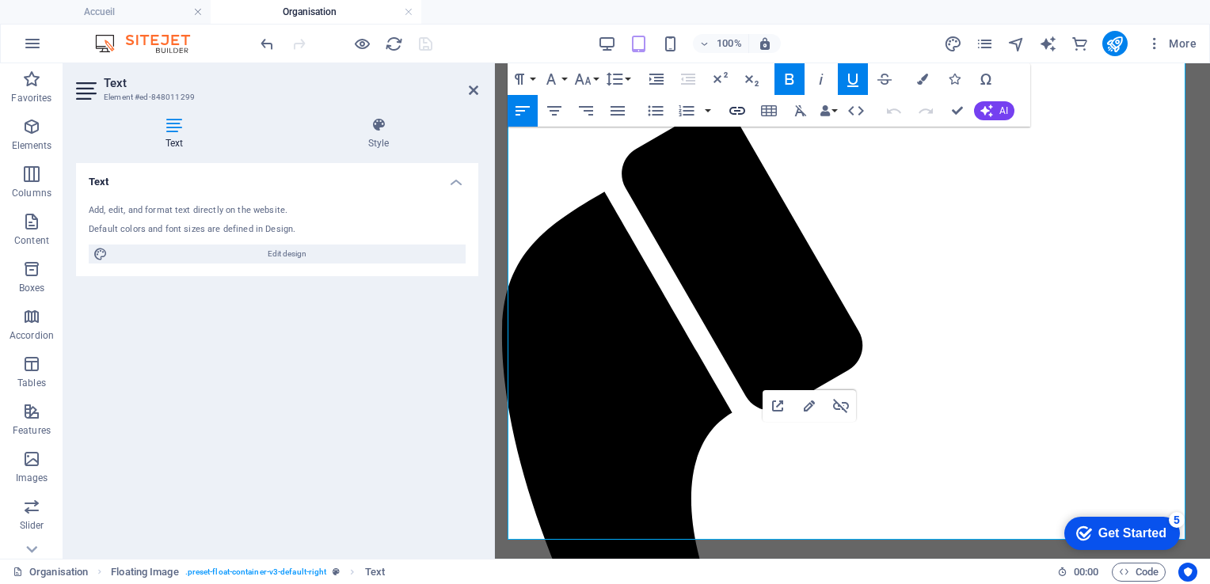
click at [732, 111] on icon "button" at bounding box center [737, 110] width 19 height 19
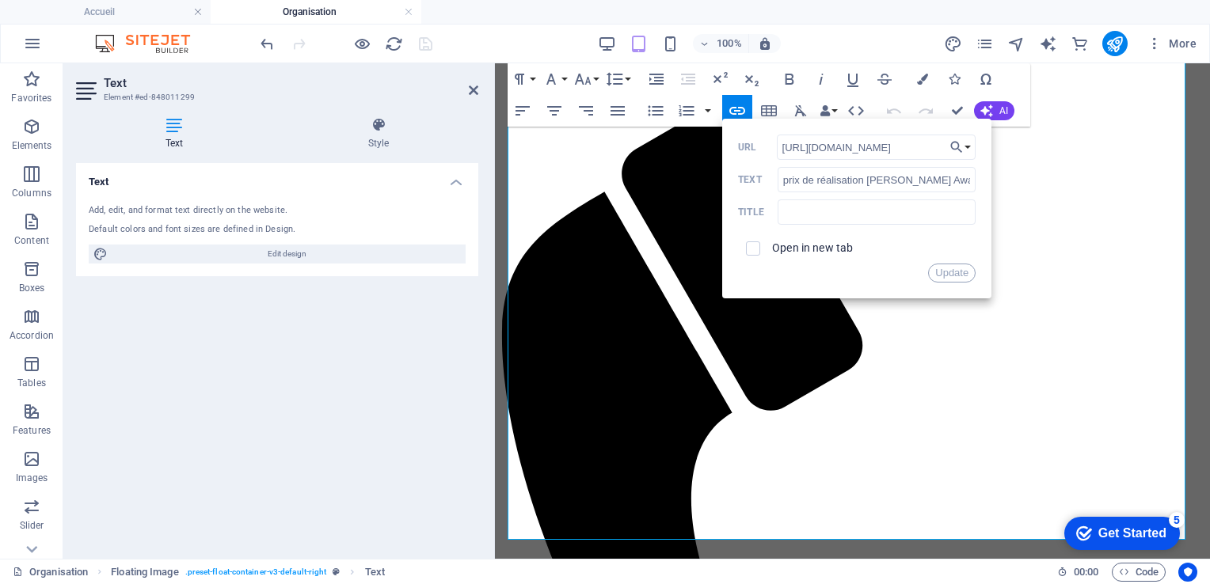
scroll to position [0, 0]
click at [365, 353] on div "Text Add, edit, and format text directly on the website. Default colors and fon…" at bounding box center [277, 354] width 402 height 383
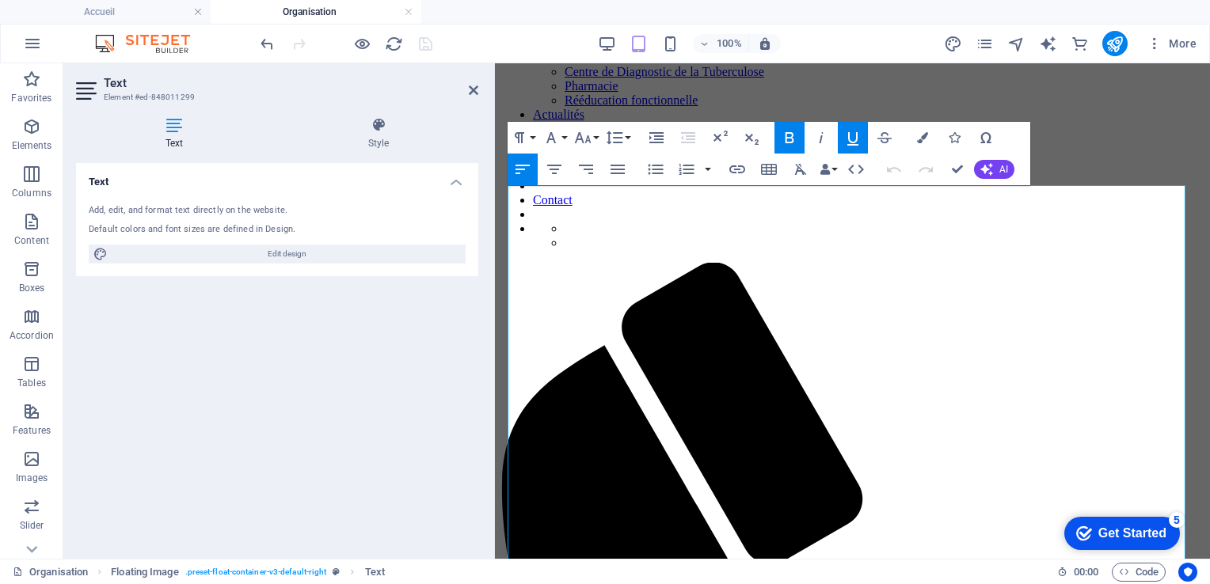
scroll to position [357, 0]
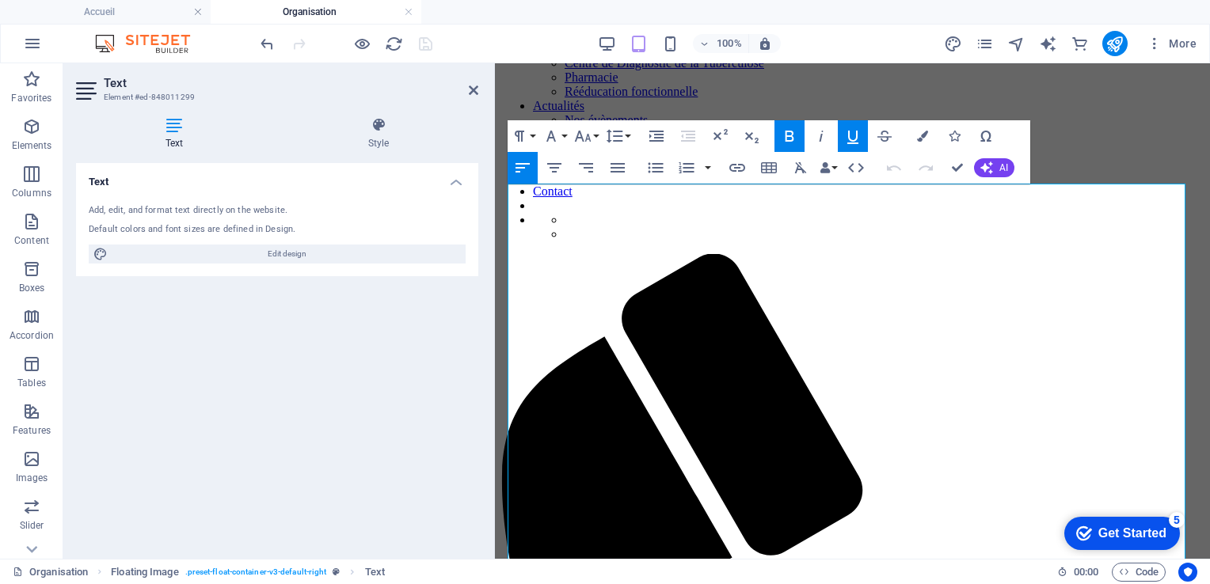
drag, startPoint x: 593, startPoint y: 233, endPoint x: 976, endPoint y: 258, distance: 384.1
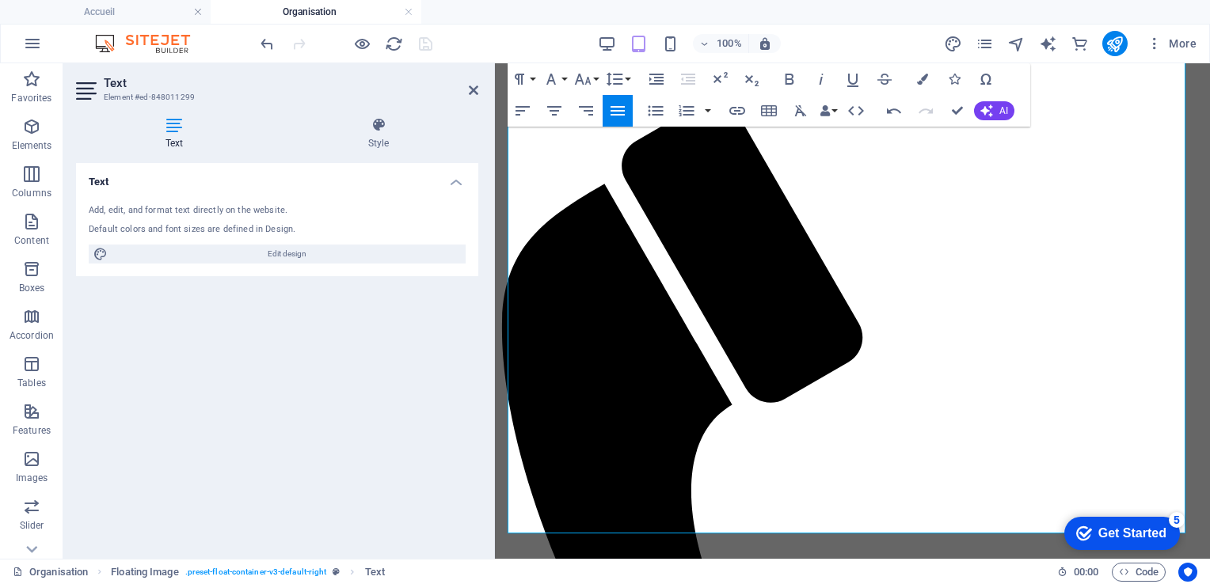
scroll to position [526, 0]
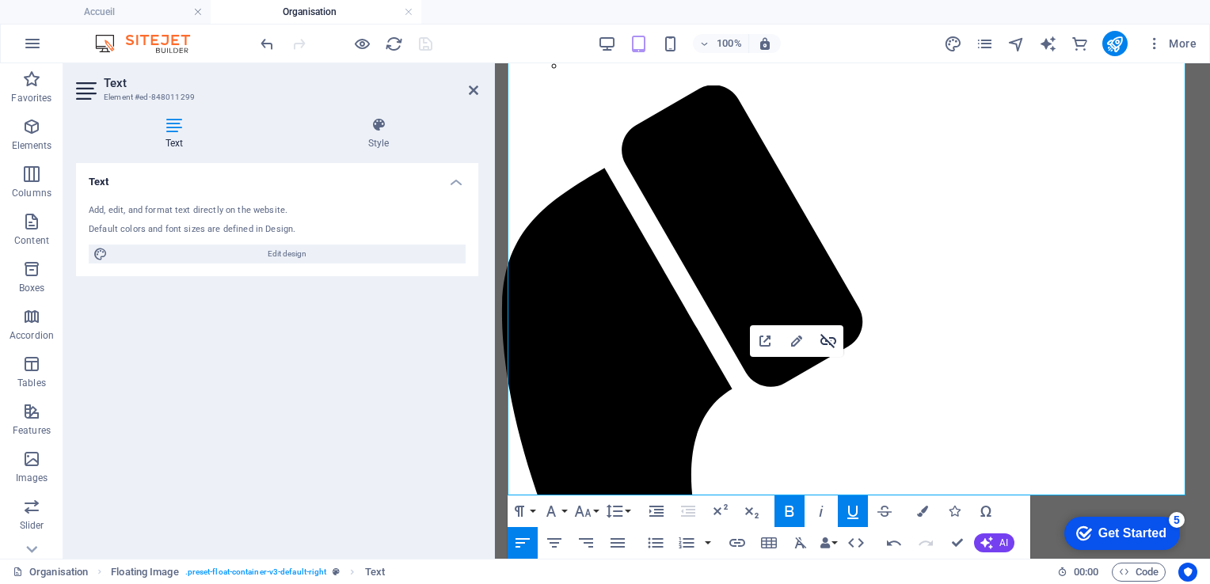
click at [826, 342] on icon "button" at bounding box center [828, 341] width 19 height 19
drag, startPoint x: 707, startPoint y: 382, endPoint x: 886, endPoint y: 379, distance: 179.0
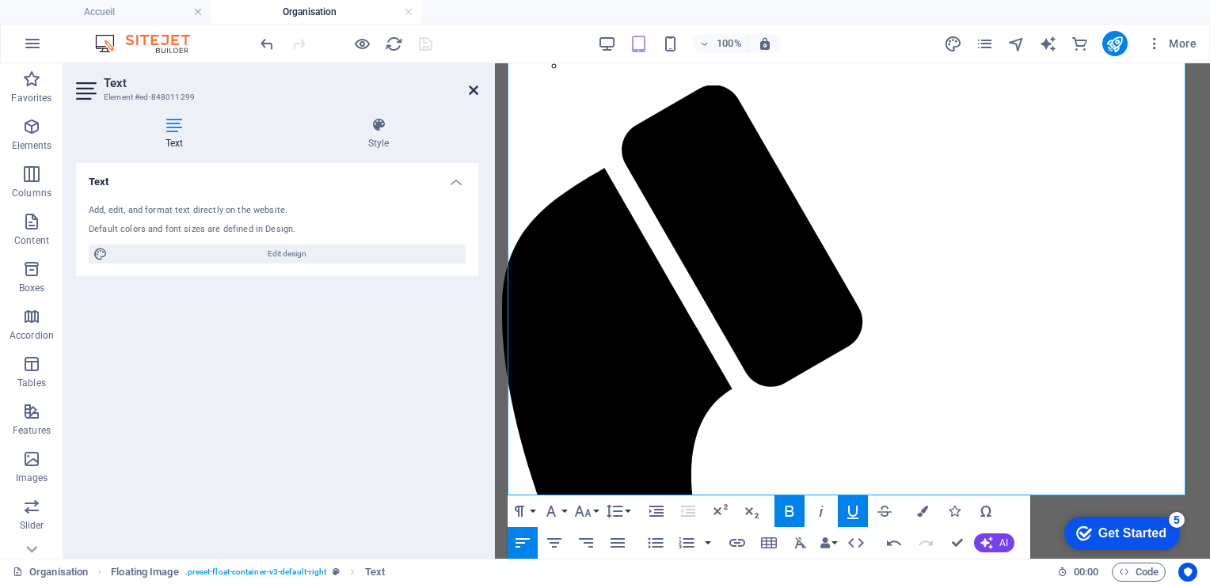
click at [475, 89] on icon at bounding box center [474, 90] width 10 height 13
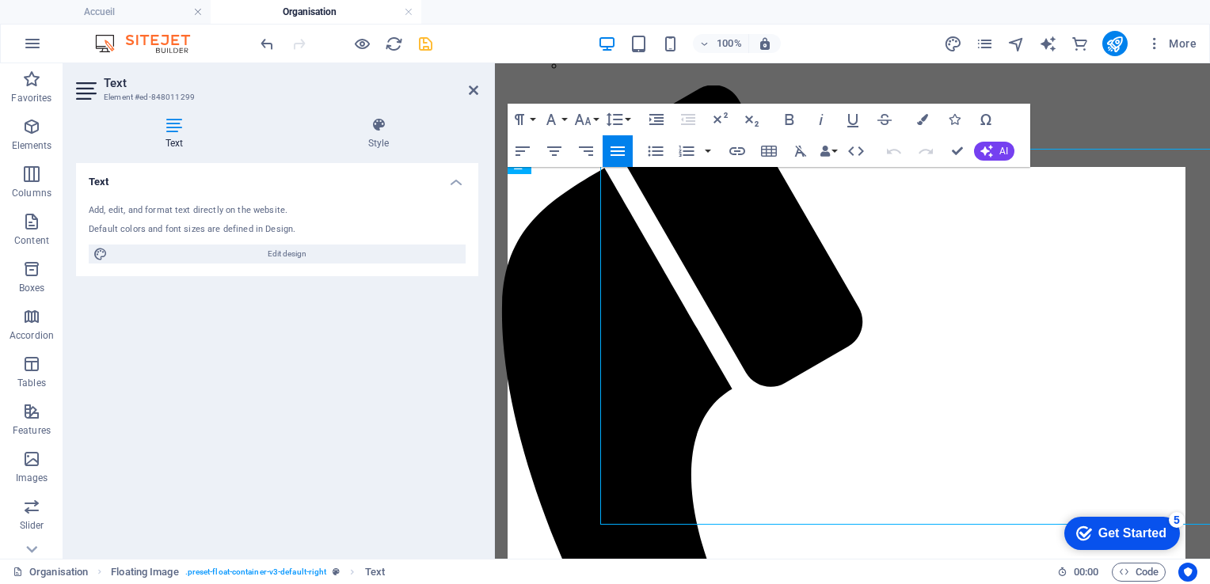
scroll to position [374, 0]
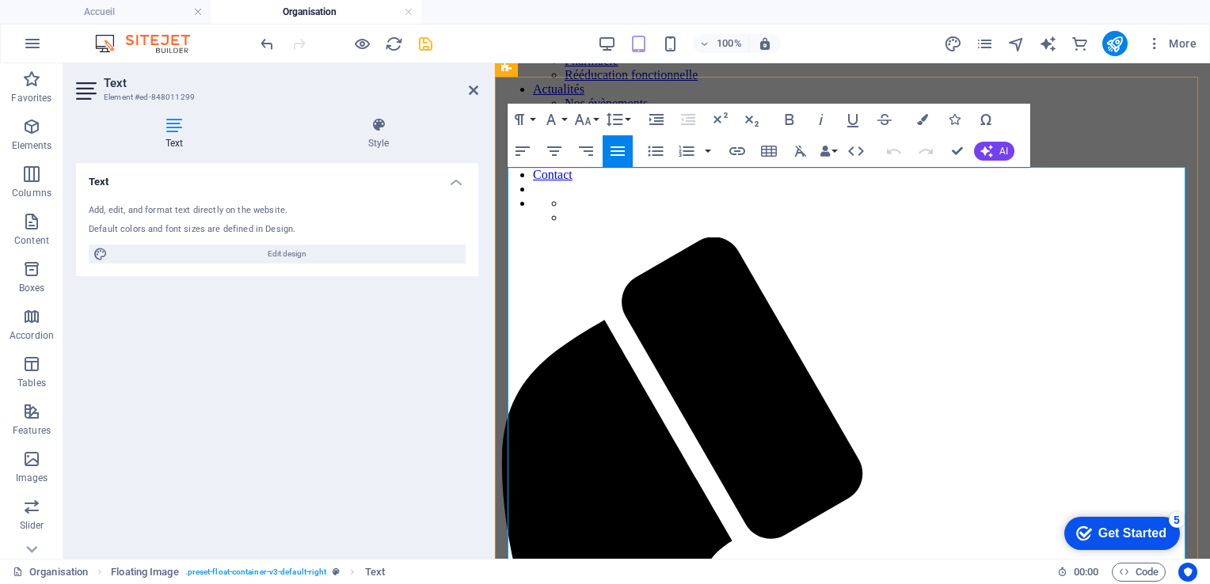
drag, startPoint x: 709, startPoint y: 530, endPoint x: 883, endPoint y: 534, distance: 174.3
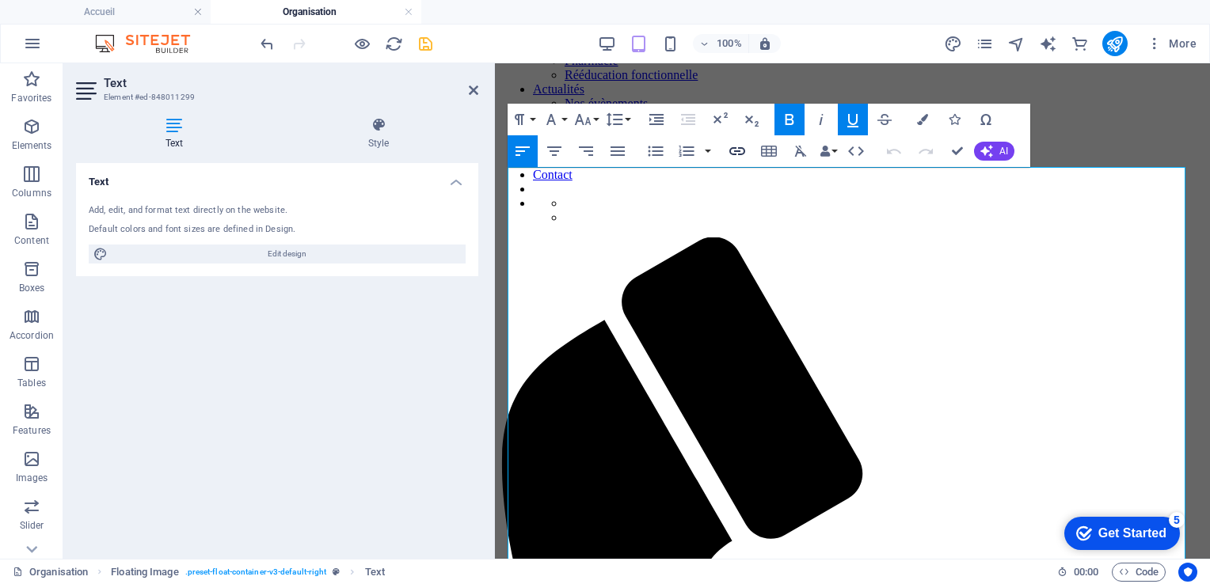
click at [740, 157] on icon "button" at bounding box center [737, 151] width 19 height 19
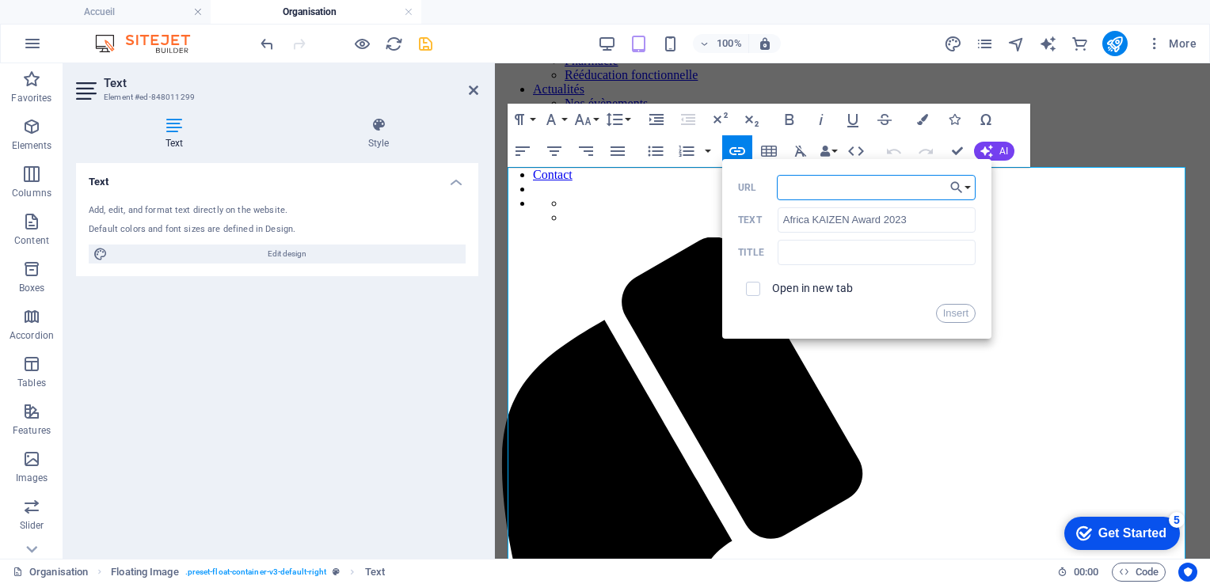
paste input "[URL][DOMAIN_NAME]"
type input "[URL][DOMAIN_NAME]"
click at [961, 314] on button "Insert" at bounding box center [956, 313] width 40 height 19
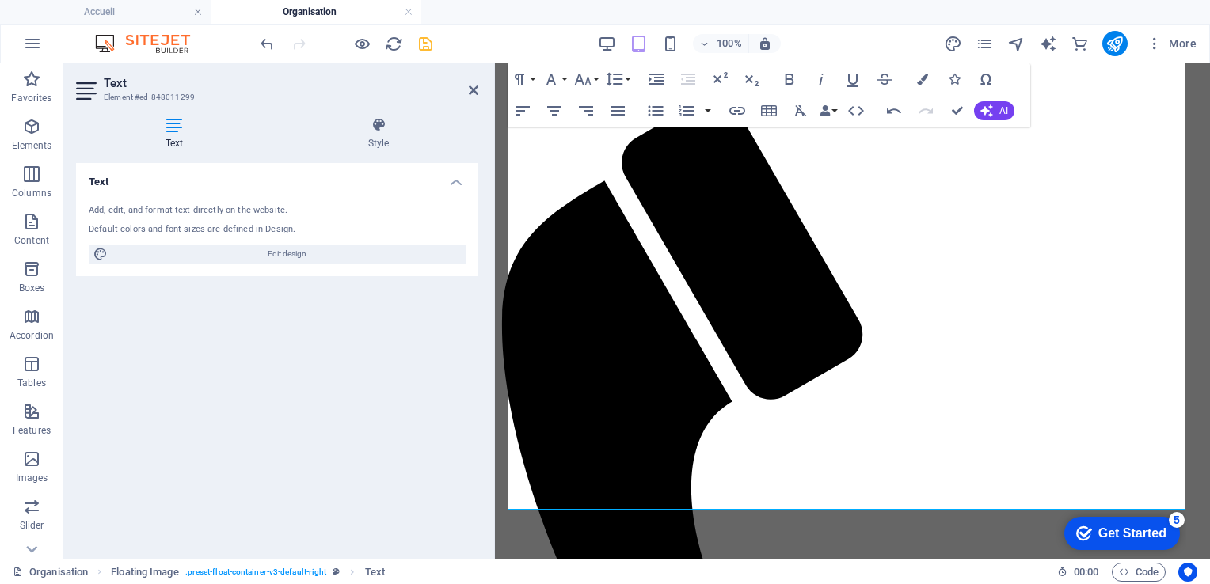
scroll to position [515, 0]
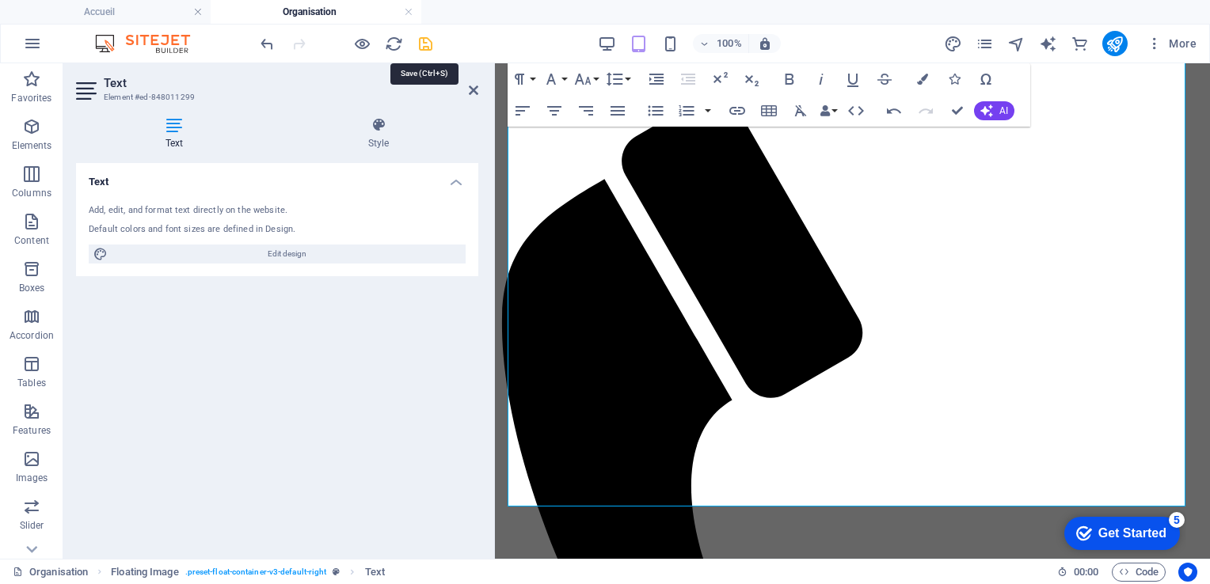
click at [420, 37] on icon "save" at bounding box center [426, 44] width 18 height 18
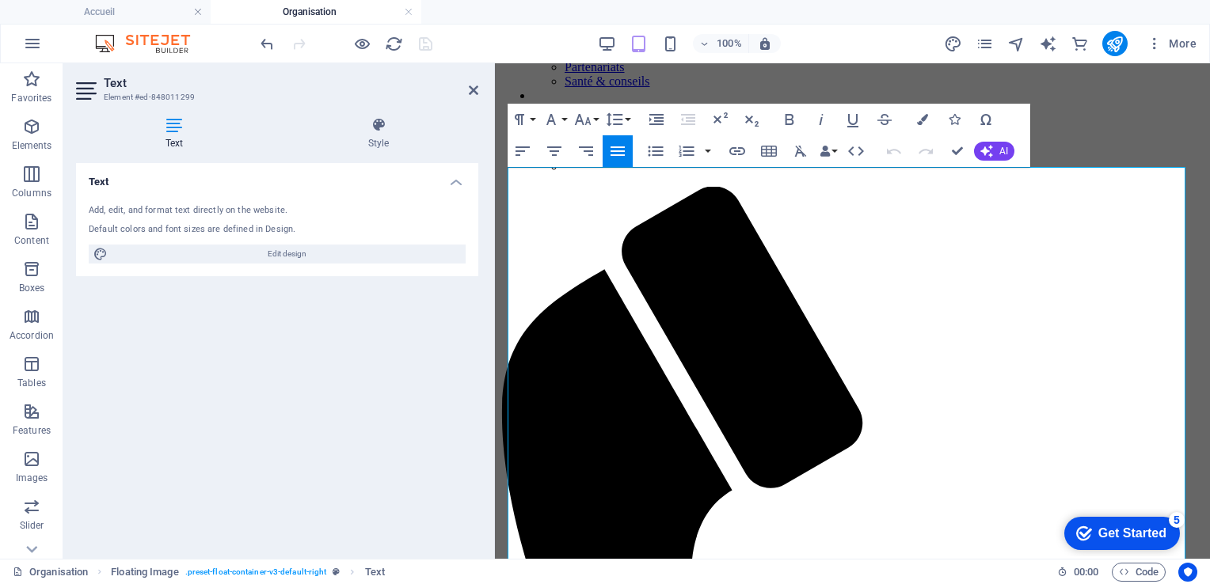
scroll to position [488, 0]
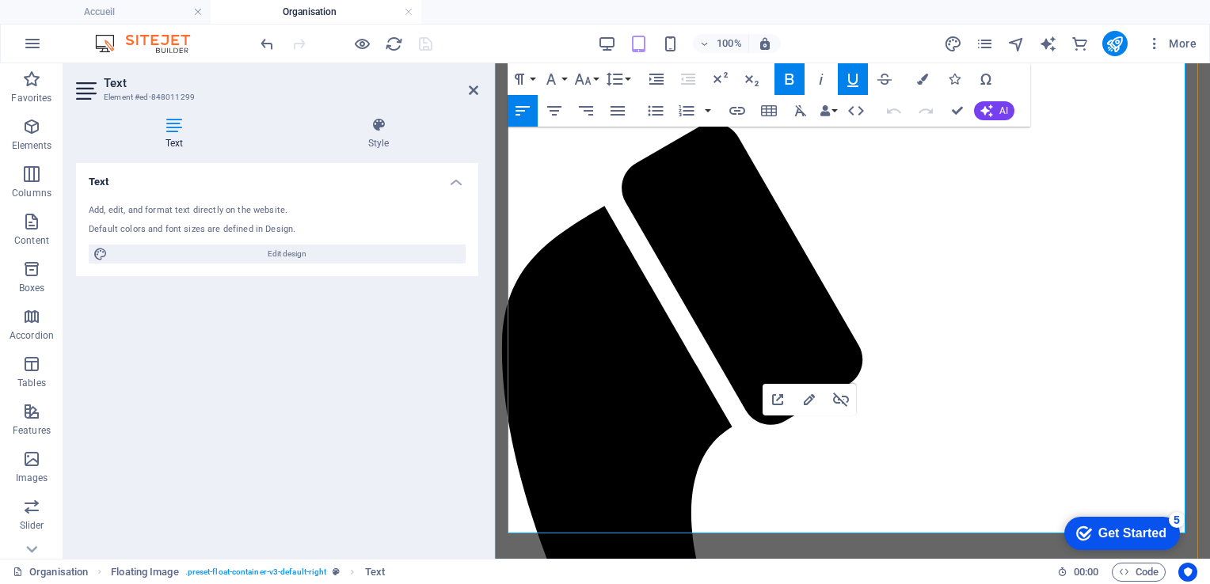
drag, startPoint x: 1055, startPoint y: 438, endPoint x: 1063, endPoint y: 460, distance: 23.5
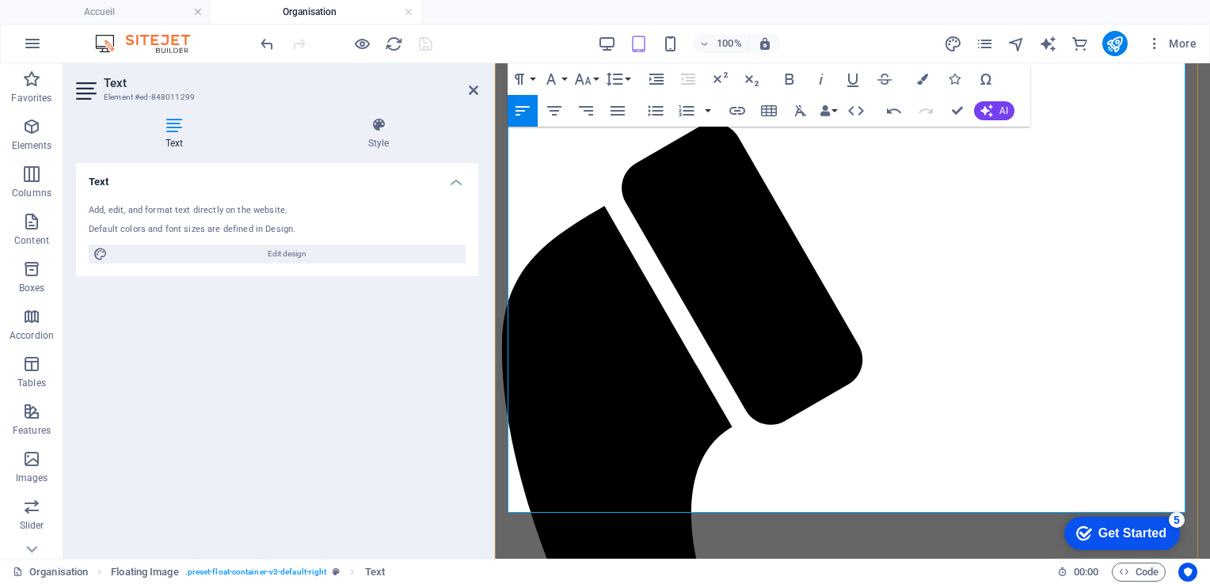
drag, startPoint x: 836, startPoint y: 445, endPoint x: 1053, endPoint y: 441, distance: 217.0
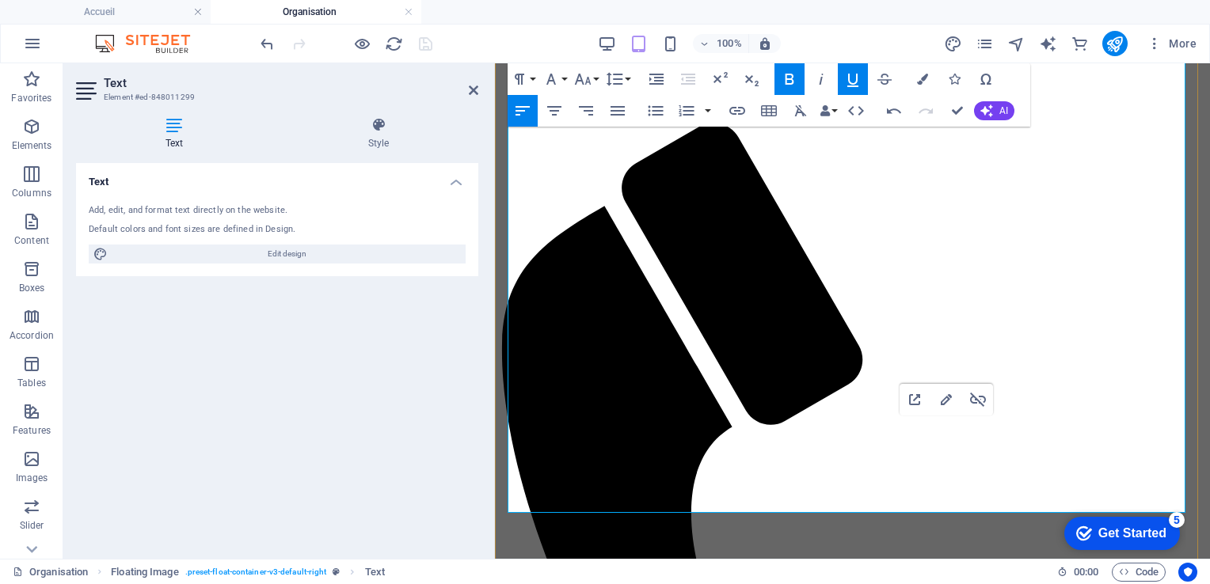
drag, startPoint x: 1004, startPoint y: 442, endPoint x: 1031, endPoint y: 444, distance: 27.0
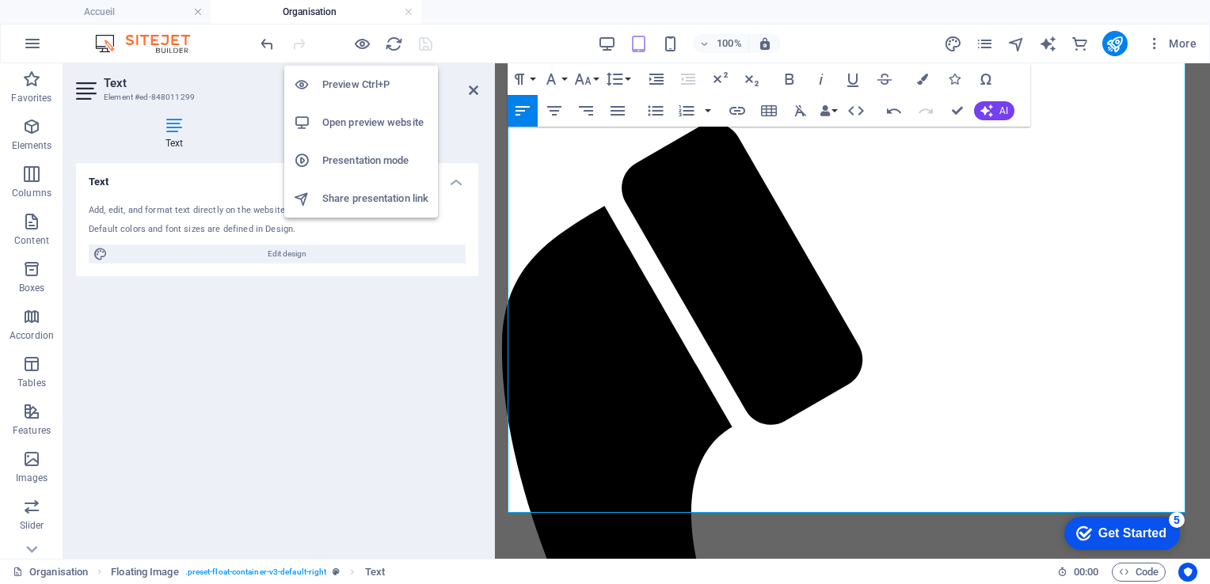
click at [358, 77] on h6 "Preview Ctrl+P" at bounding box center [375, 84] width 106 height 19
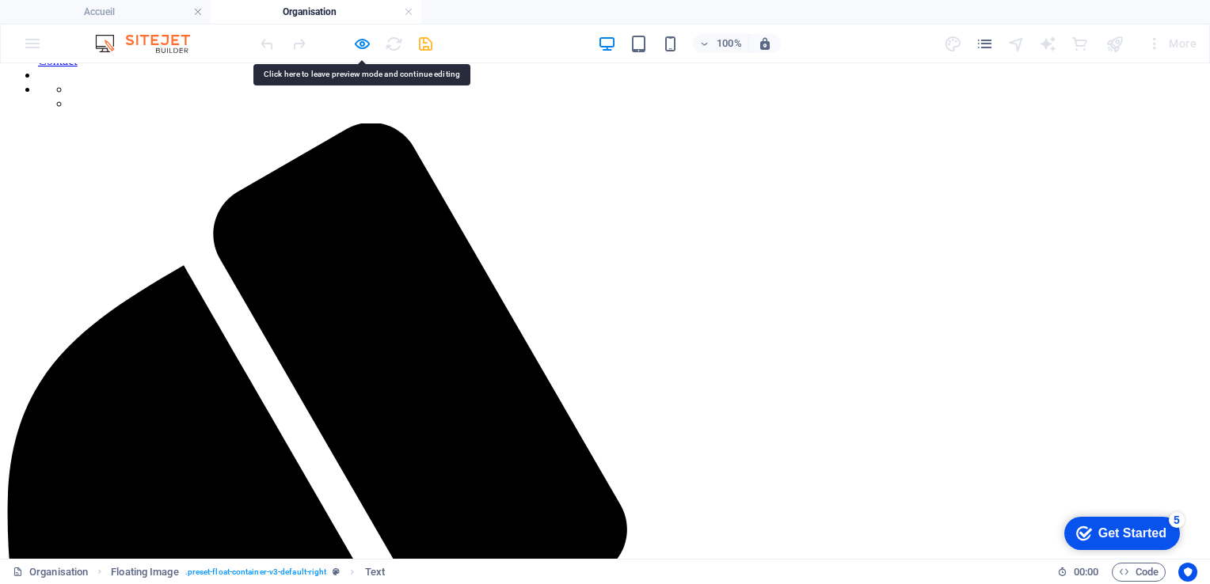
drag, startPoint x: 336, startPoint y: 344, endPoint x: 296, endPoint y: 333, distance: 41.3
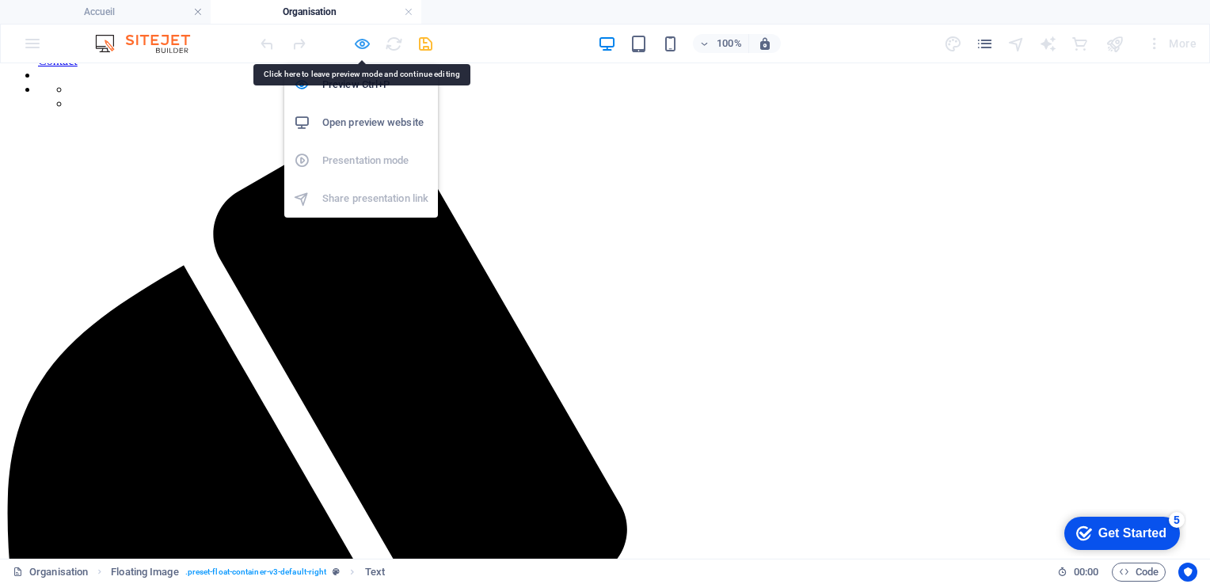
click at [358, 40] on icon "button" at bounding box center [362, 44] width 18 height 18
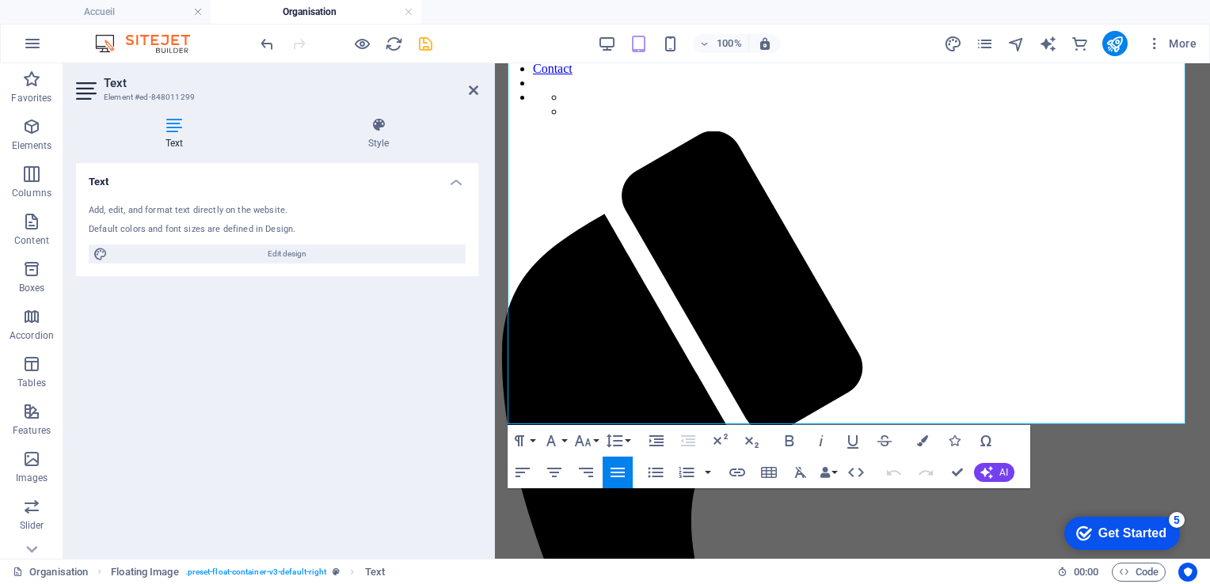
scroll to position [631, 0]
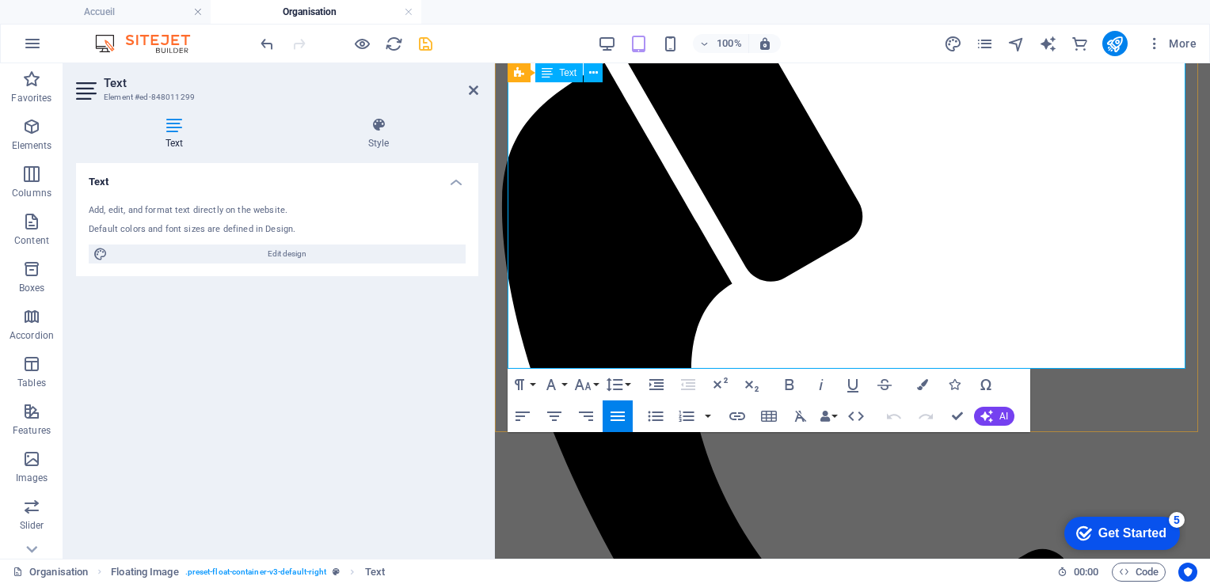
drag, startPoint x: 837, startPoint y: 299, endPoint x: 1033, endPoint y: 300, distance: 195.6
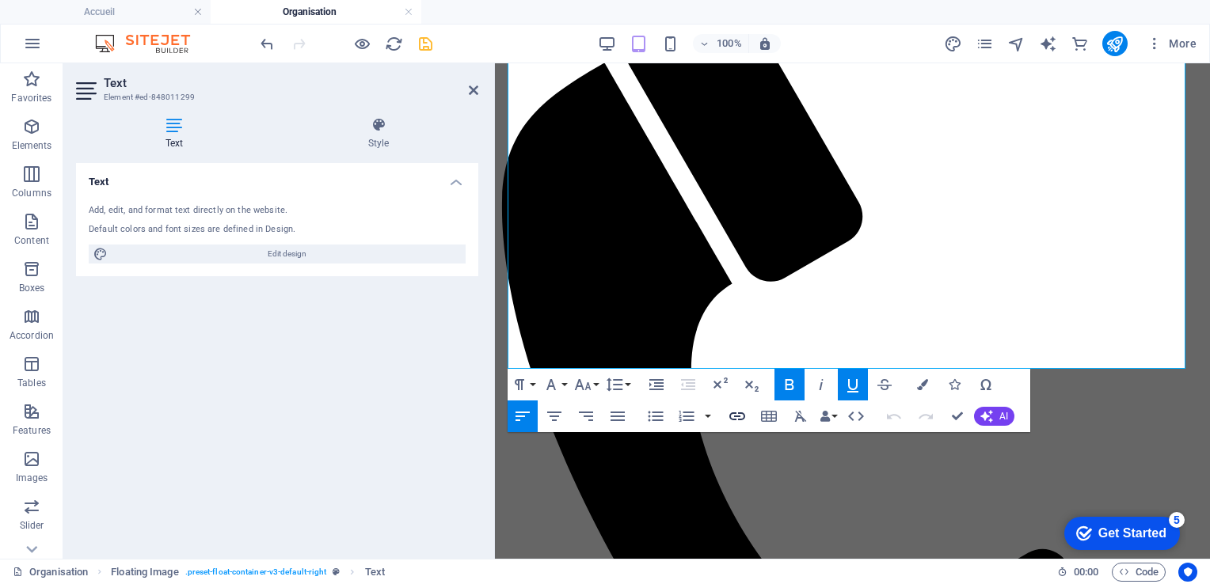
click at [737, 417] on icon "button" at bounding box center [737, 417] width 16 height 8
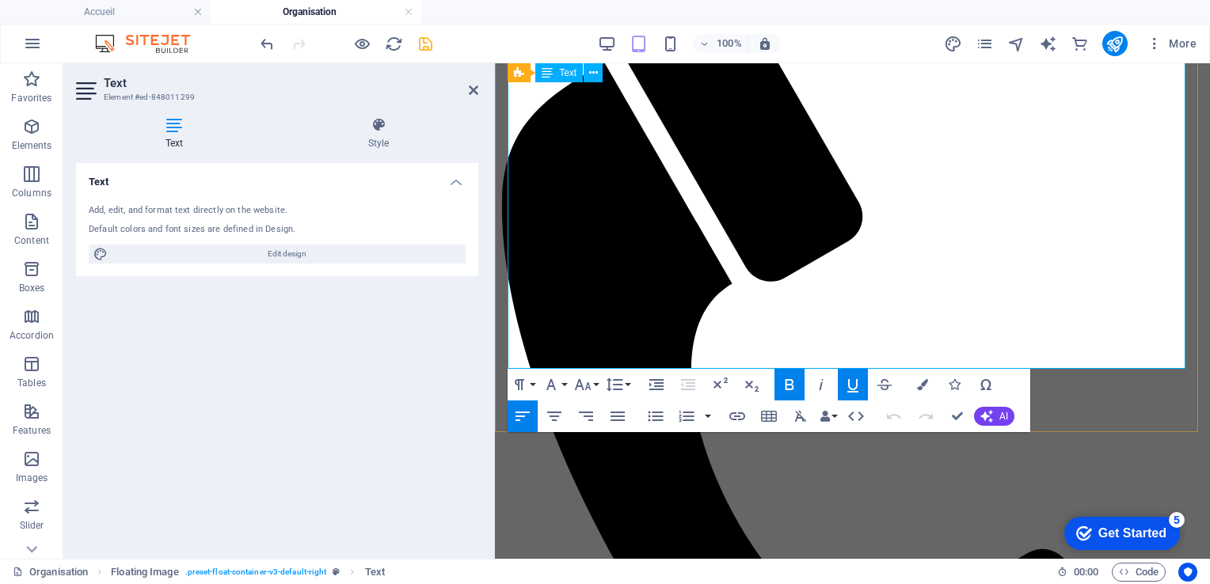
drag, startPoint x: 1037, startPoint y: 298, endPoint x: 836, endPoint y: 299, distance: 200.3
type input "Prize for KAIZEN achievement"
click at [738, 417] on icon "button" at bounding box center [737, 416] width 19 height 19
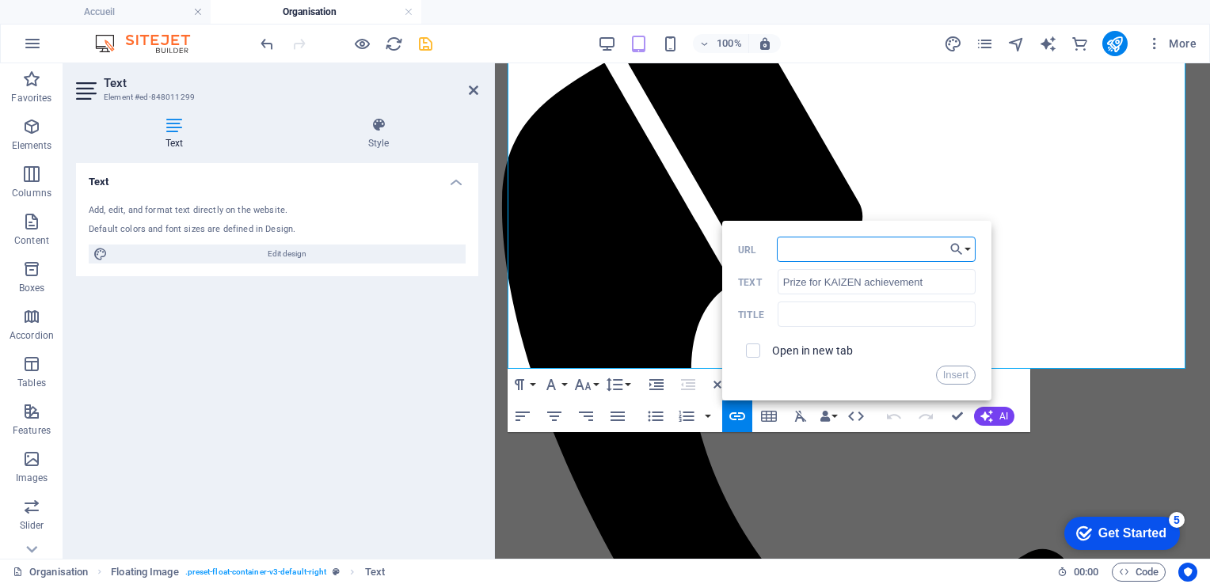
paste input "[URL][DOMAIN_NAME]"
type input "[URL][DOMAIN_NAME]"
click at [953, 377] on button "Insert" at bounding box center [956, 375] width 40 height 19
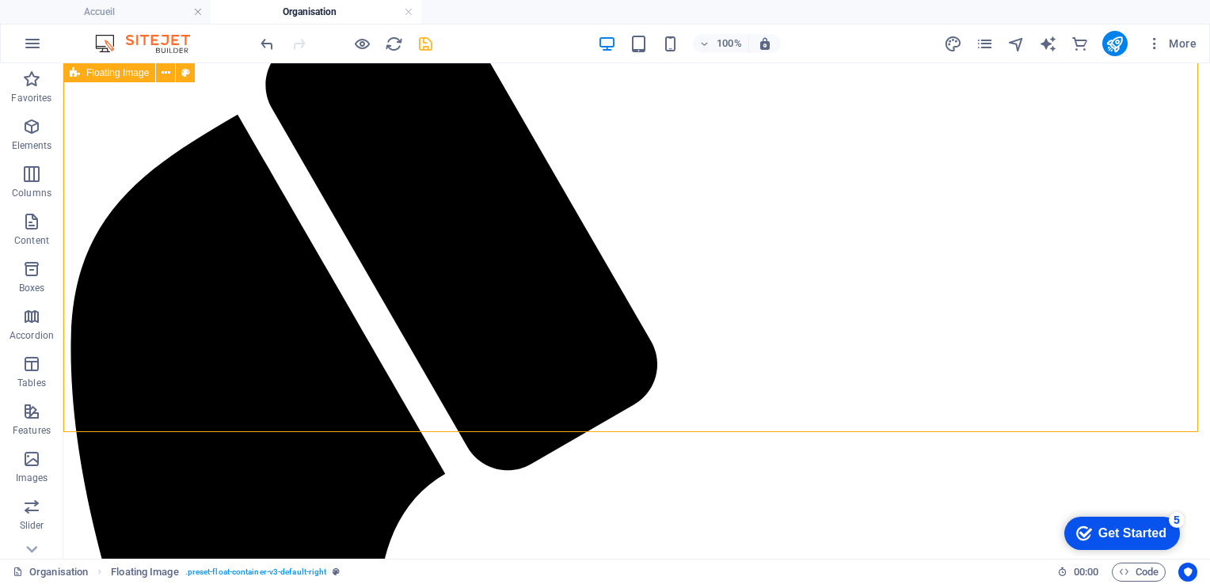
scroll to position [531, 0]
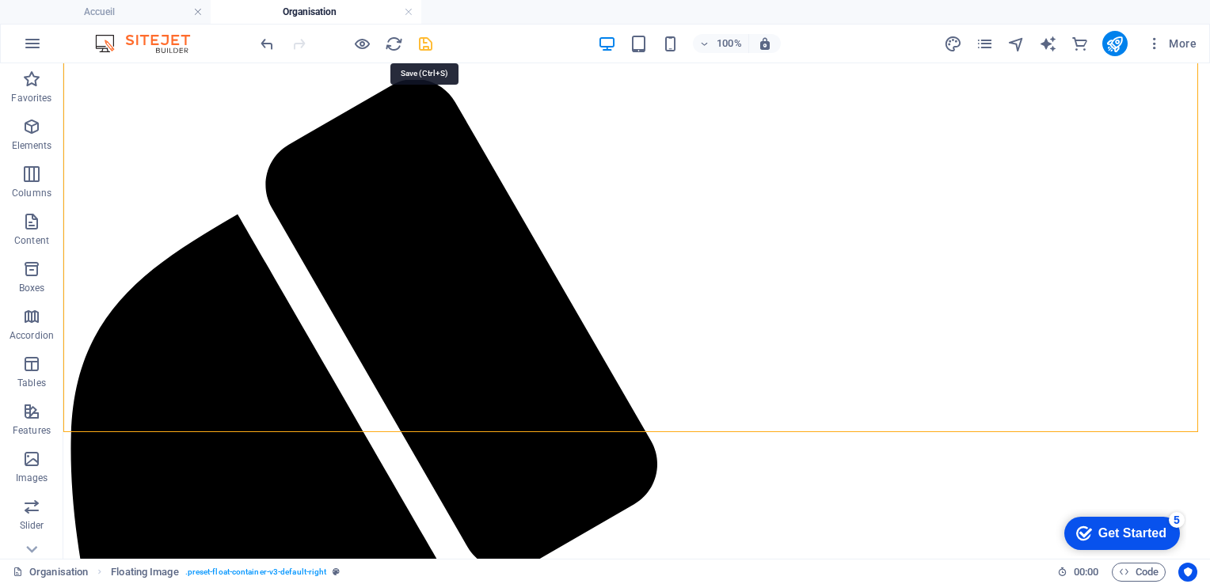
click at [425, 42] on icon "save" at bounding box center [426, 44] width 18 height 18
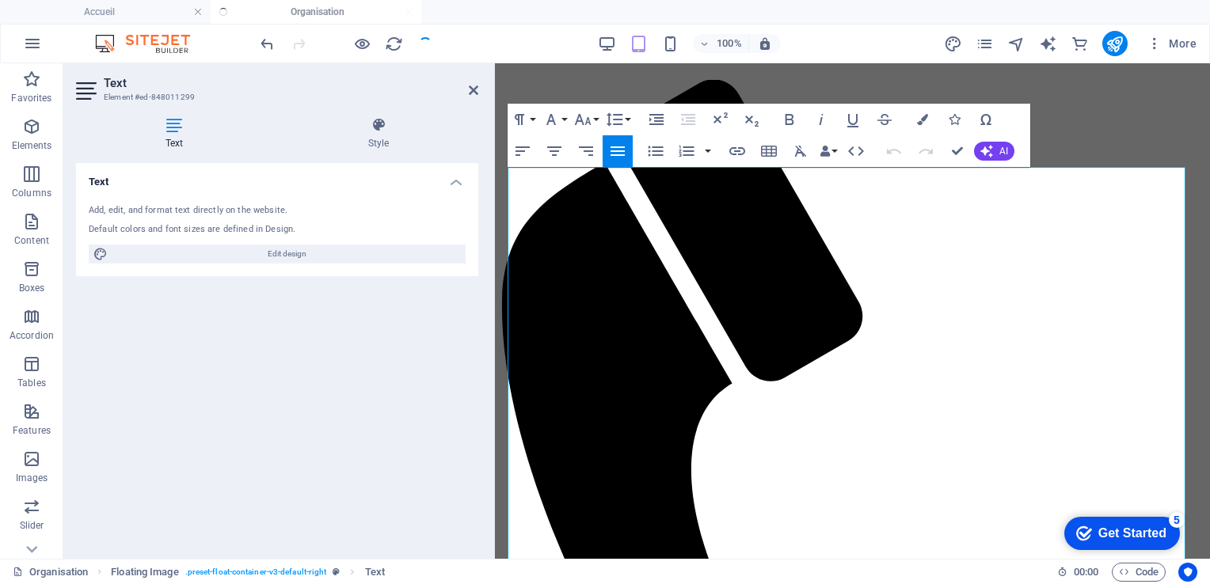
scroll to position [374, 0]
